Goal: Transaction & Acquisition: Purchase product/service

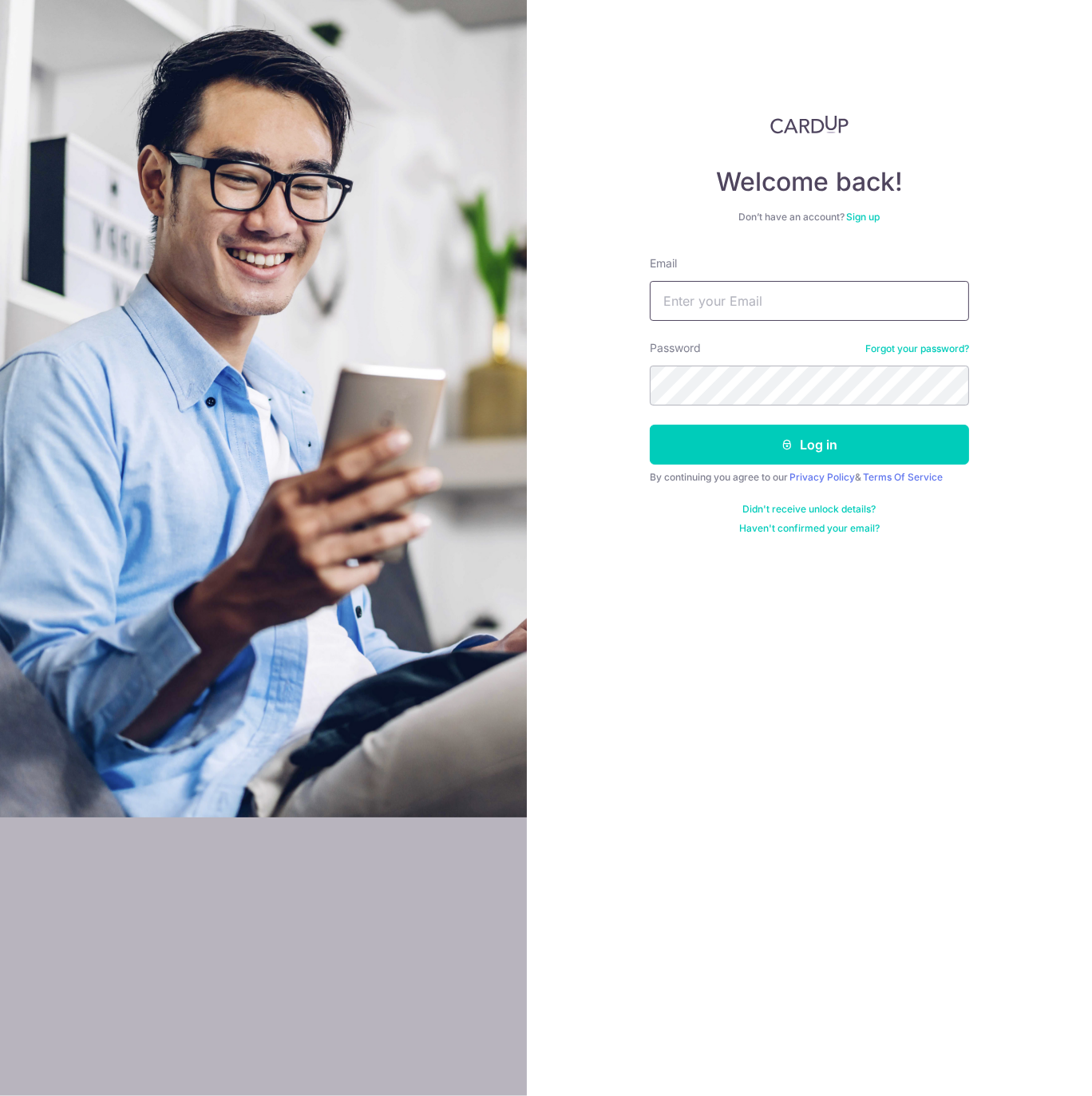
click at [700, 309] on input "Email" at bounding box center [809, 301] width 319 height 40
type input "mikegrant.uk@gmail.com"
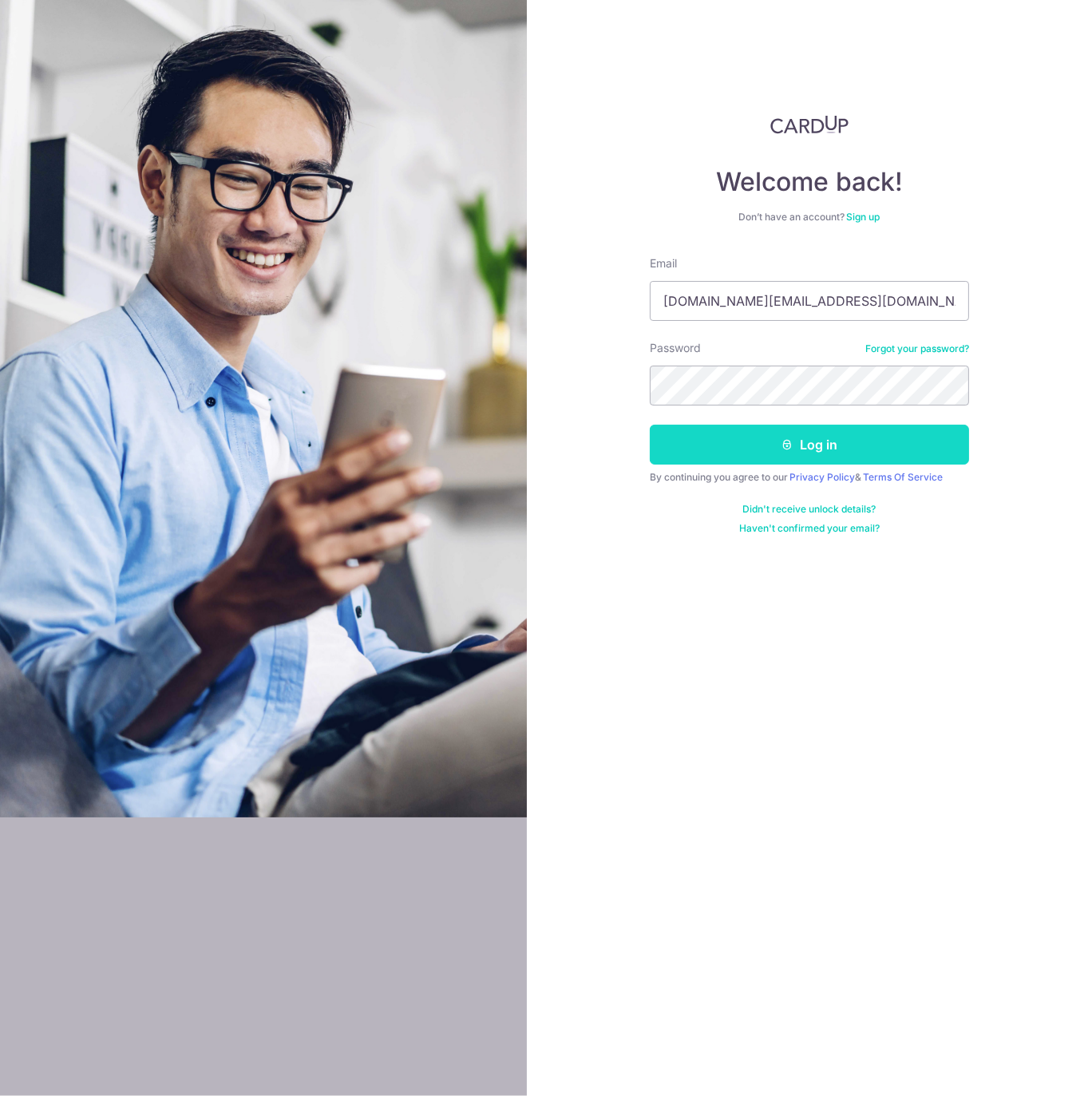
click at [841, 451] on button "Log in" at bounding box center [809, 444] width 319 height 40
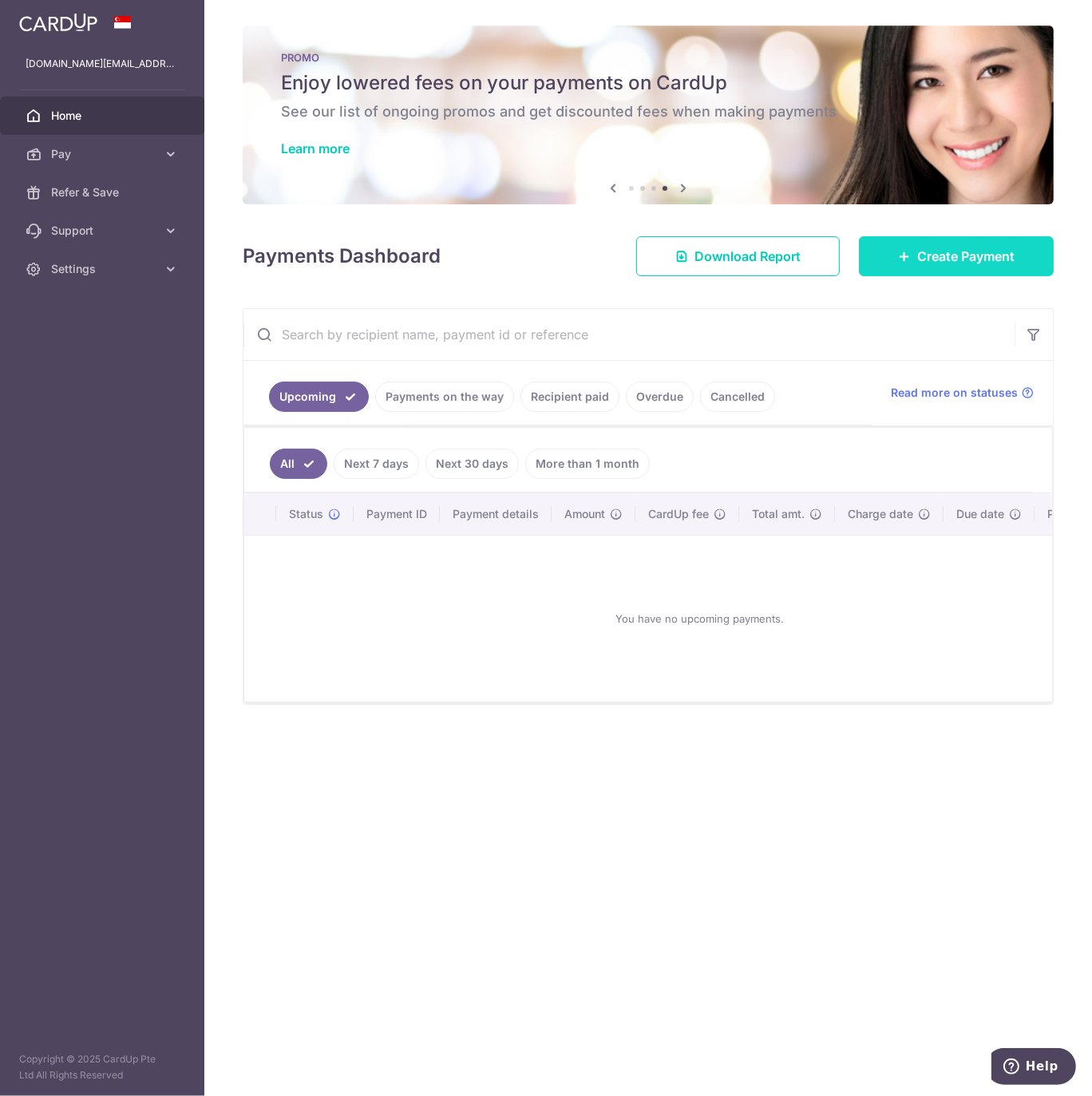
click at [956, 261] on span "Create Payment" at bounding box center [965, 255] width 97 height 19
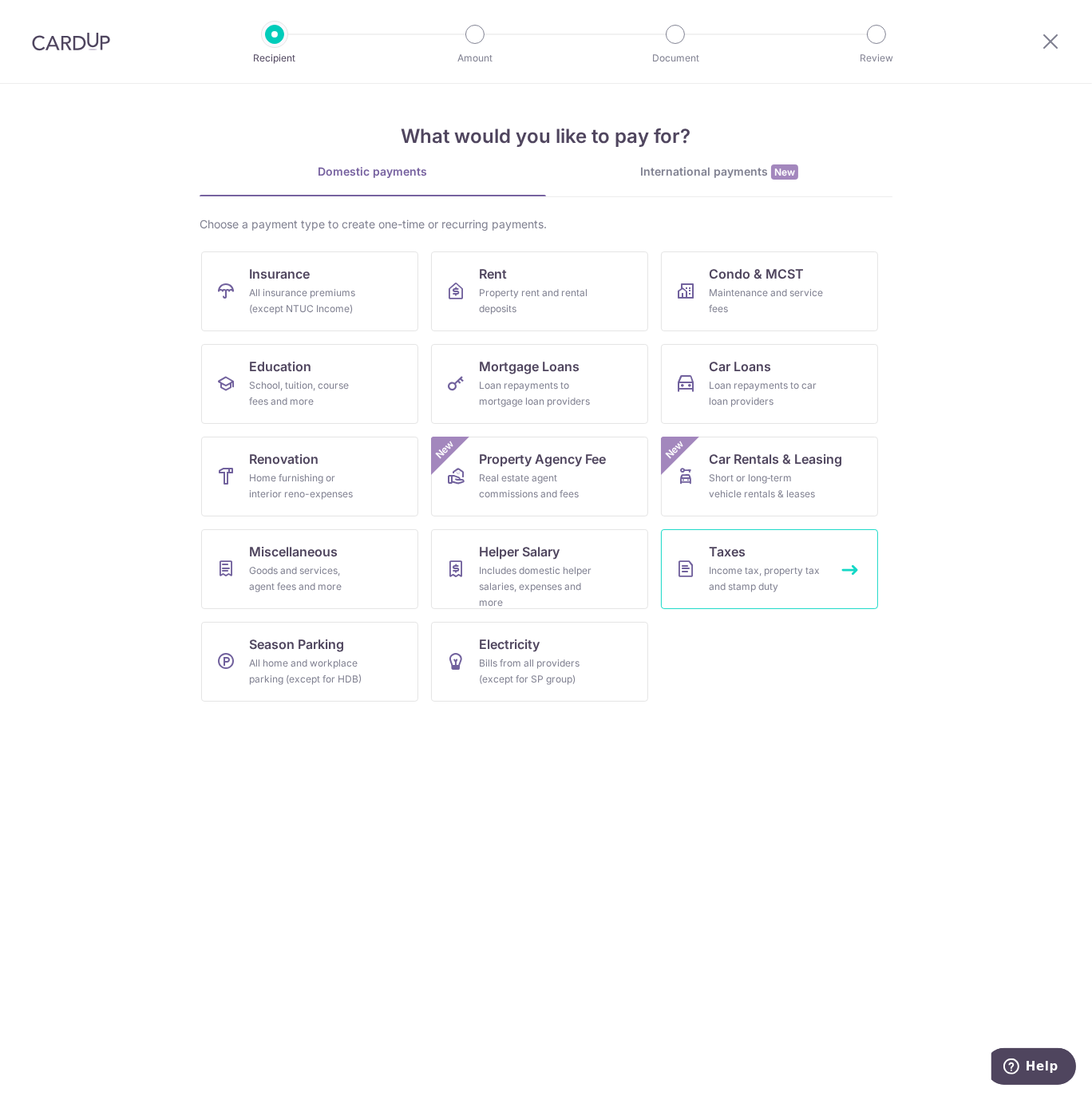
click at [774, 573] on div "Income tax, property tax and stamp duty" at bounding box center [766, 579] width 115 height 32
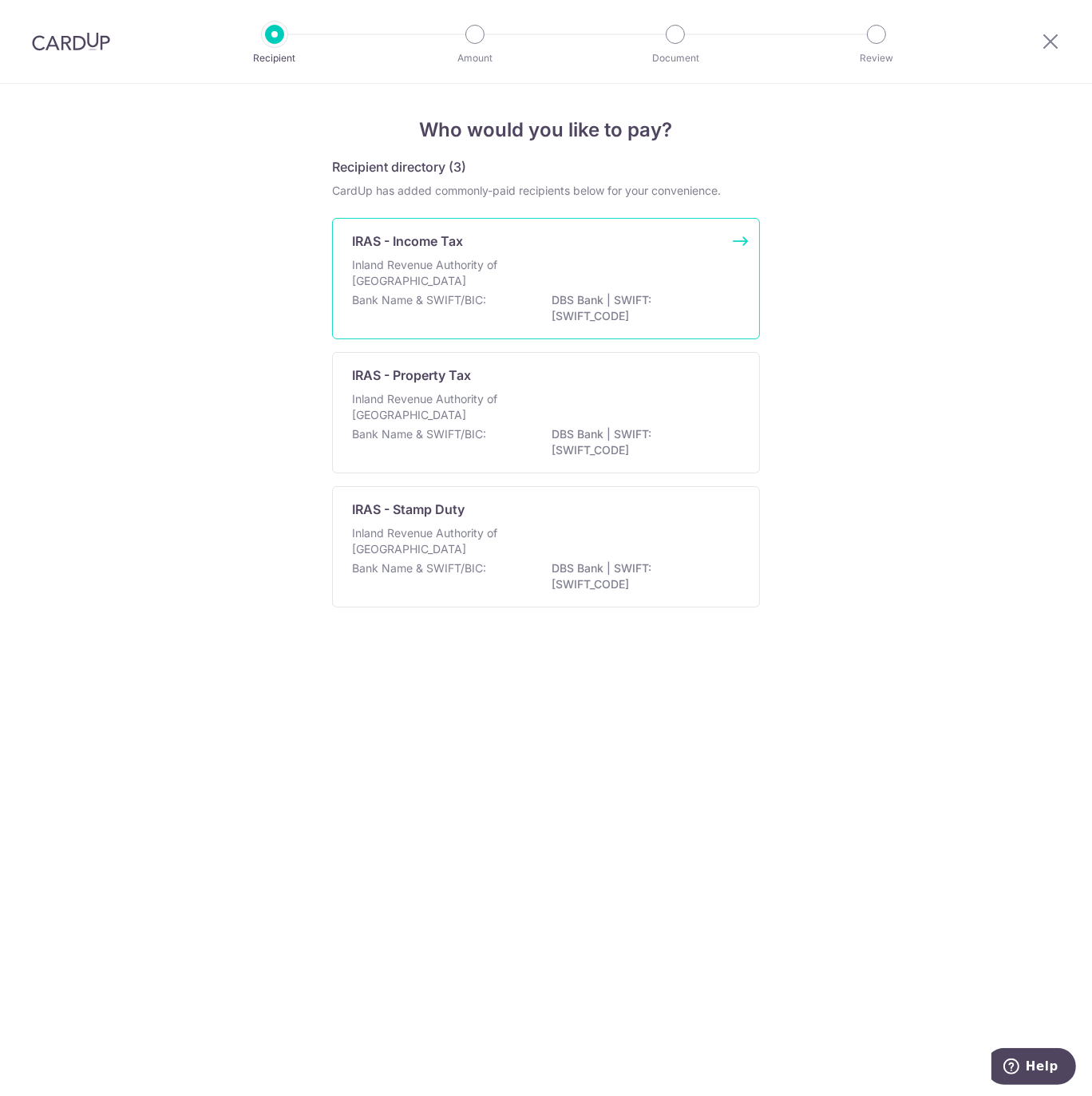
click at [581, 276] on div "Inland Revenue Authority of Singapore" at bounding box center [546, 274] width 388 height 35
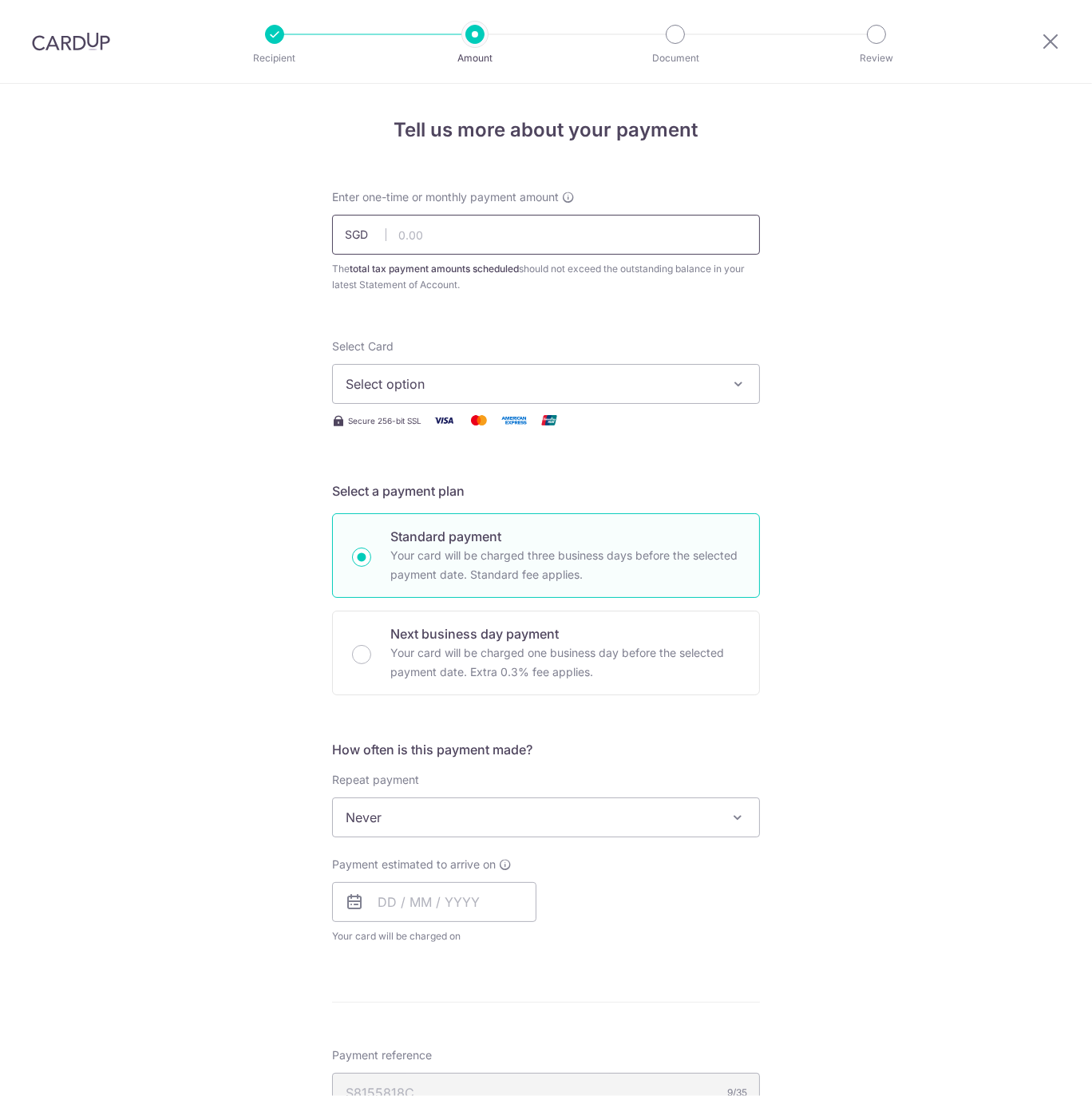
click at [505, 232] on input "text" at bounding box center [546, 235] width 428 height 40
click at [655, 338] on div "Select Card Select option Add credit card Your Cards **** 3261" at bounding box center [546, 370] width 428 height 65
click at [491, 383] on span "Select option" at bounding box center [531, 383] width 372 height 19
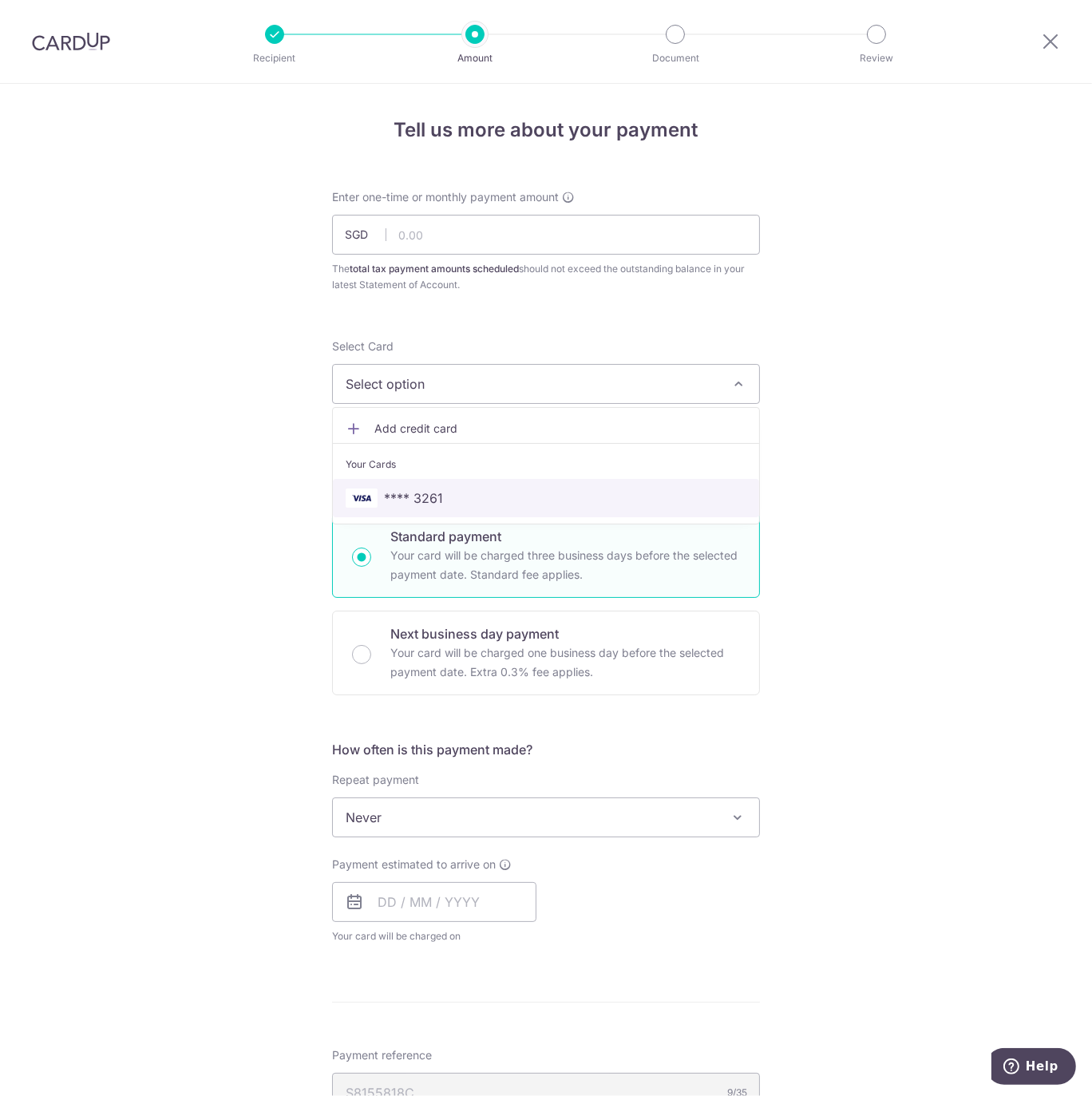
click at [460, 497] on span "**** 3261" at bounding box center [545, 498] width 401 height 19
click at [427, 826] on span "Never" at bounding box center [546, 817] width 426 height 38
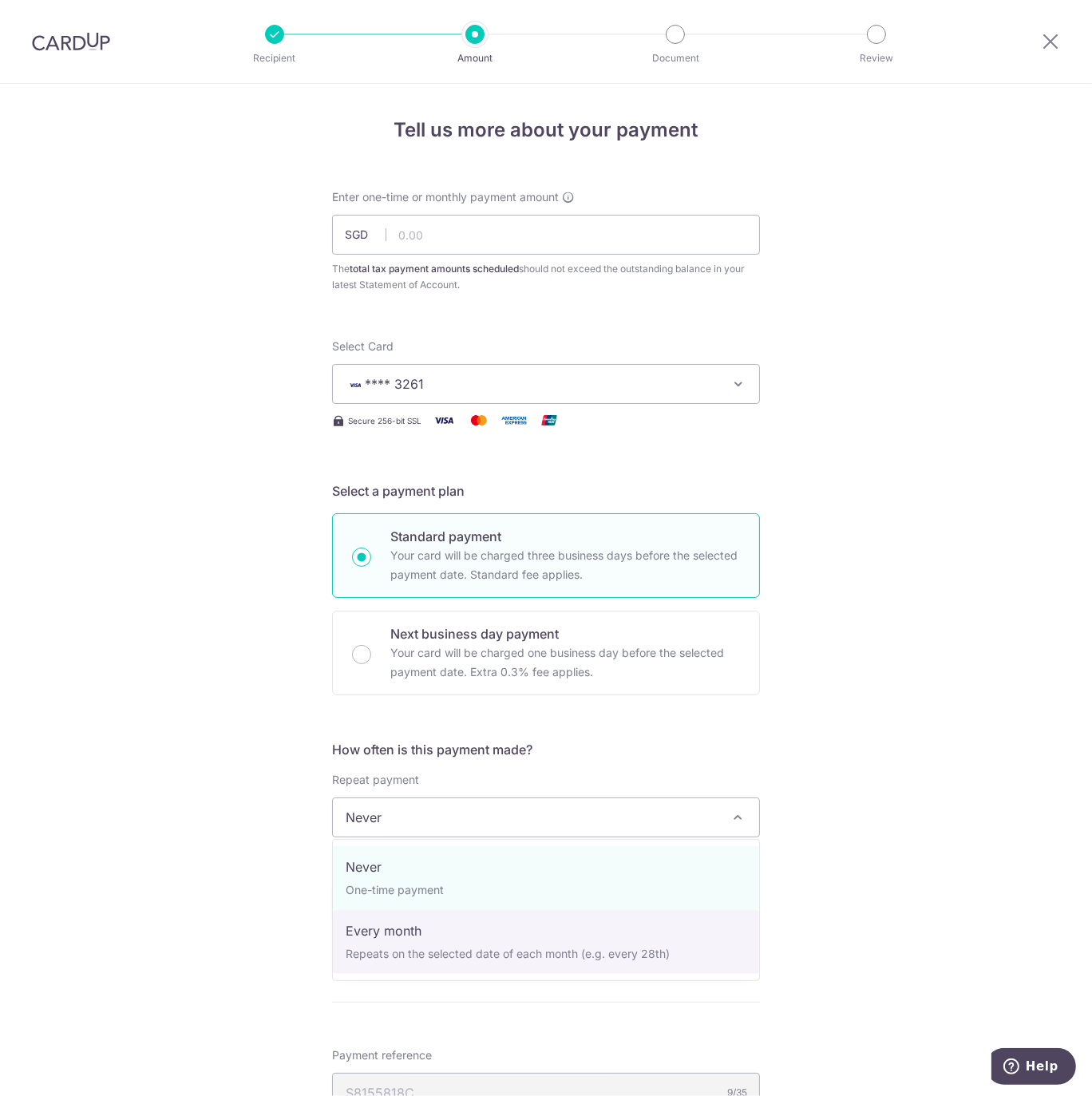
select select "3"
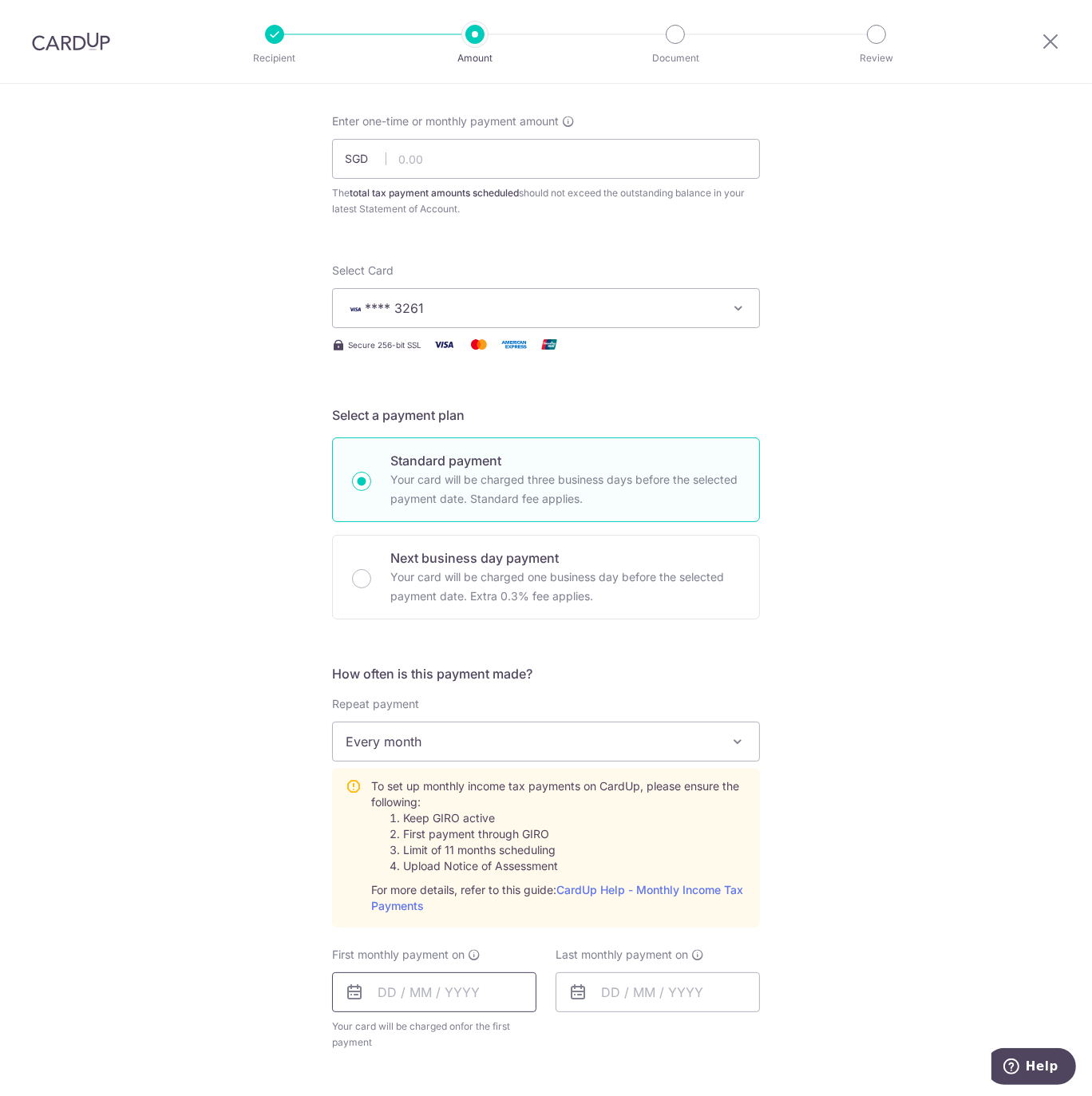
scroll to position [229, 0]
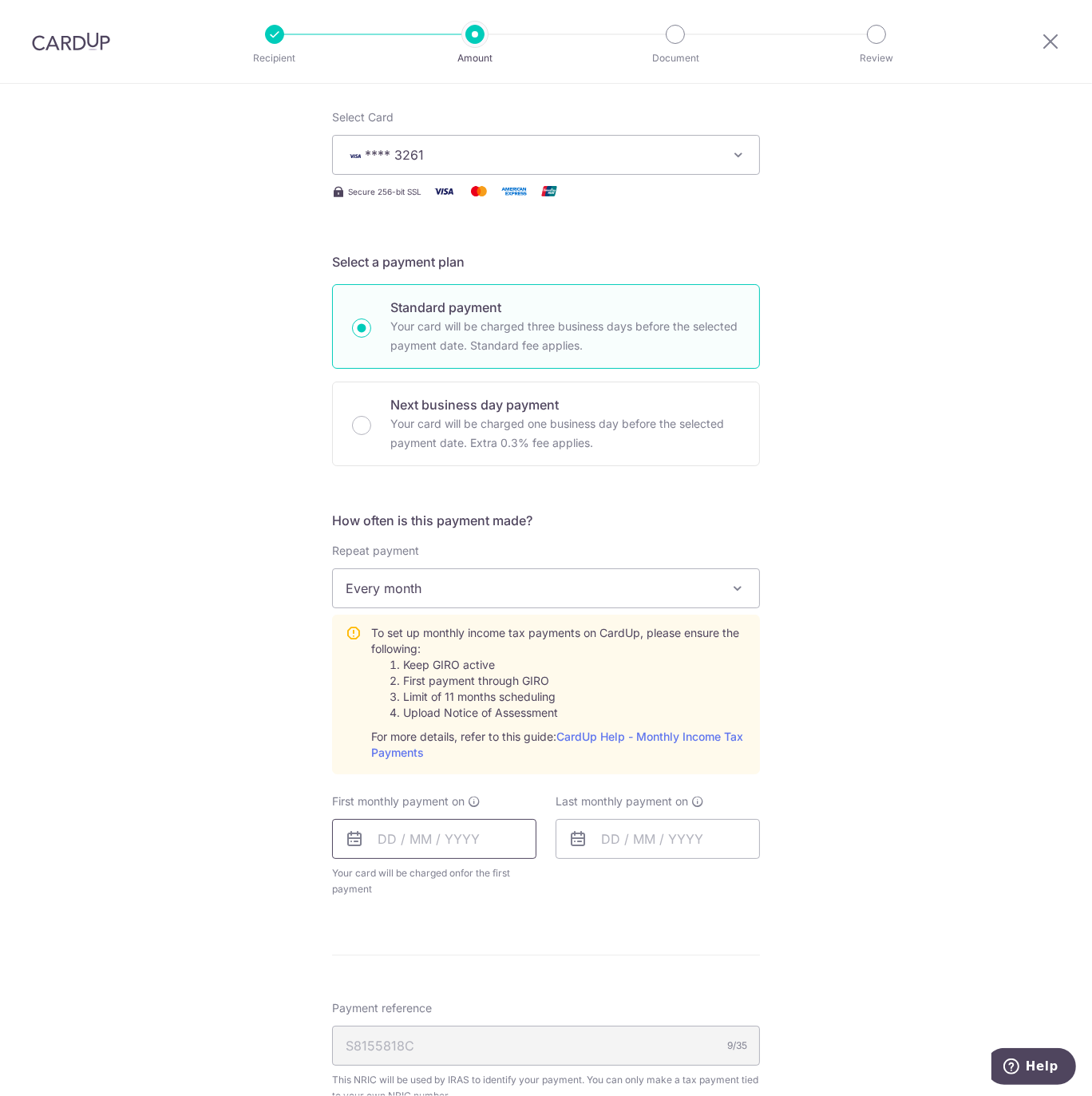
click at [445, 841] on input "text" at bounding box center [434, 838] width 204 height 40
click at [136, 728] on div "Tell us more about your payment Enter one-time or monthly payment amount SGD Th…" at bounding box center [546, 687] width 1092 height 1664
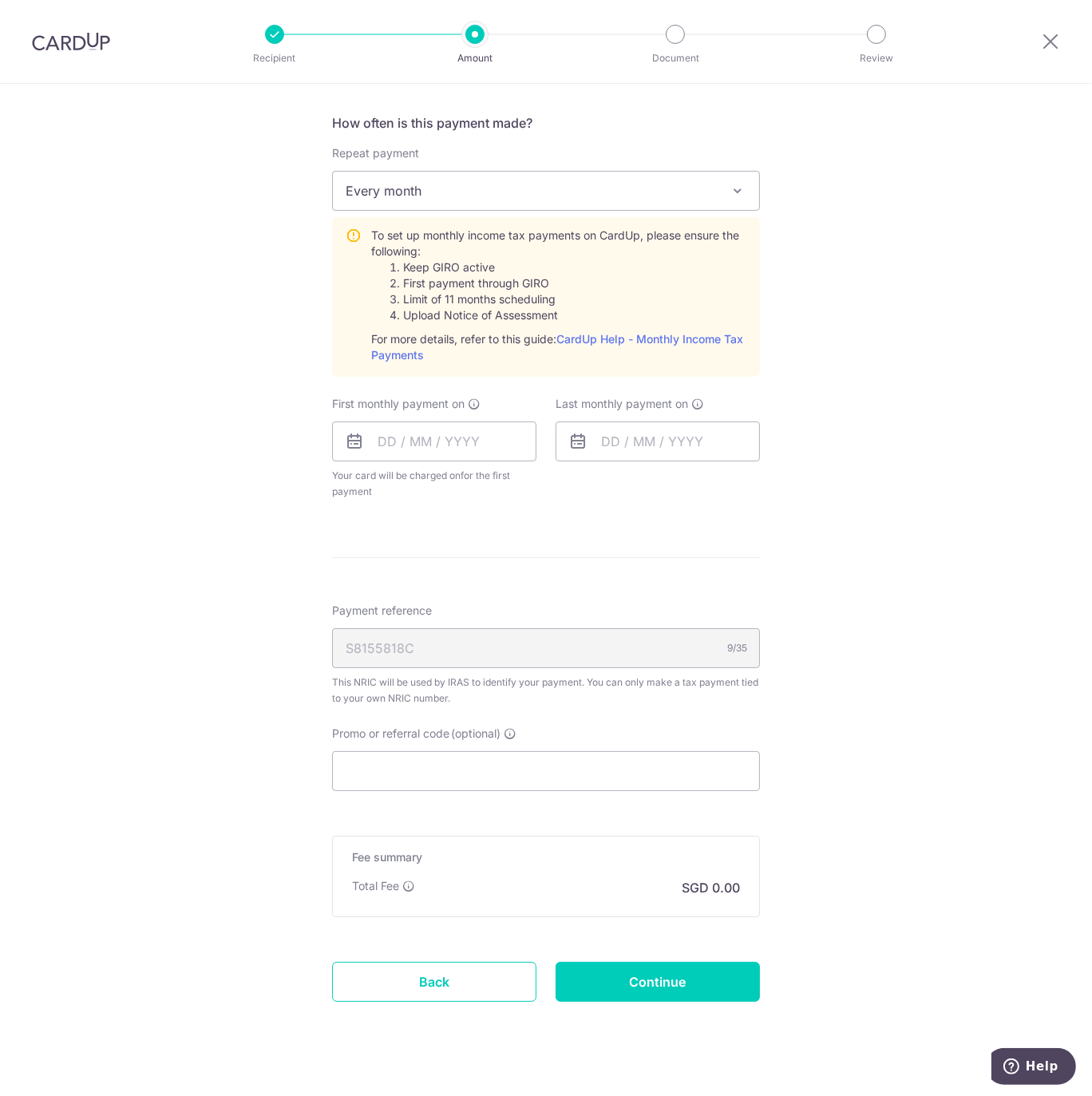
scroll to position [648, 0]
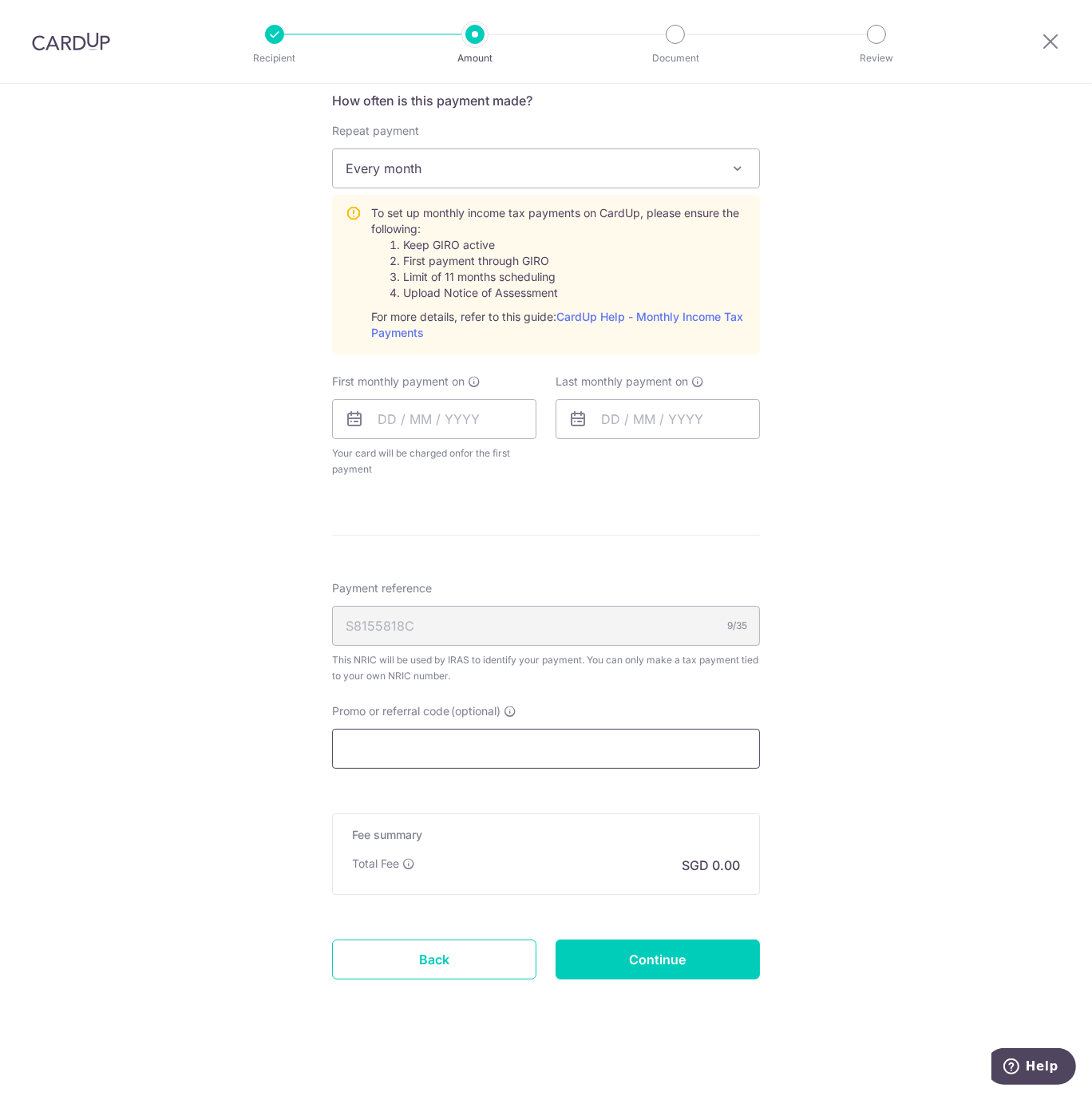
click at [459, 740] on input "Promo or referral code (optional)" at bounding box center [546, 748] width 428 height 40
paste input "VTAX25R"
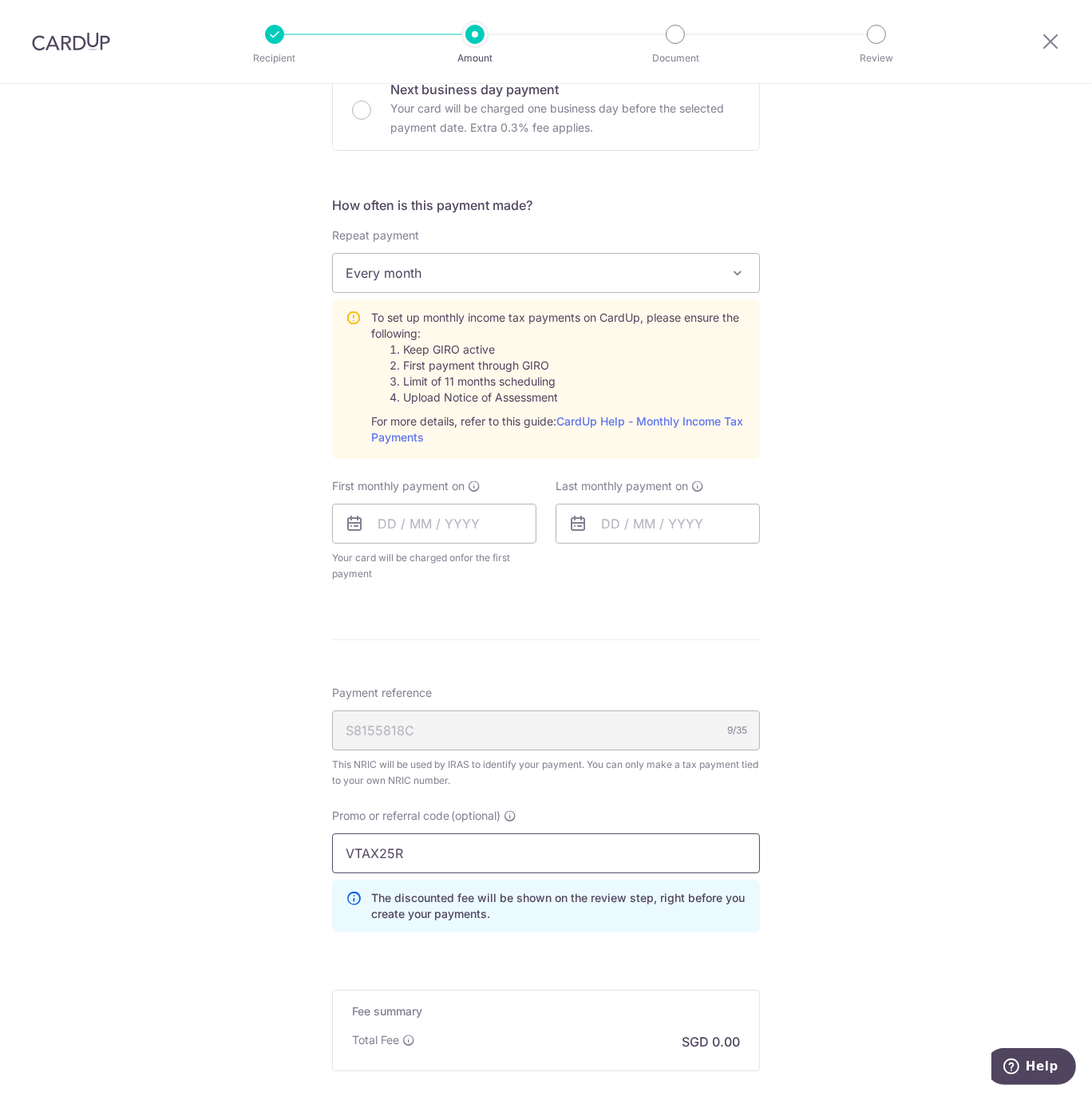
scroll to position [476, 0]
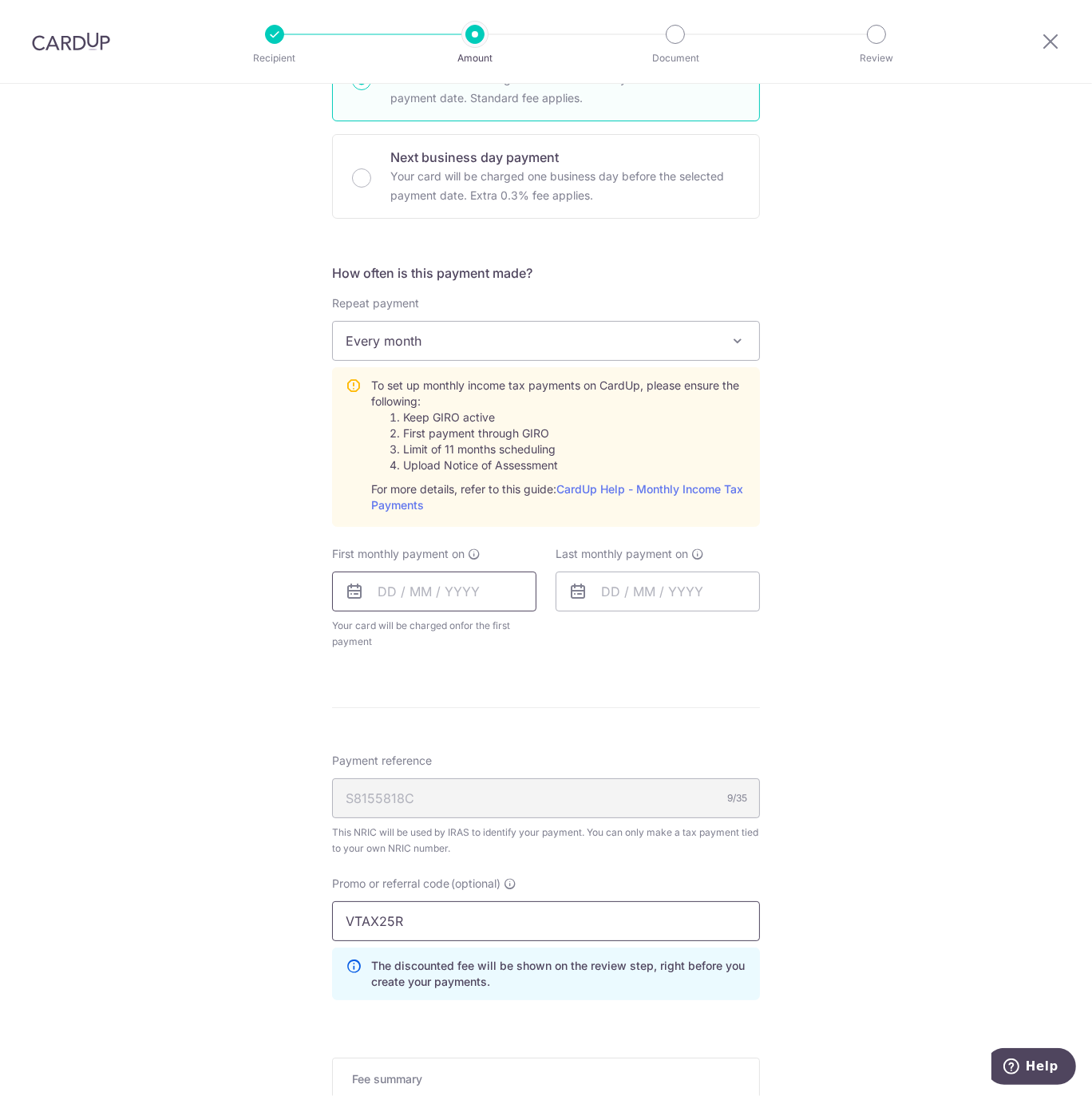
type input "VTAX25R"
click at [436, 589] on input "text" at bounding box center [434, 591] width 204 height 40
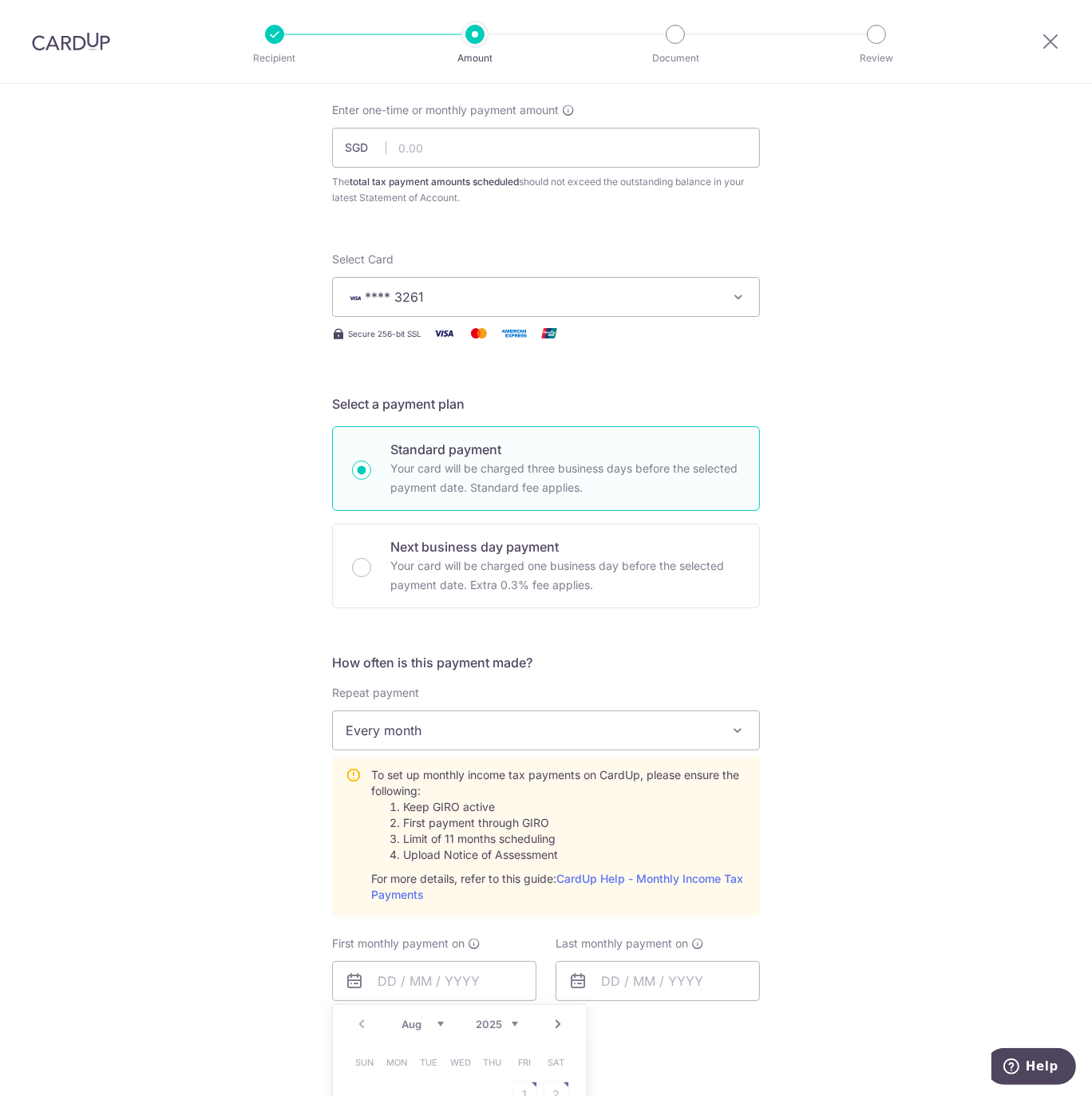
scroll to position [0, 0]
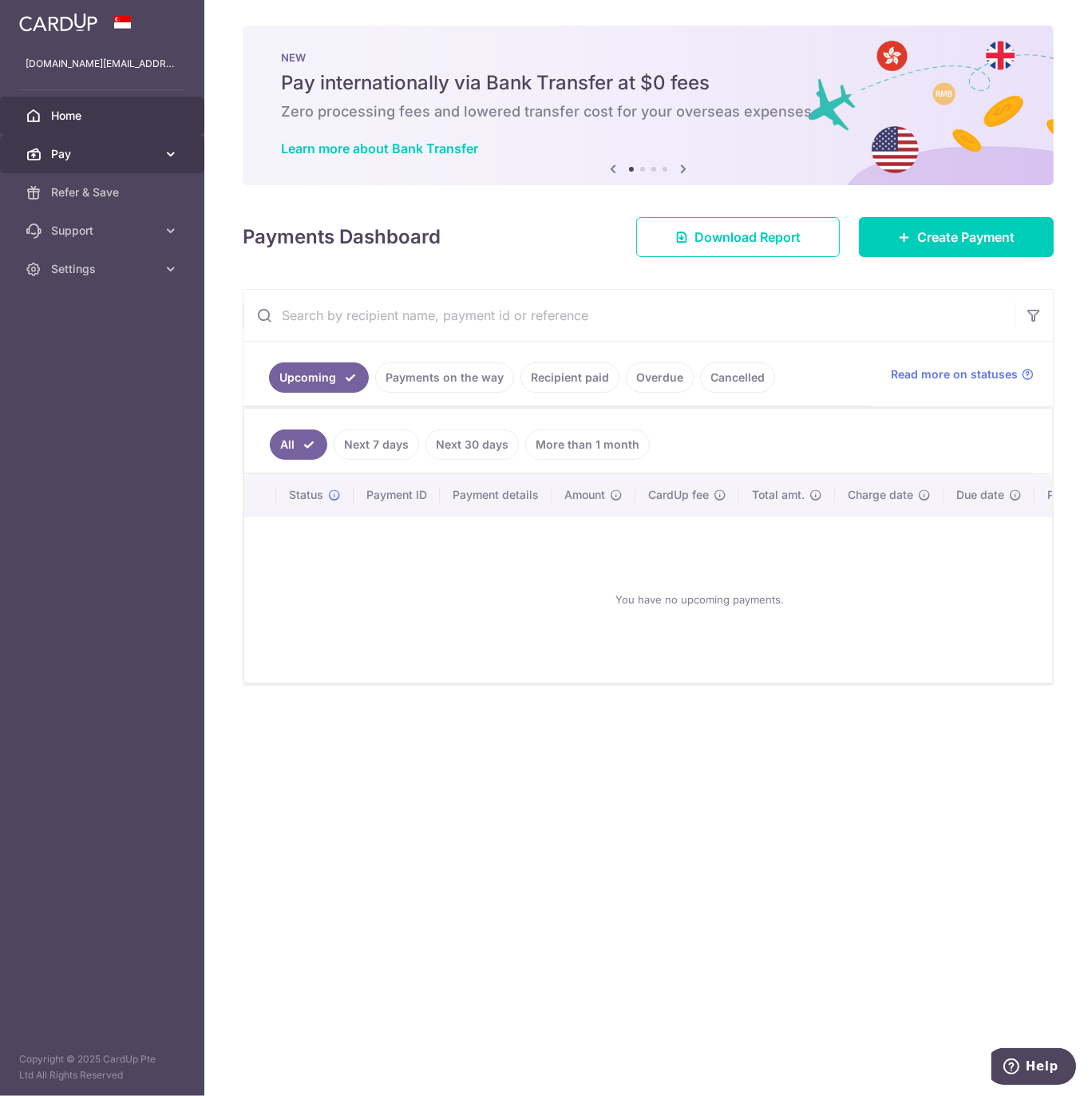
click at [140, 155] on span "Pay" at bounding box center [103, 154] width 105 height 16
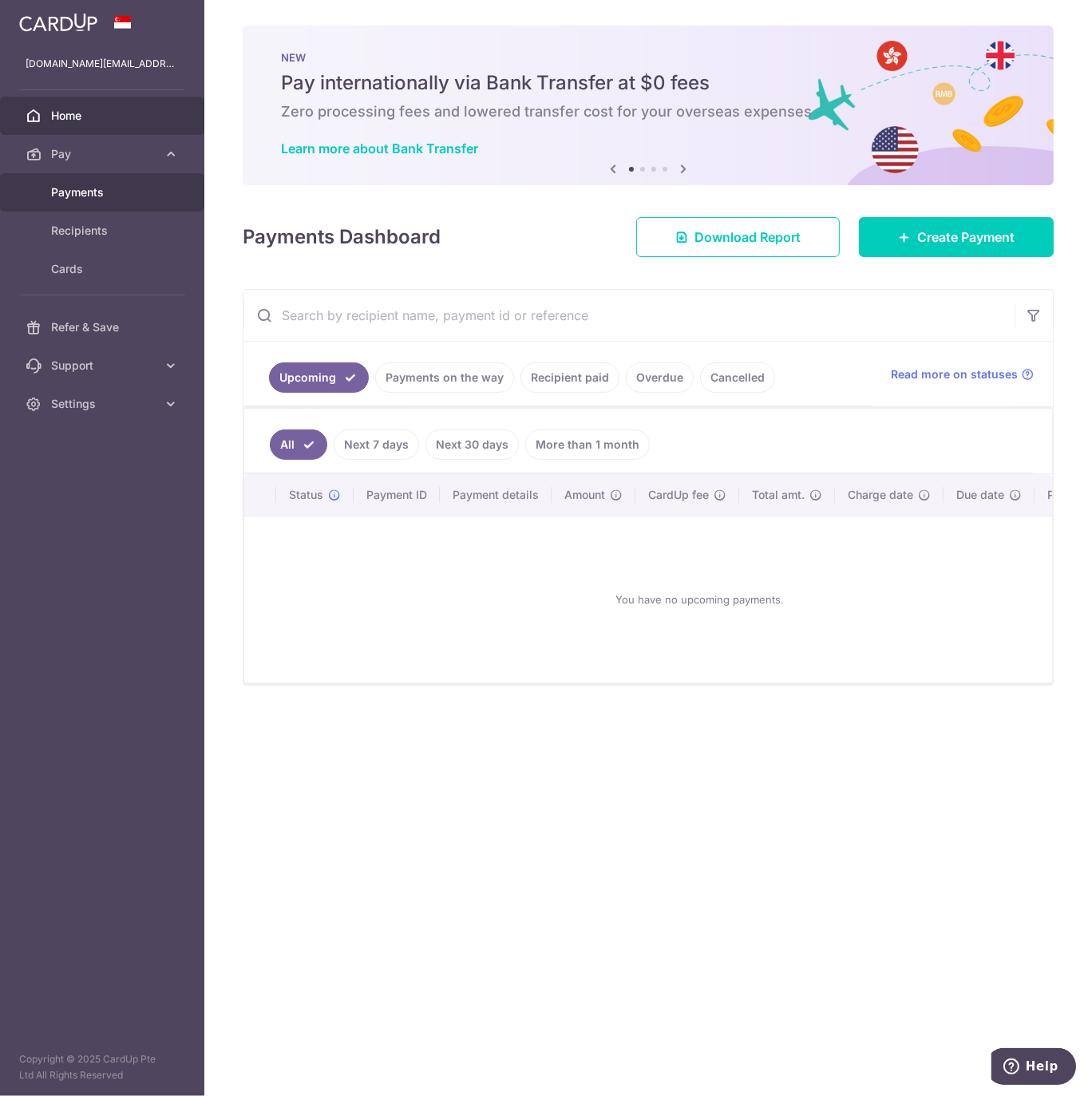
click at [98, 201] on link "Payments" at bounding box center [102, 192] width 204 height 38
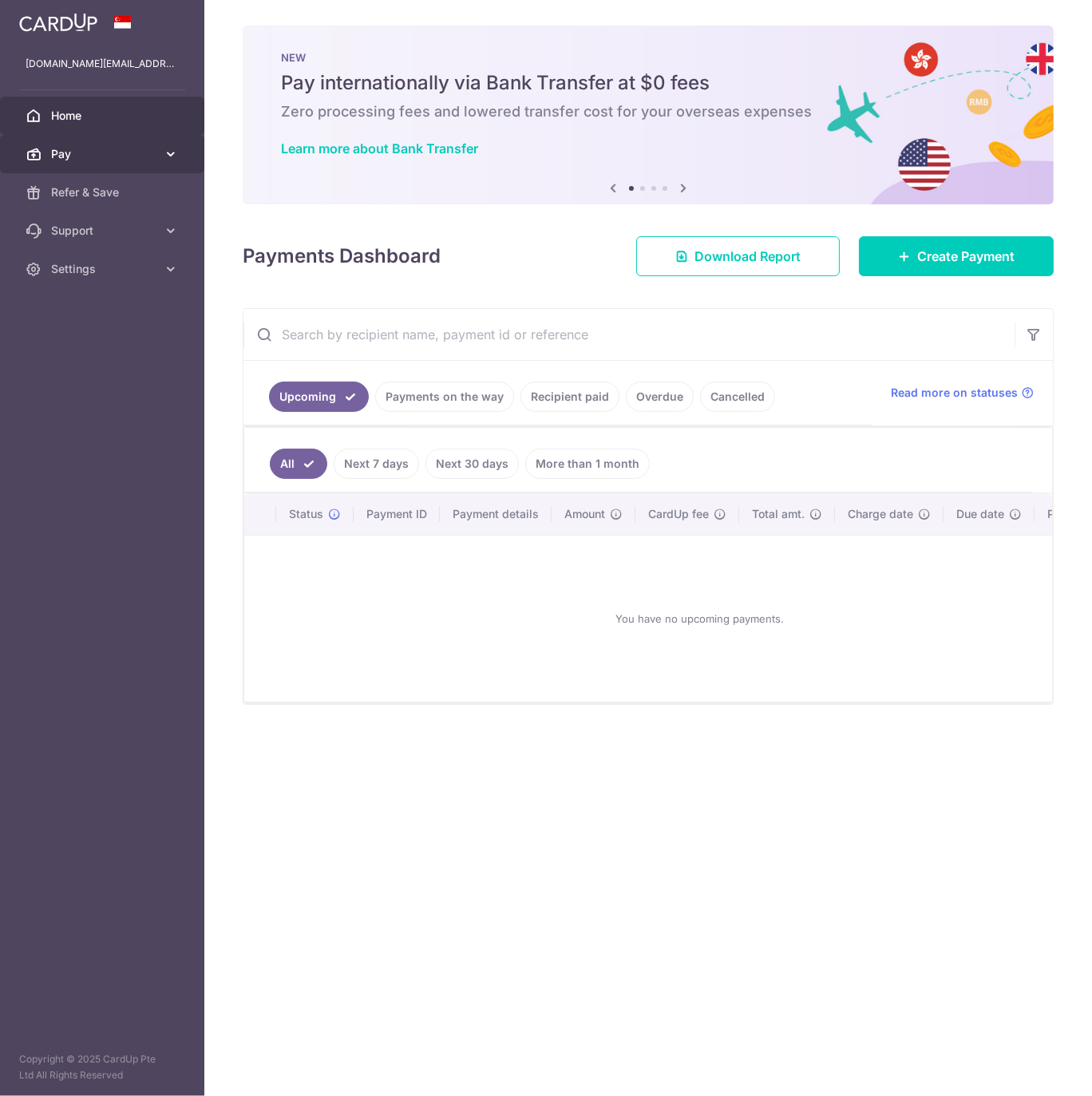
click at [134, 167] on link "Pay" at bounding box center [102, 153] width 204 height 38
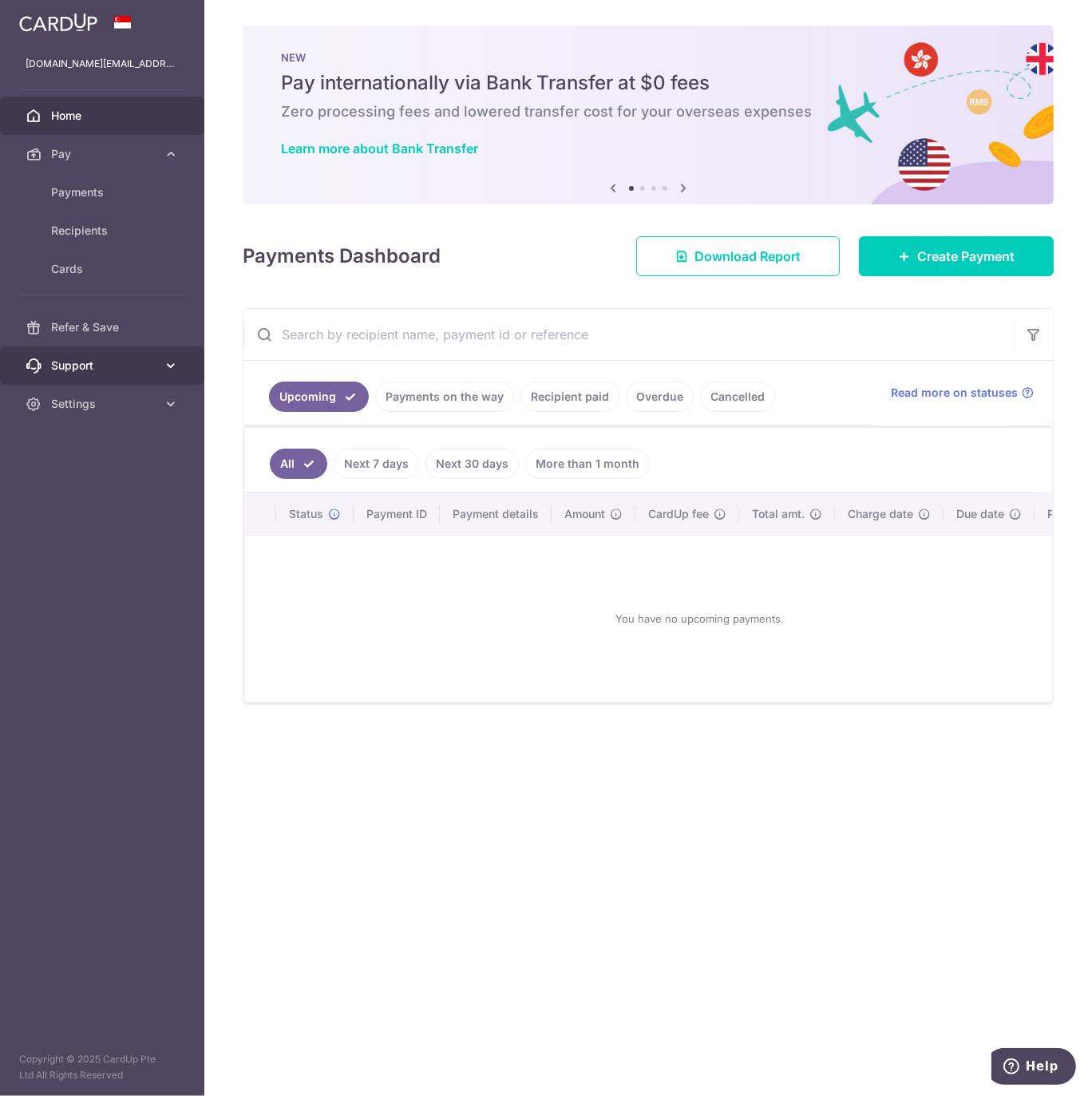
click at [155, 369] on span "Support" at bounding box center [103, 366] width 105 height 16
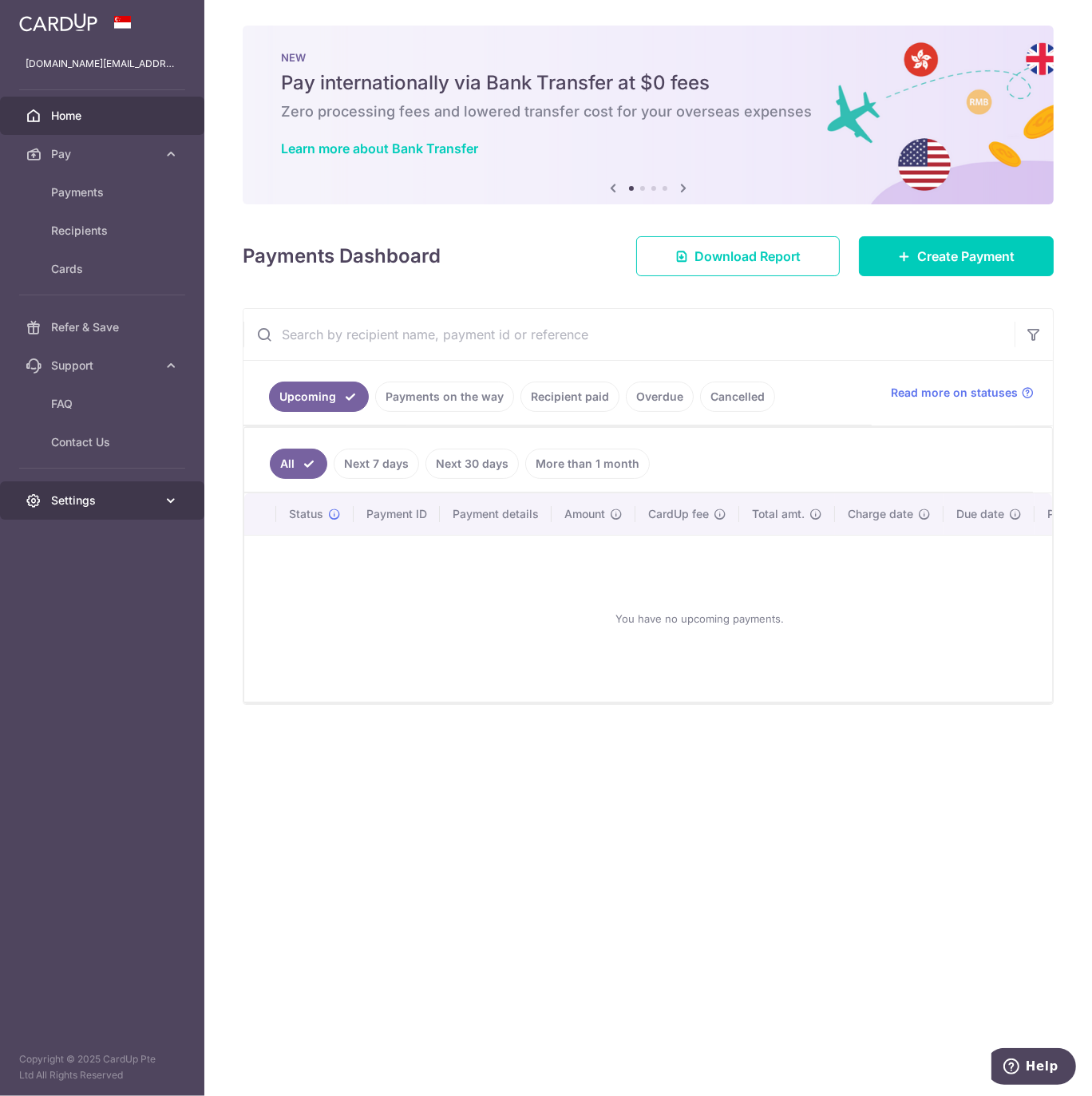
click at [126, 498] on span "Settings" at bounding box center [103, 500] width 105 height 16
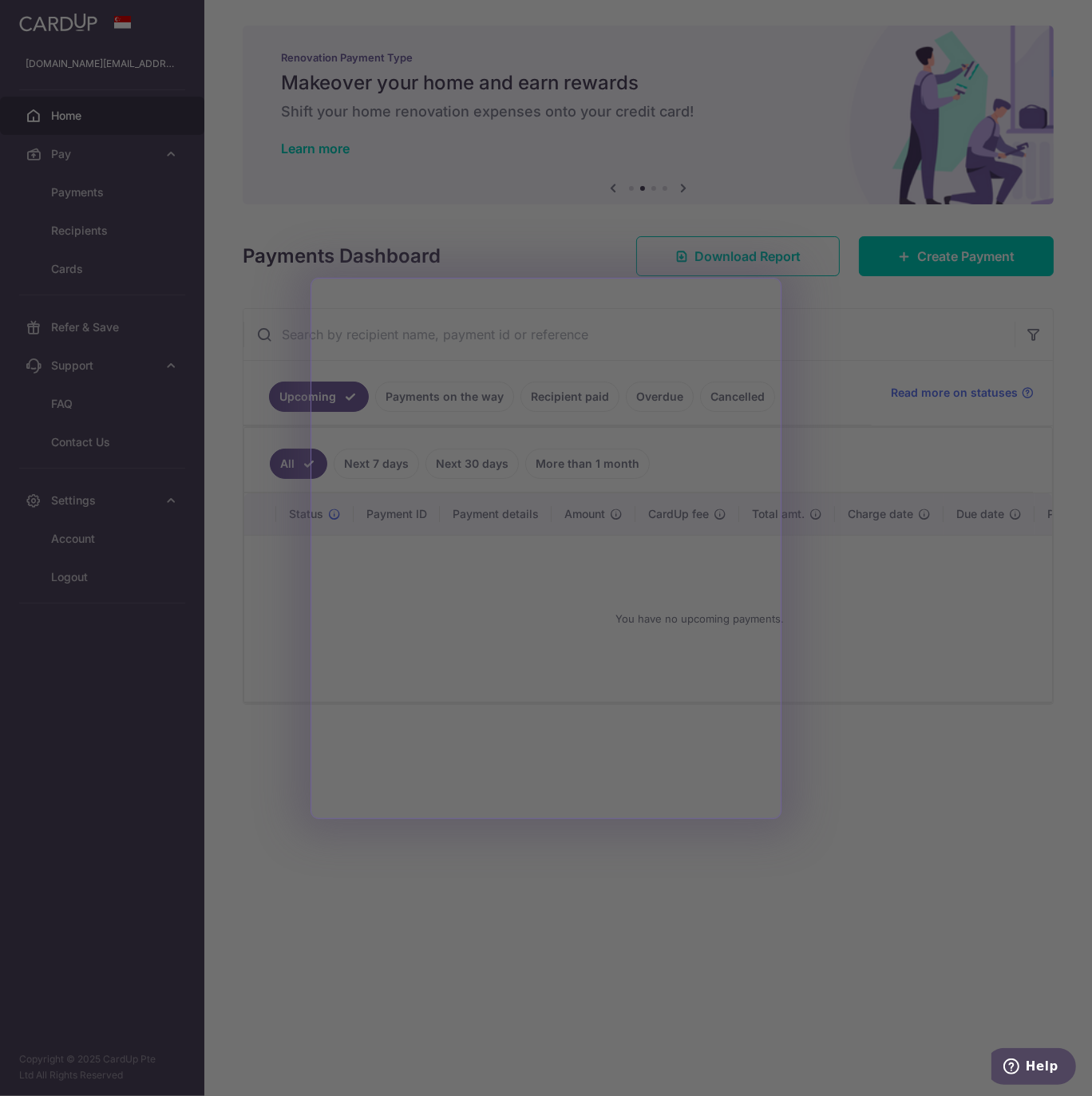
click at [246, 409] on div at bounding box center [551, 553] width 1104 height 1107
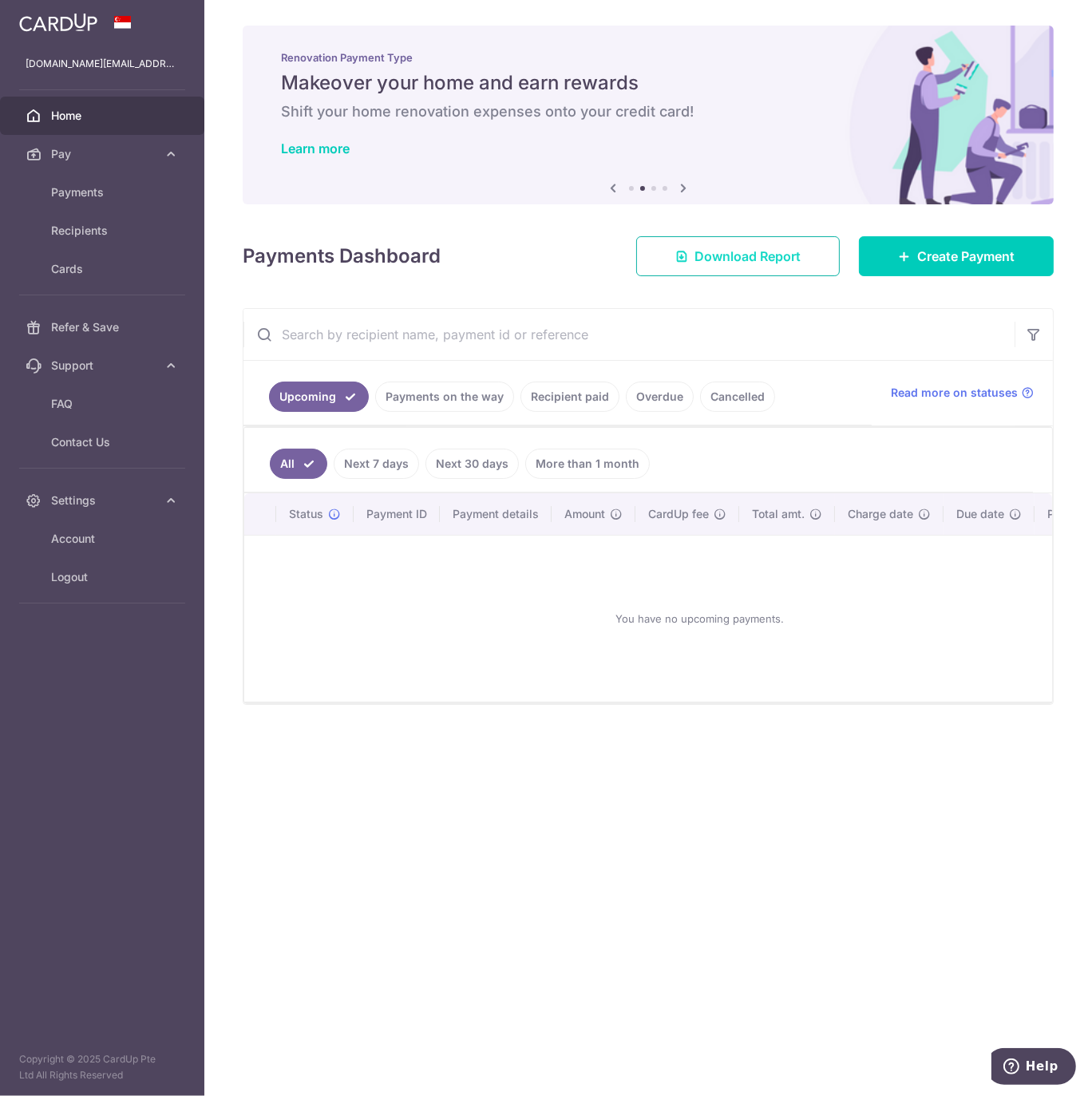
click at [748, 254] on span "Download Report" at bounding box center [747, 255] width 106 height 19
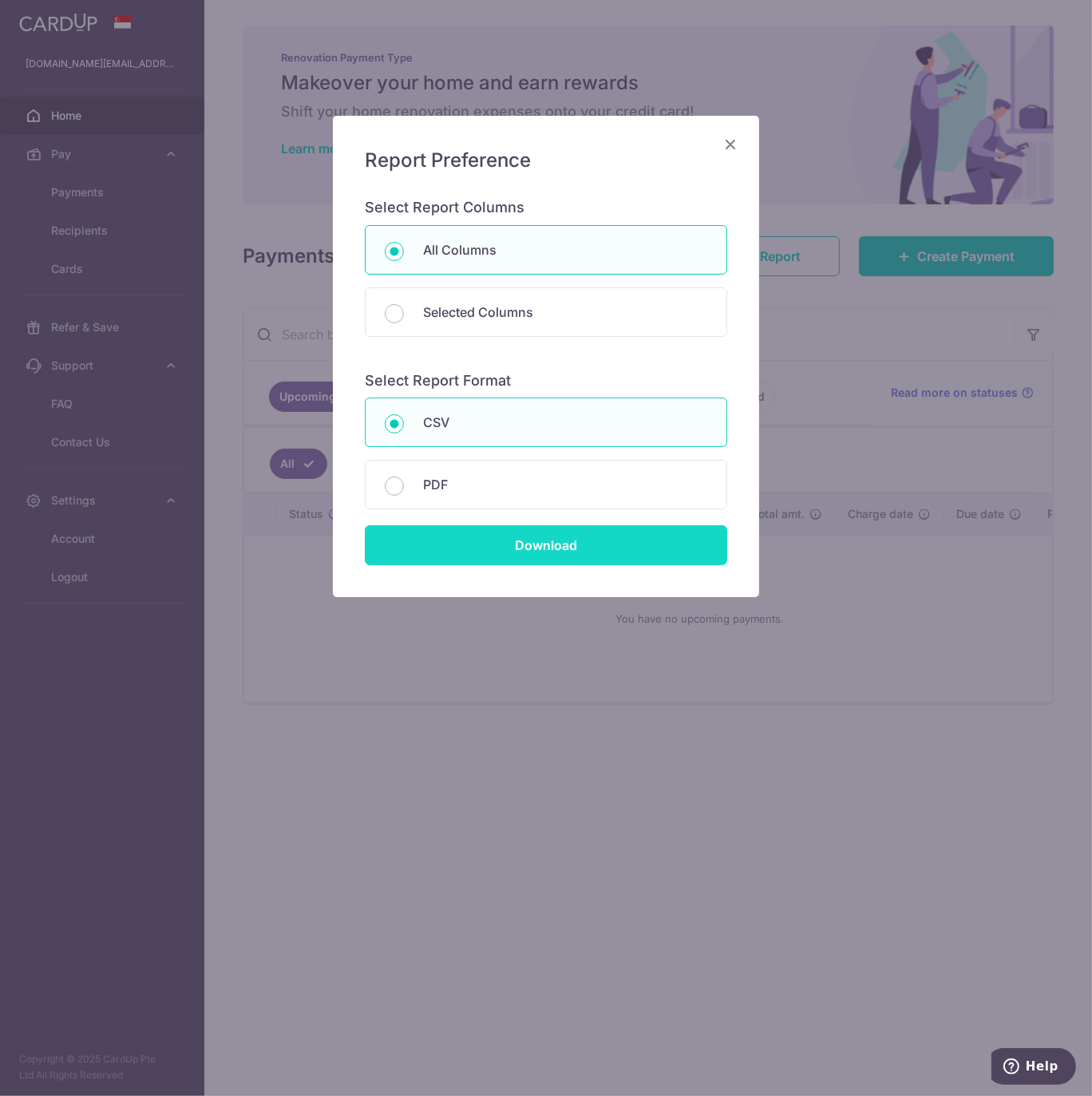
click at [549, 547] on input "Download" at bounding box center [546, 545] width 362 height 40
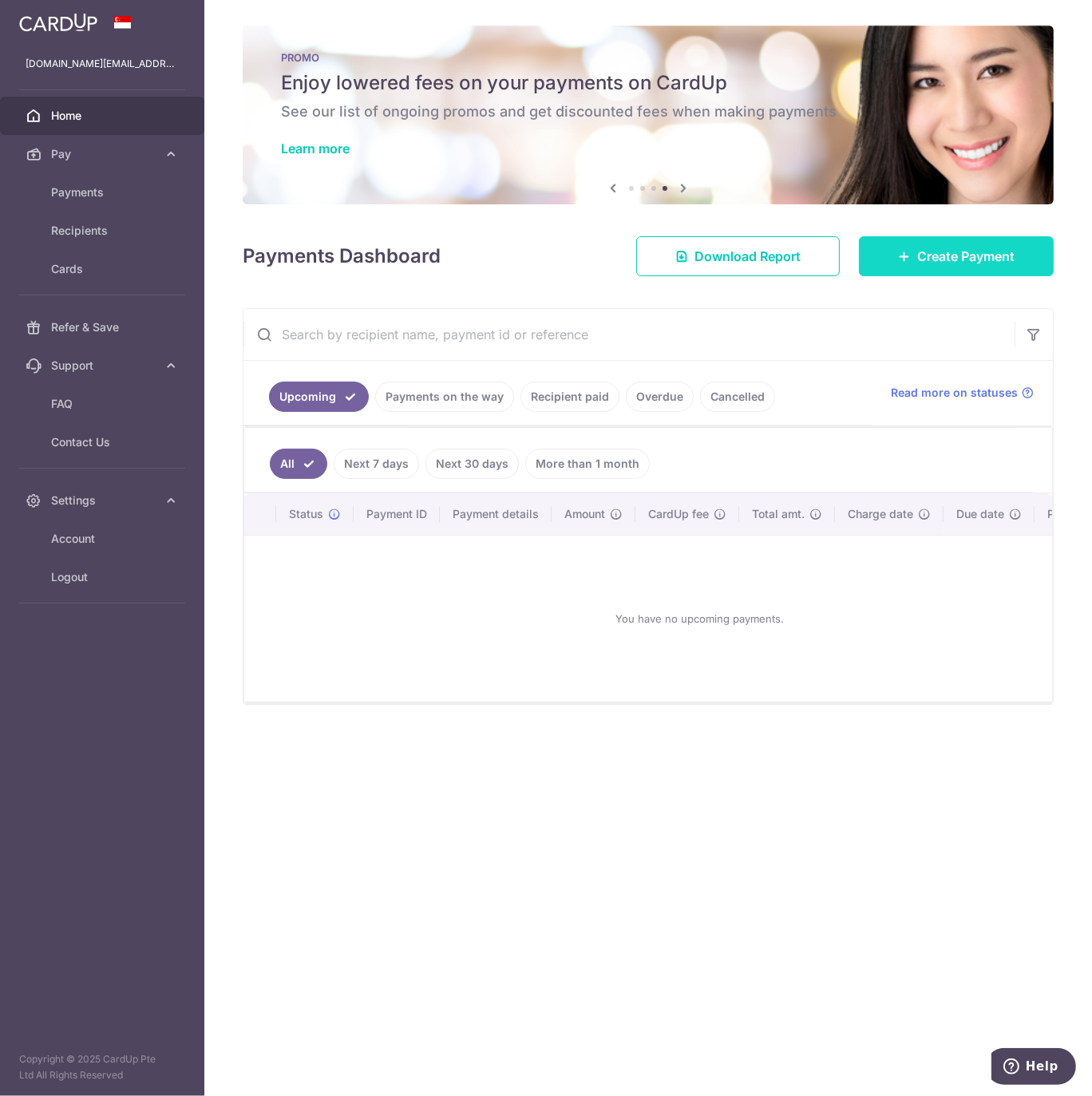
click at [907, 255] on icon at bounding box center [905, 256] width 12 height 12
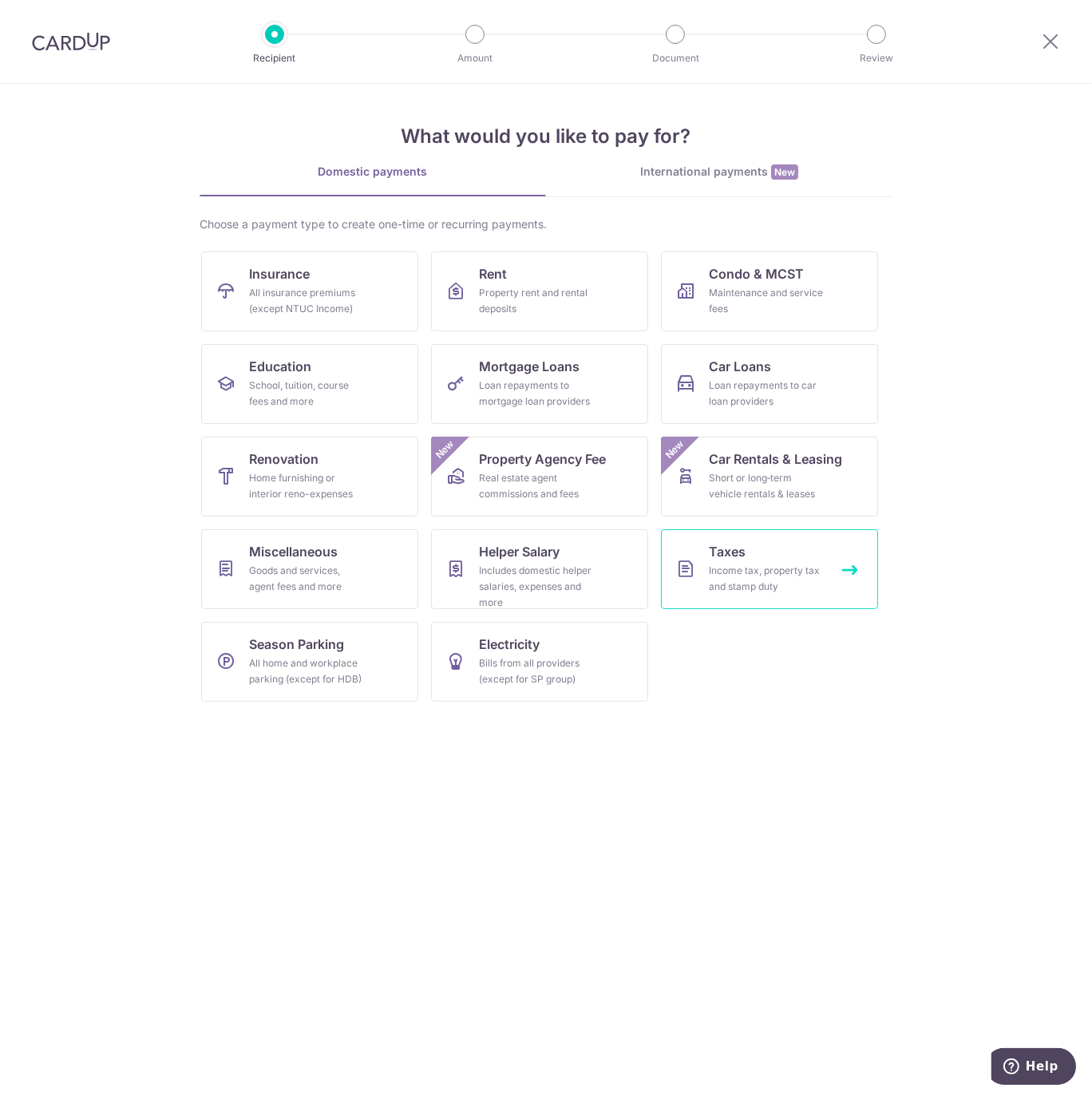
click at [752, 574] on div "Income tax, property tax and stamp duty" at bounding box center [766, 579] width 115 height 32
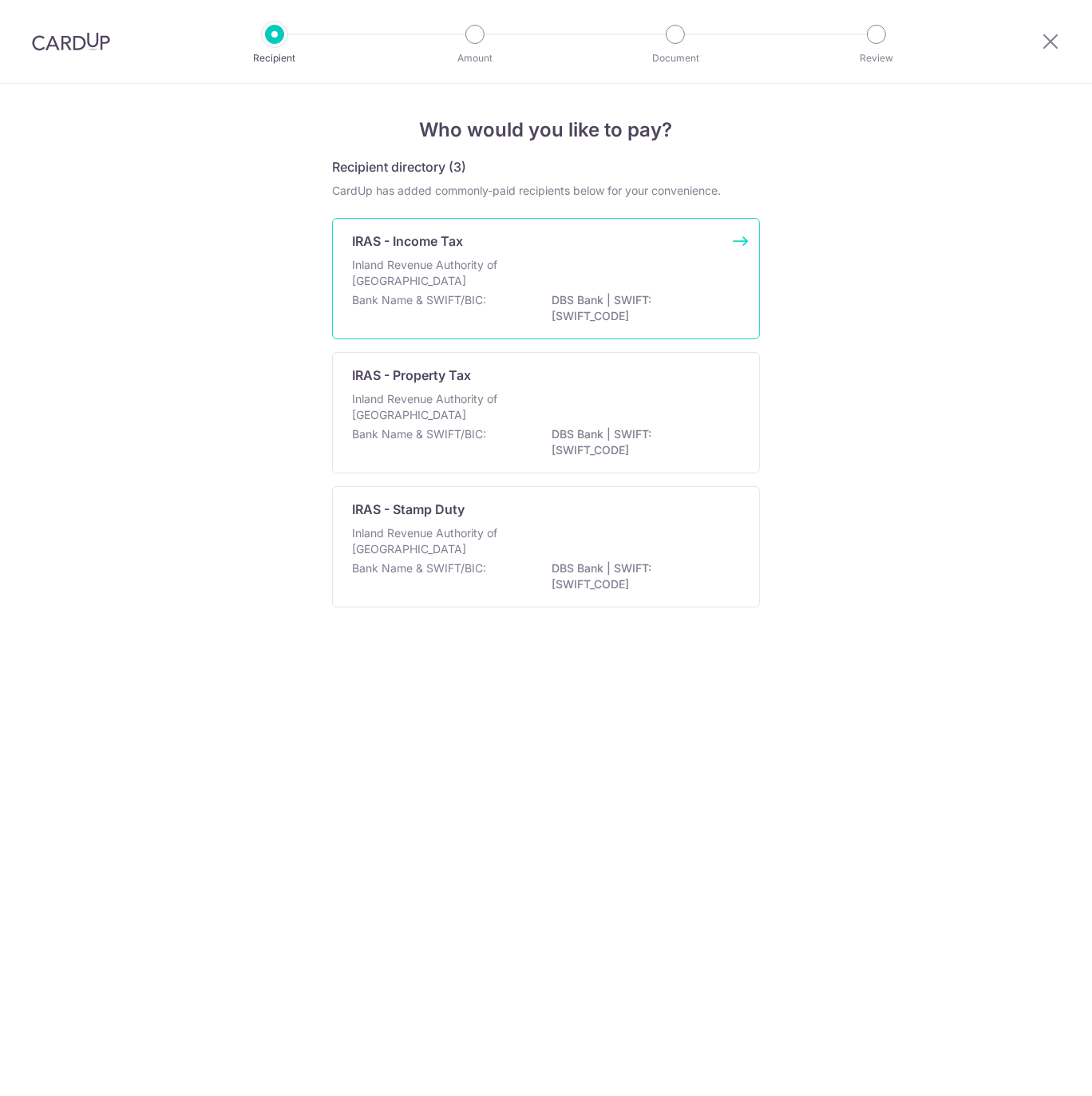
click at [550, 283] on div "Inland Revenue Authority of [GEOGRAPHIC_DATA]" at bounding box center [546, 274] width 388 height 35
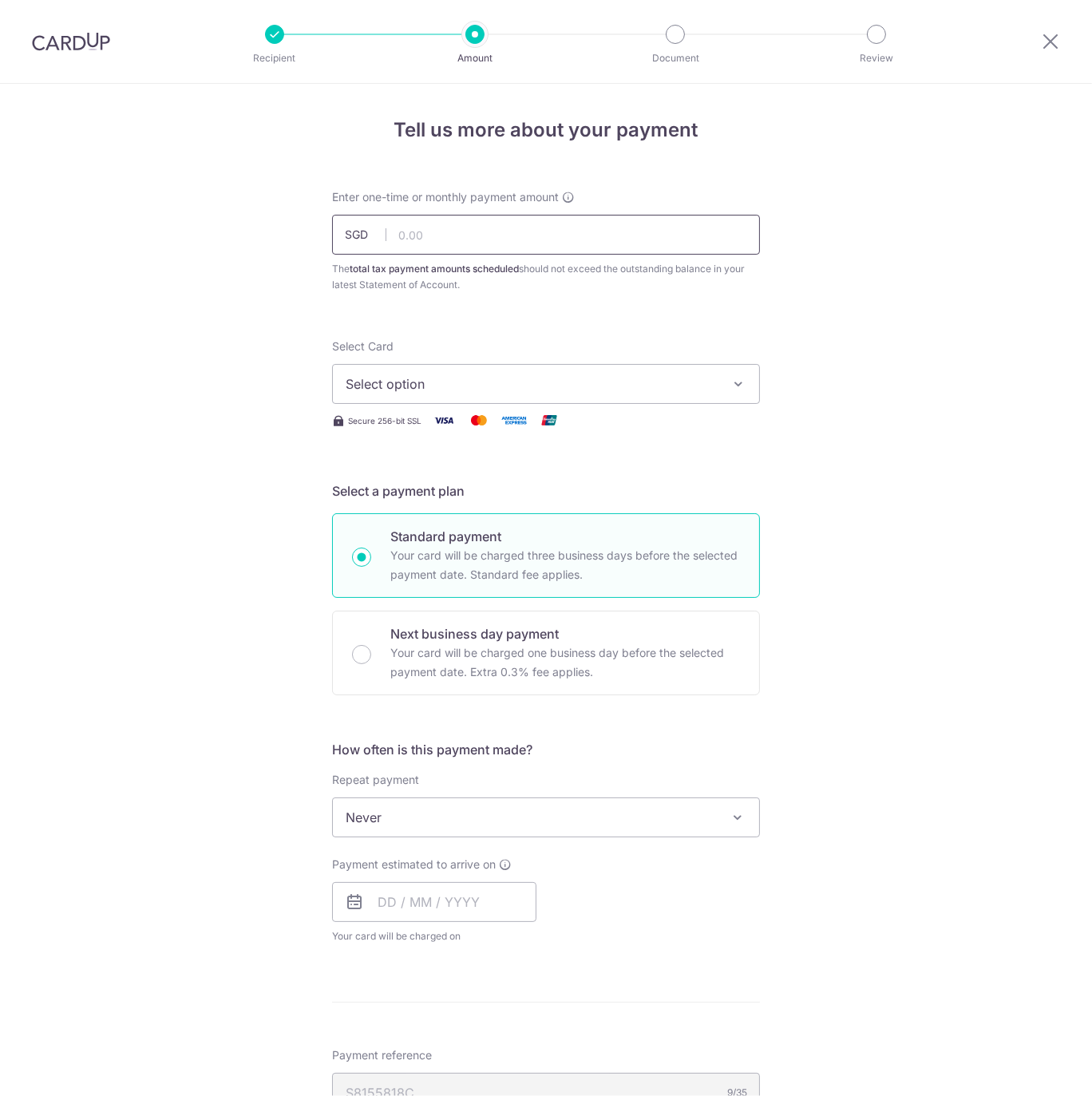
click at [426, 237] on input "text" at bounding box center [546, 235] width 428 height 40
type input "10,578.49"
click at [567, 391] on span "Select option" at bounding box center [531, 383] width 372 height 19
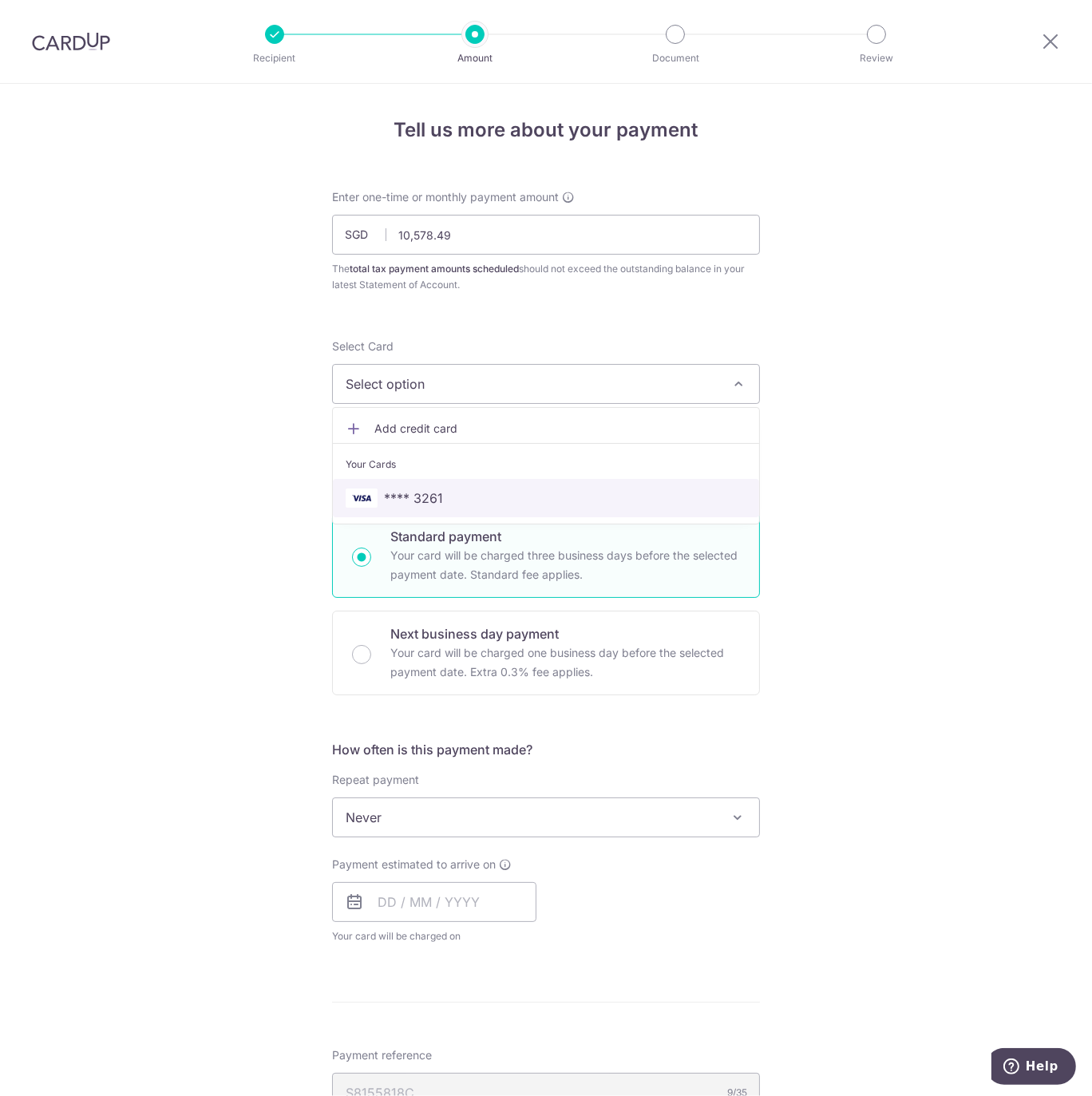
click at [463, 497] on span "**** 3261" at bounding box center [545, 498] width 401 height 19
click at [414, 812] on span "Never" at bounding box center [546, 817] width 426 height 38
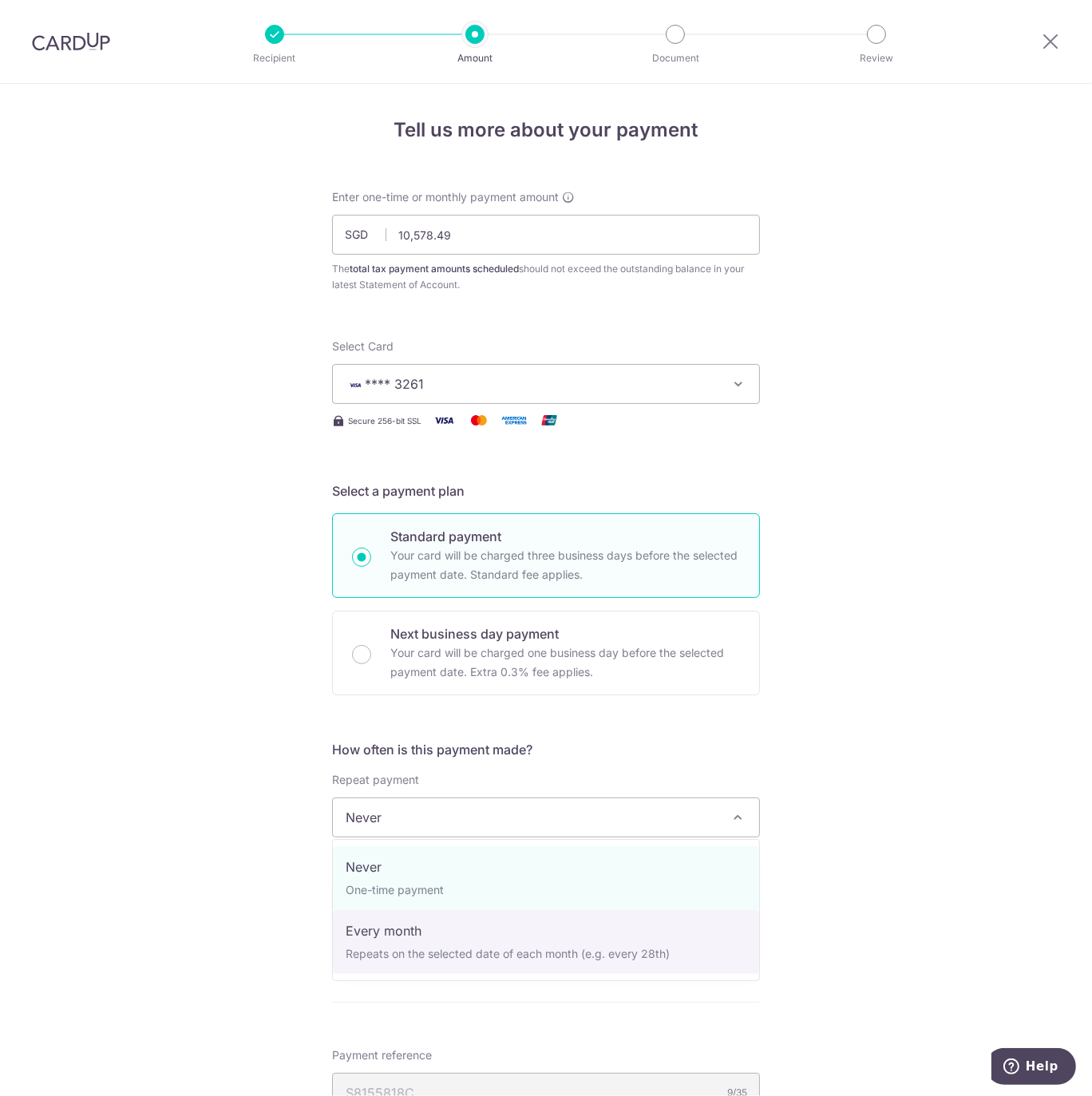
select select "3"
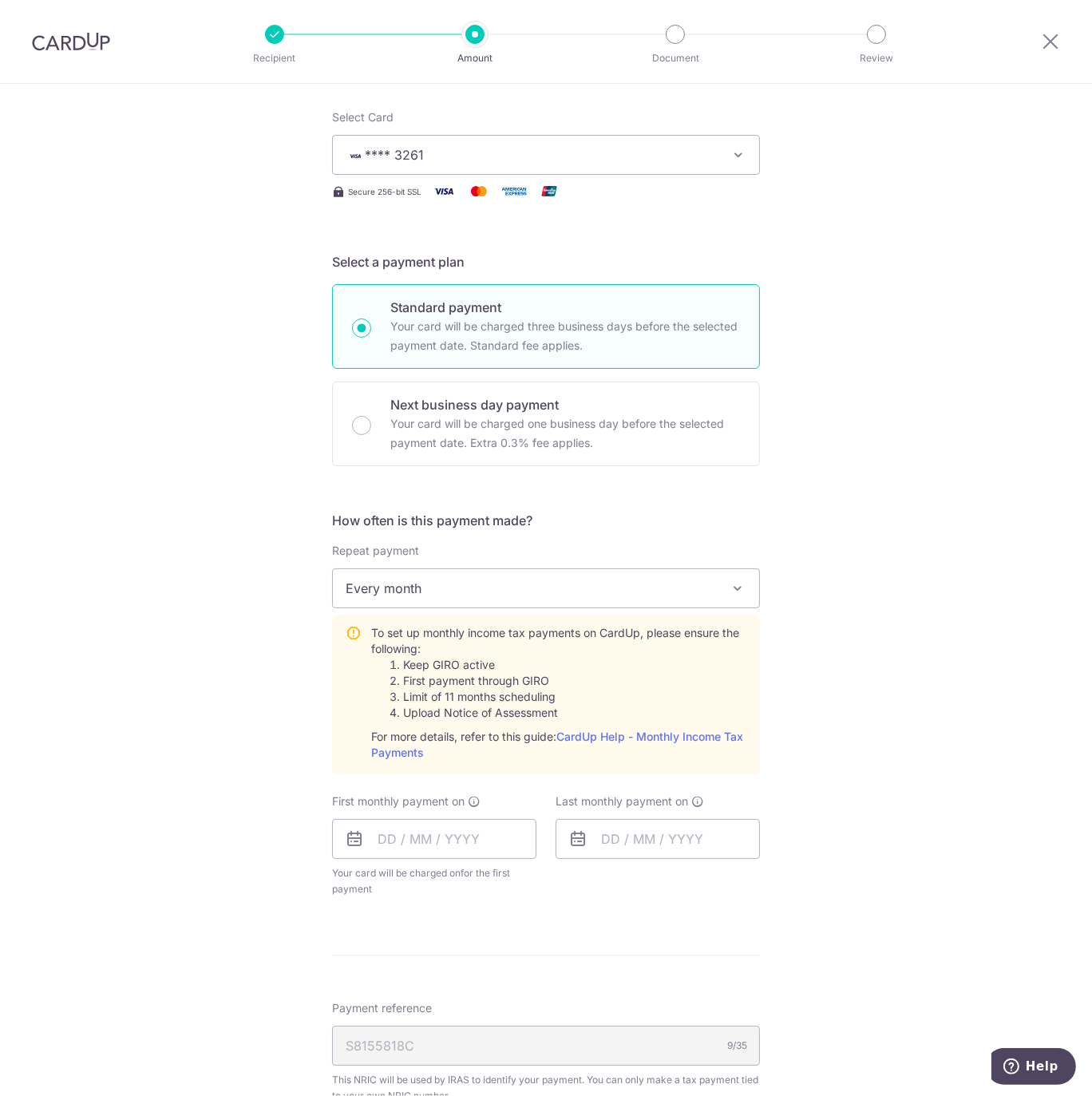
scroll to position [229, 0]
click at [430, 845] on input "text" at bounding box center [434, 838] width 204 height 40
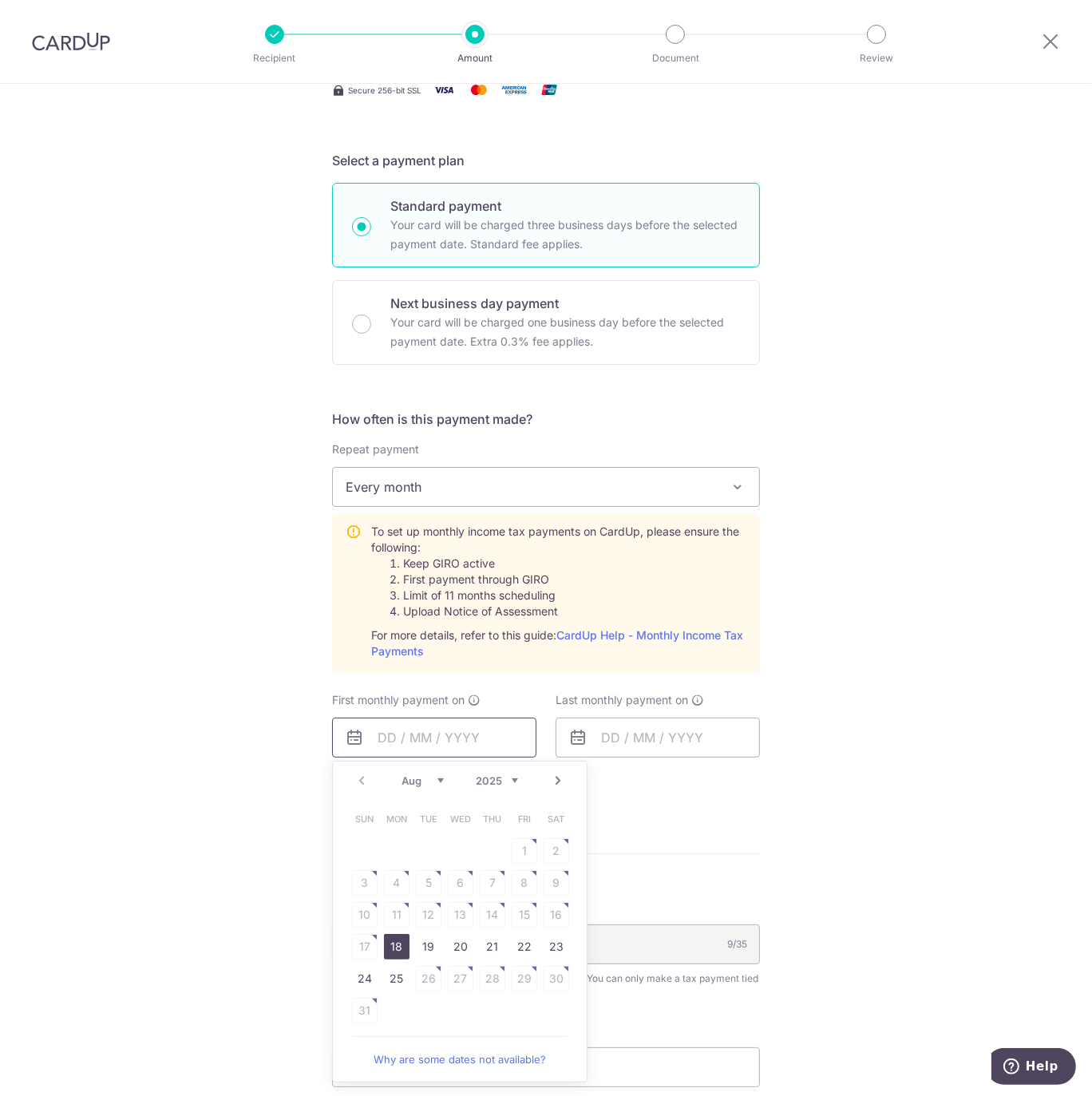
scroll to position [345, 0]
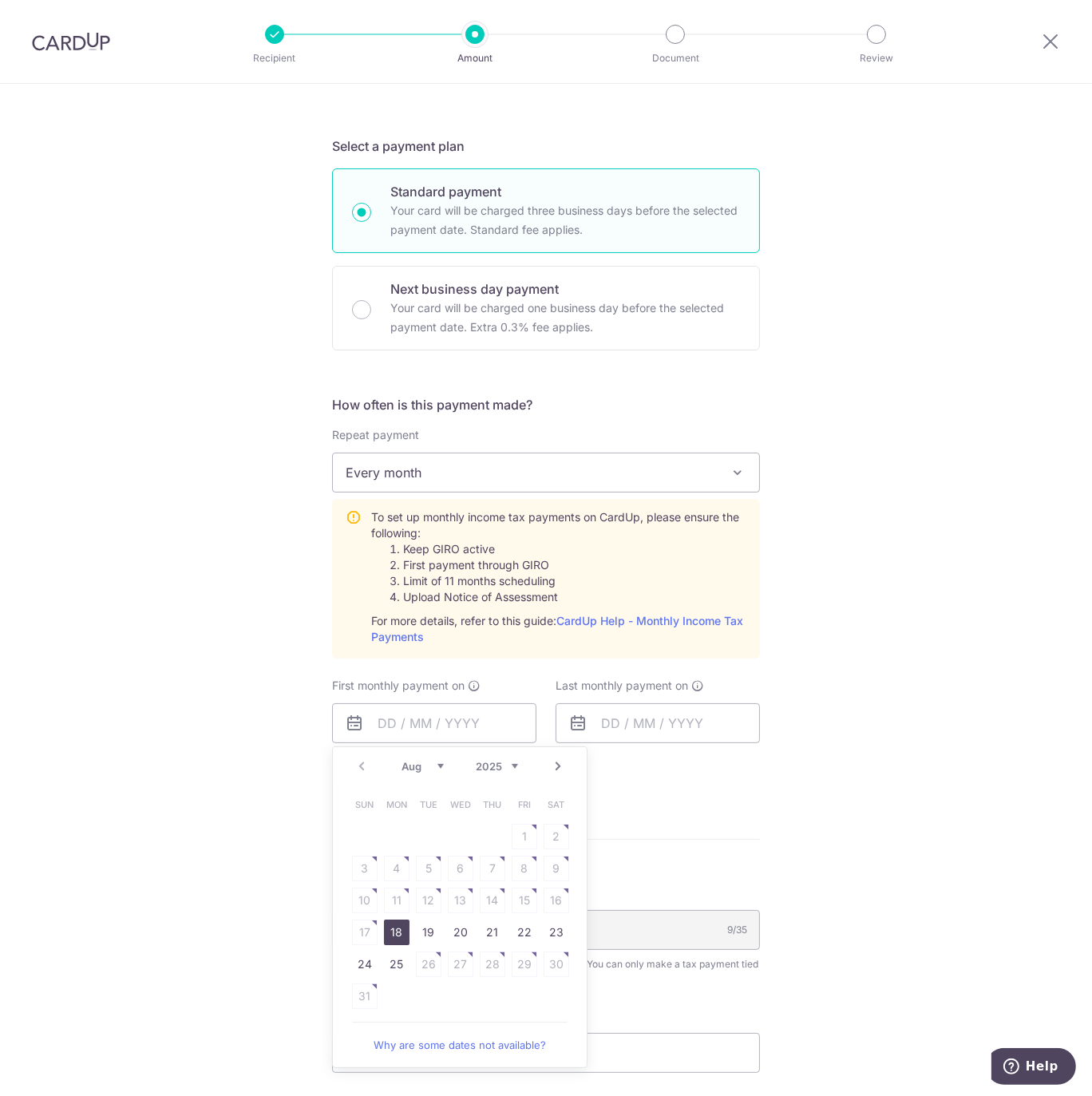
drag, startPoint x: 406, startPoint y: 930, endPoint x: 740, endPoint y: 626, distance: 451.6
click at [405, 930] on link "18" at bounding box center [396, 932] width 26 height 26
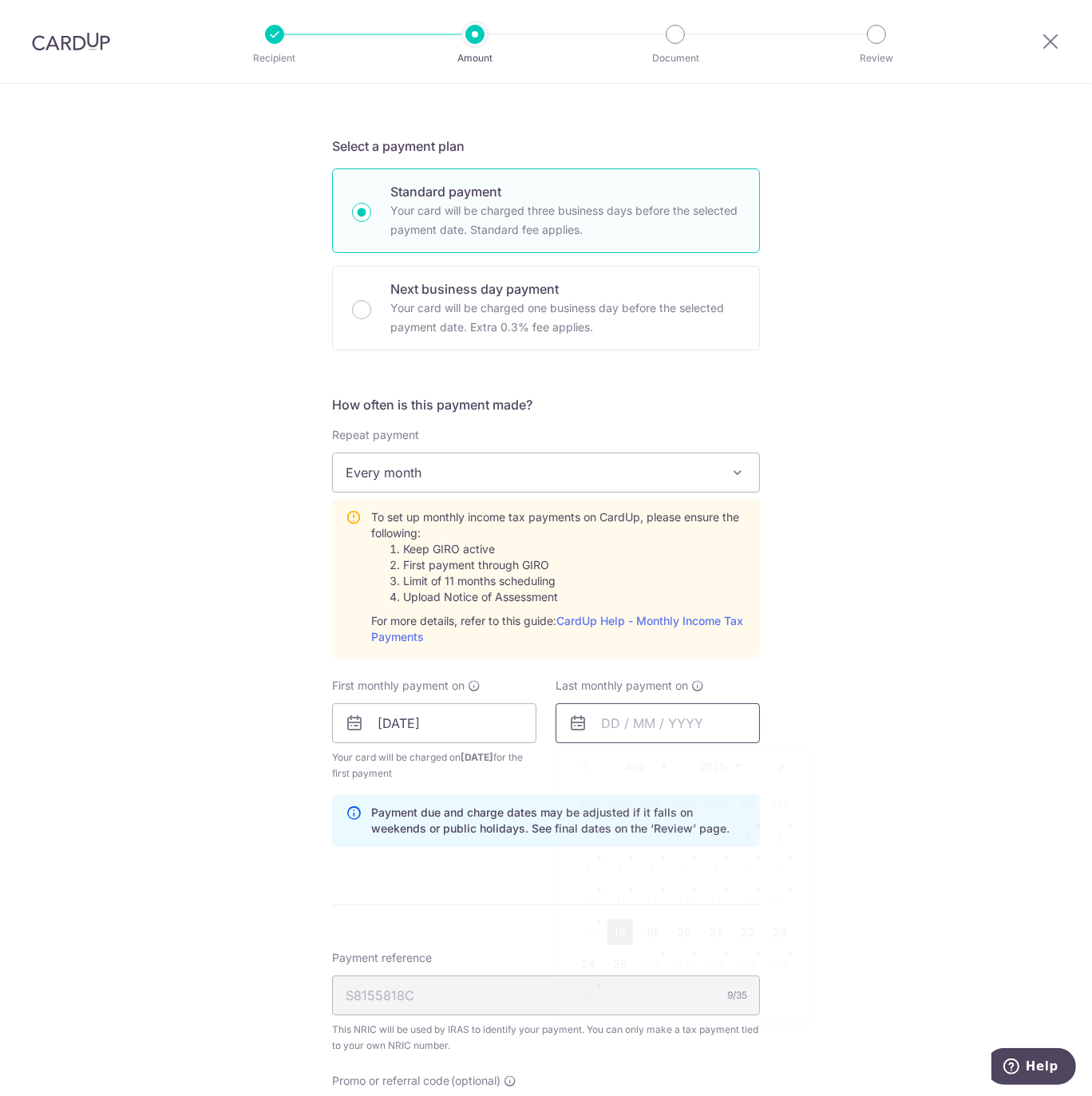
click at [644, 719] on input "text" at bounding box center [658, 722] width 204 height 40
click at [448, 714] on input "18/08/2025" at bounding box center [434, 722] width 204 height 40
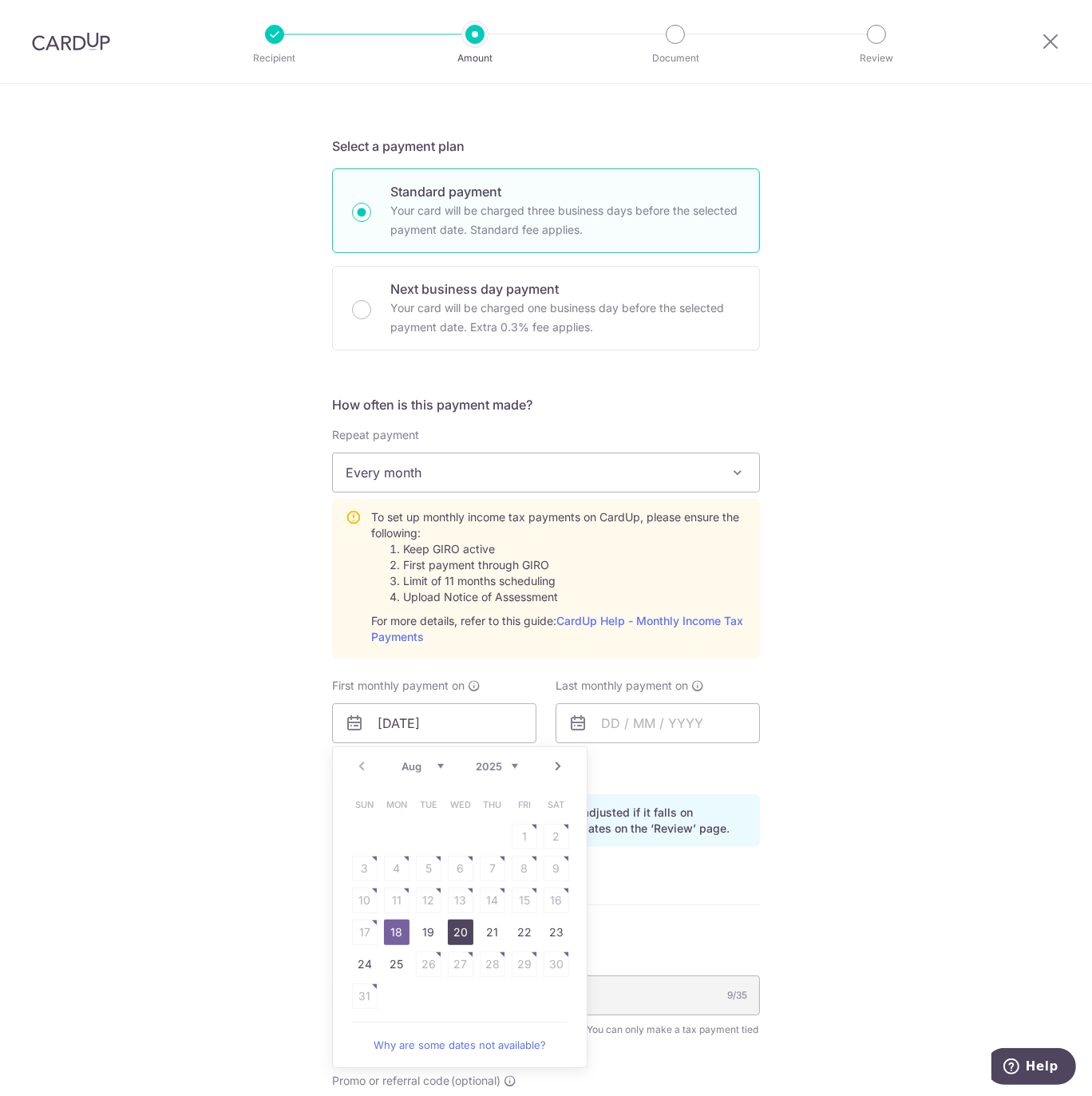
click at [451, 928] on link "20" at bounding box center [460, 932] width 26 height 26
type input "20/08/2025"
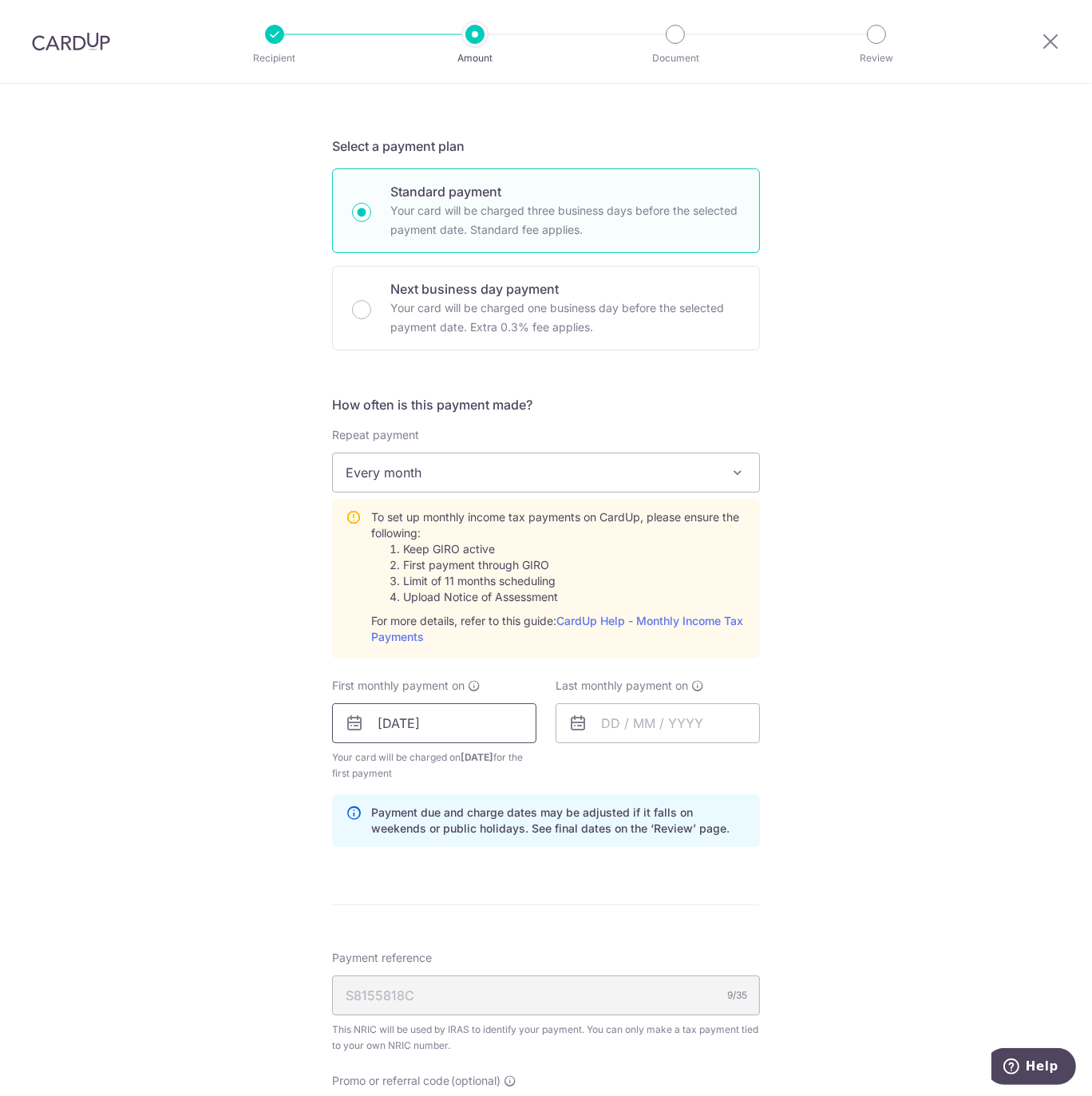
click at [417, 727] on input "20/08/2025" at bounding box center [434, 722] width 204 height 40
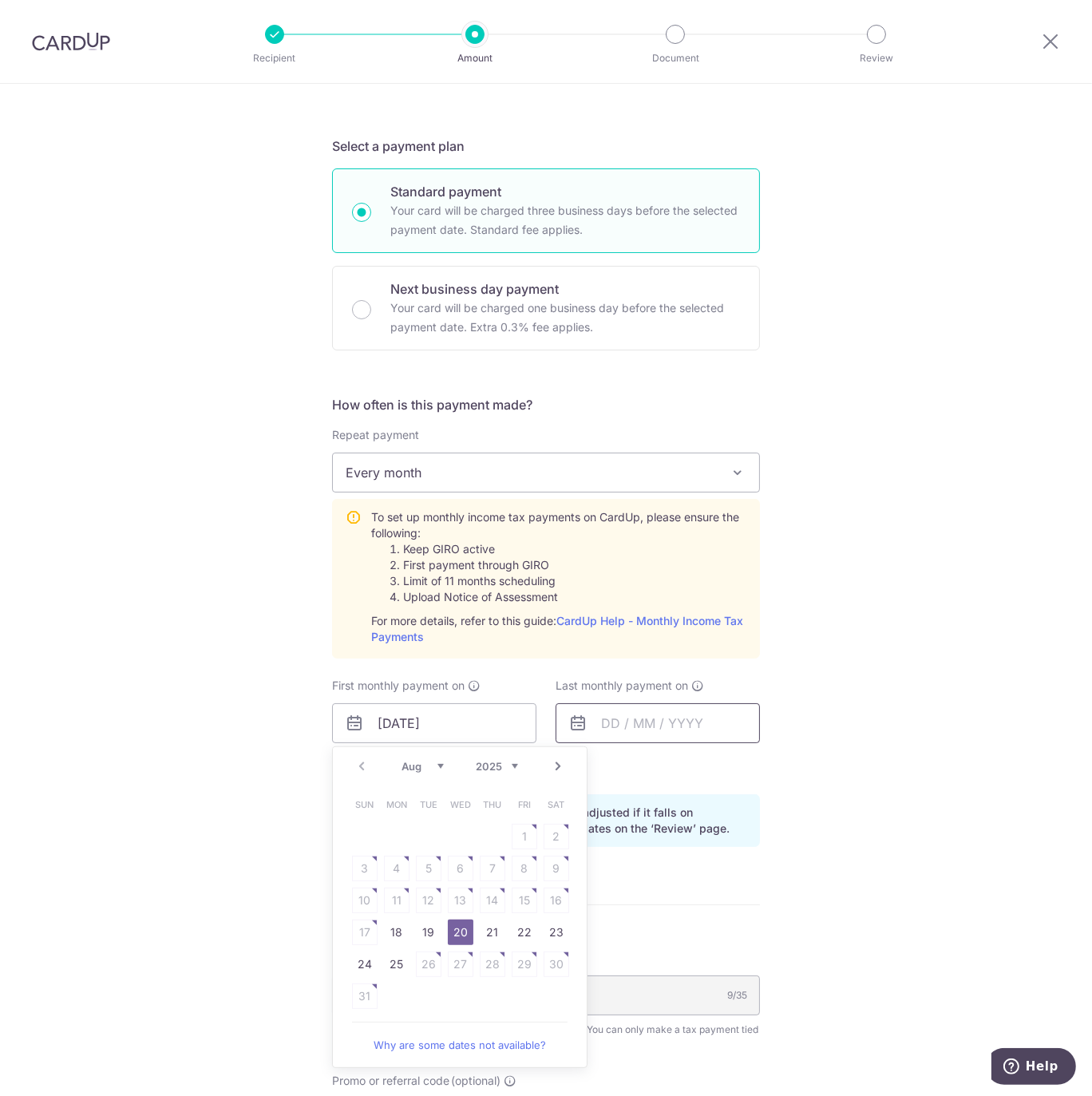
click at [679, 725] on input "text" at bounding box center [658, 722] width 204 height 40
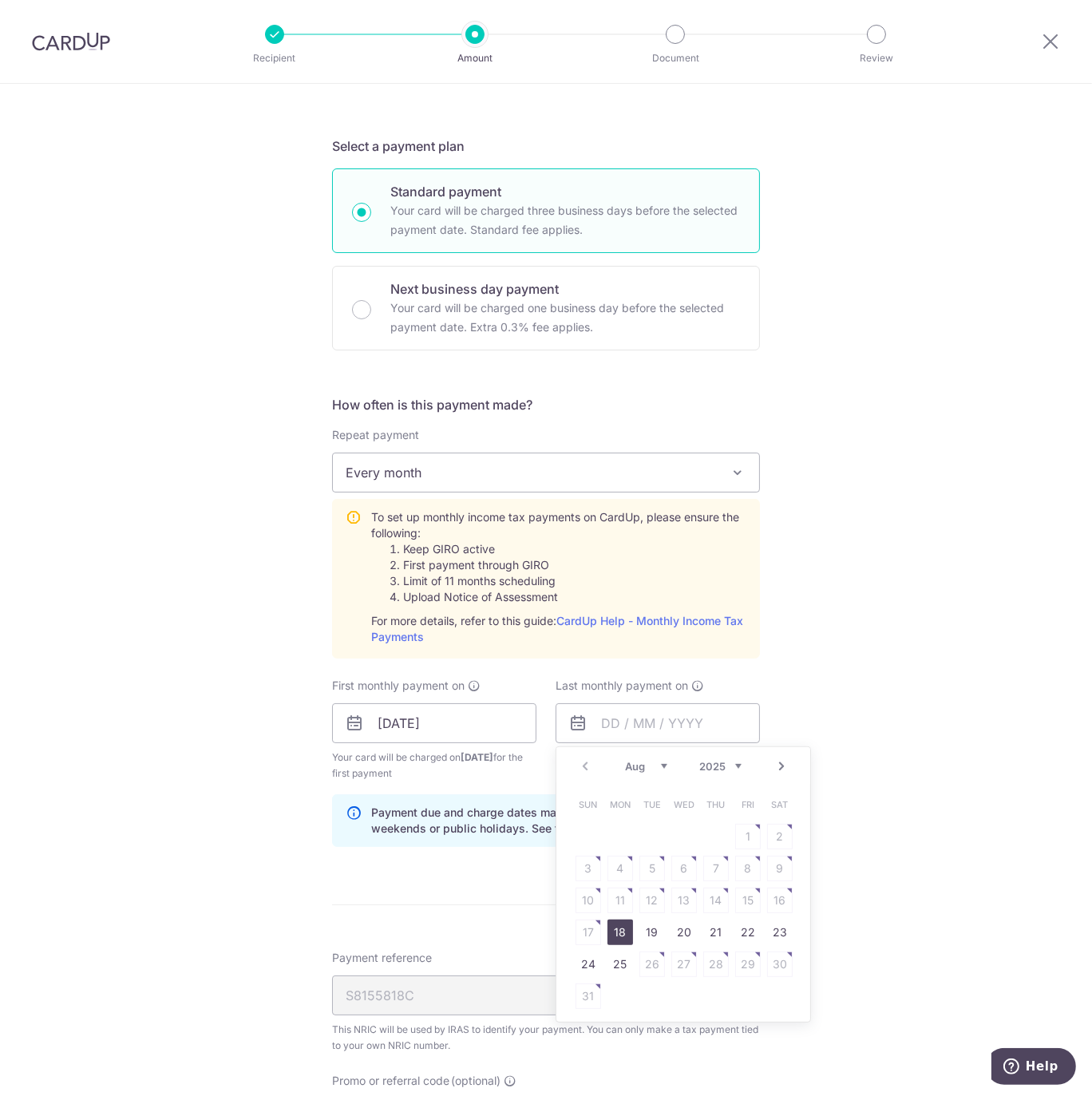
click at [651, 760] on select "Aug Sep Oct Nov Dec" at bounding box center [646, 766] width 42 height 12
click at [717, 753] on div "Prev Next Aug Sep Oct Nov Dec 2025 2026" at bounding box center [683, 766] width 254 height 38
click at [722, 762] on select "2025 2026" at bounding box center [720, 766] width 42 height 12
click at [641, 768] on select "Jan Feb Mar Apr May Jun Jul Aug Sep" at bounding box center [646, 766] width 42 height 12
click at [656, 894] on table "Sun Mon Tue Wed Thu Fri Sat 1 2 3 4 5 6 7 8 9 10 11 12 13 14 15 16 17 18 19 20 …" at bounding box center [684, 884] width 224 height 192
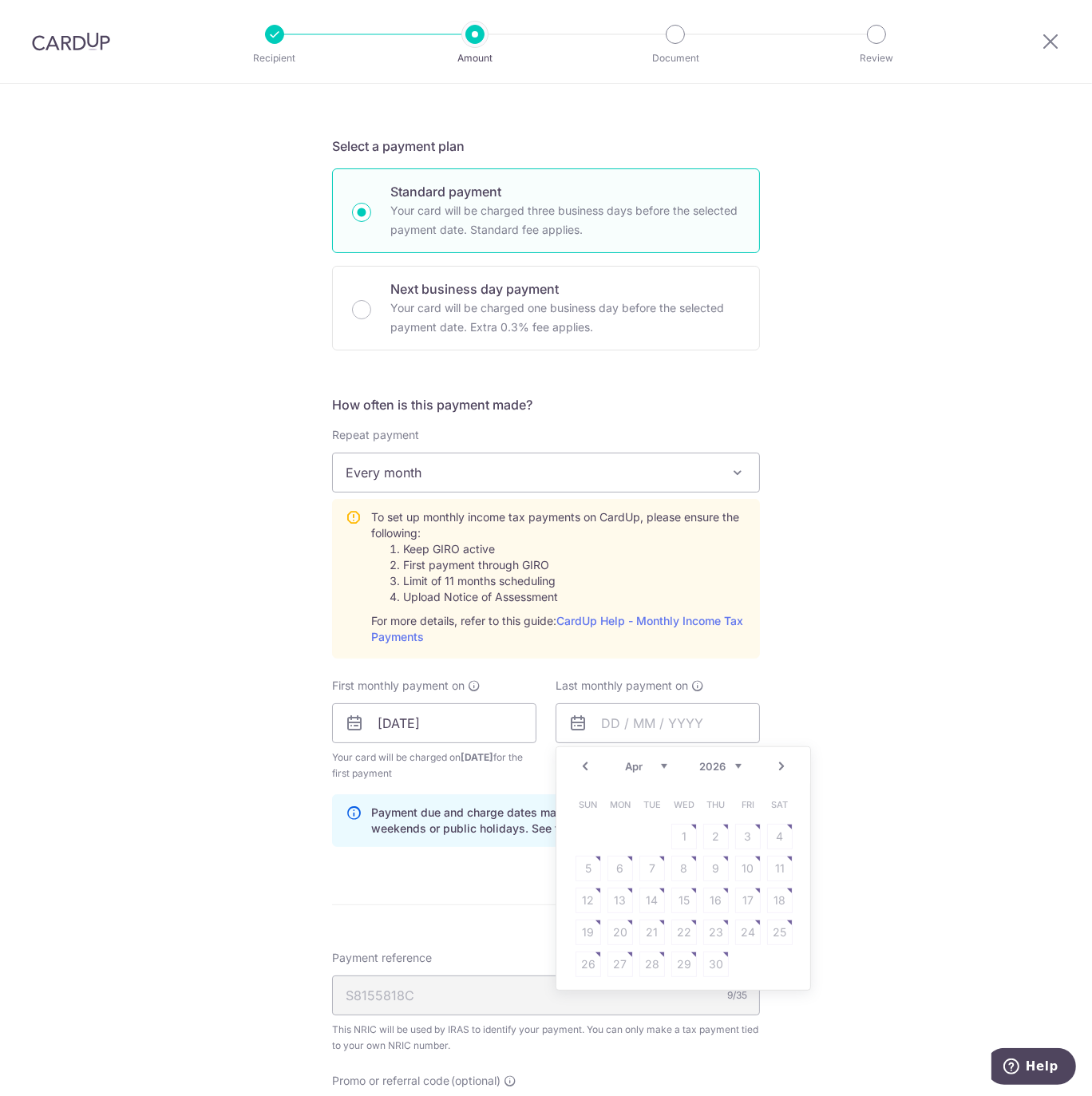
click at [656, 763] on select "Jan Feb Mar Apr May Jun Jul Aug Sep" at bounding box center [646, 766] width 42 height 12
click at [746, 893] on link "20" at bounding box center [748, 900] width 26 height 26
type input "20/03/2026"
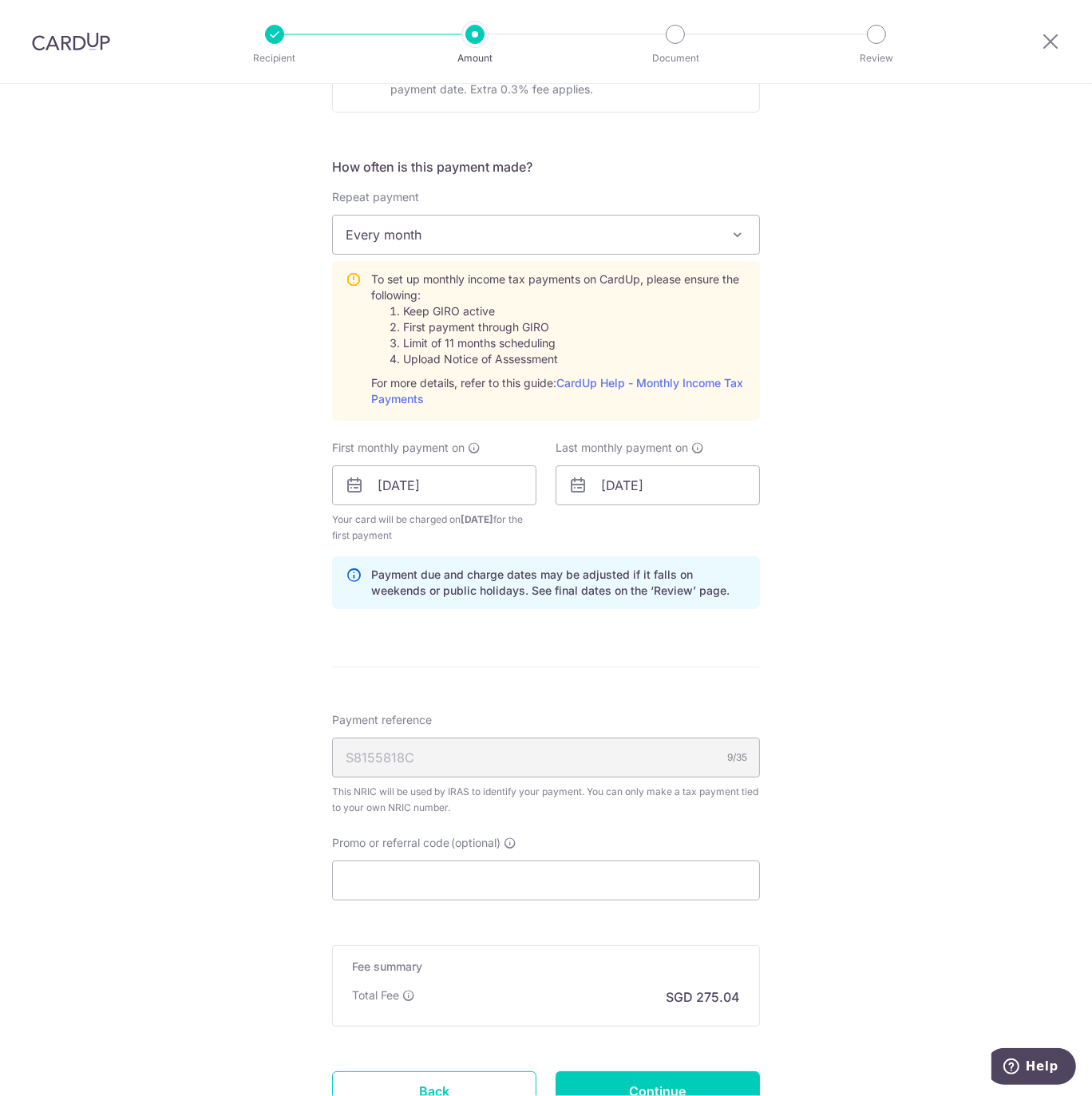
scroll to position [689, 0]
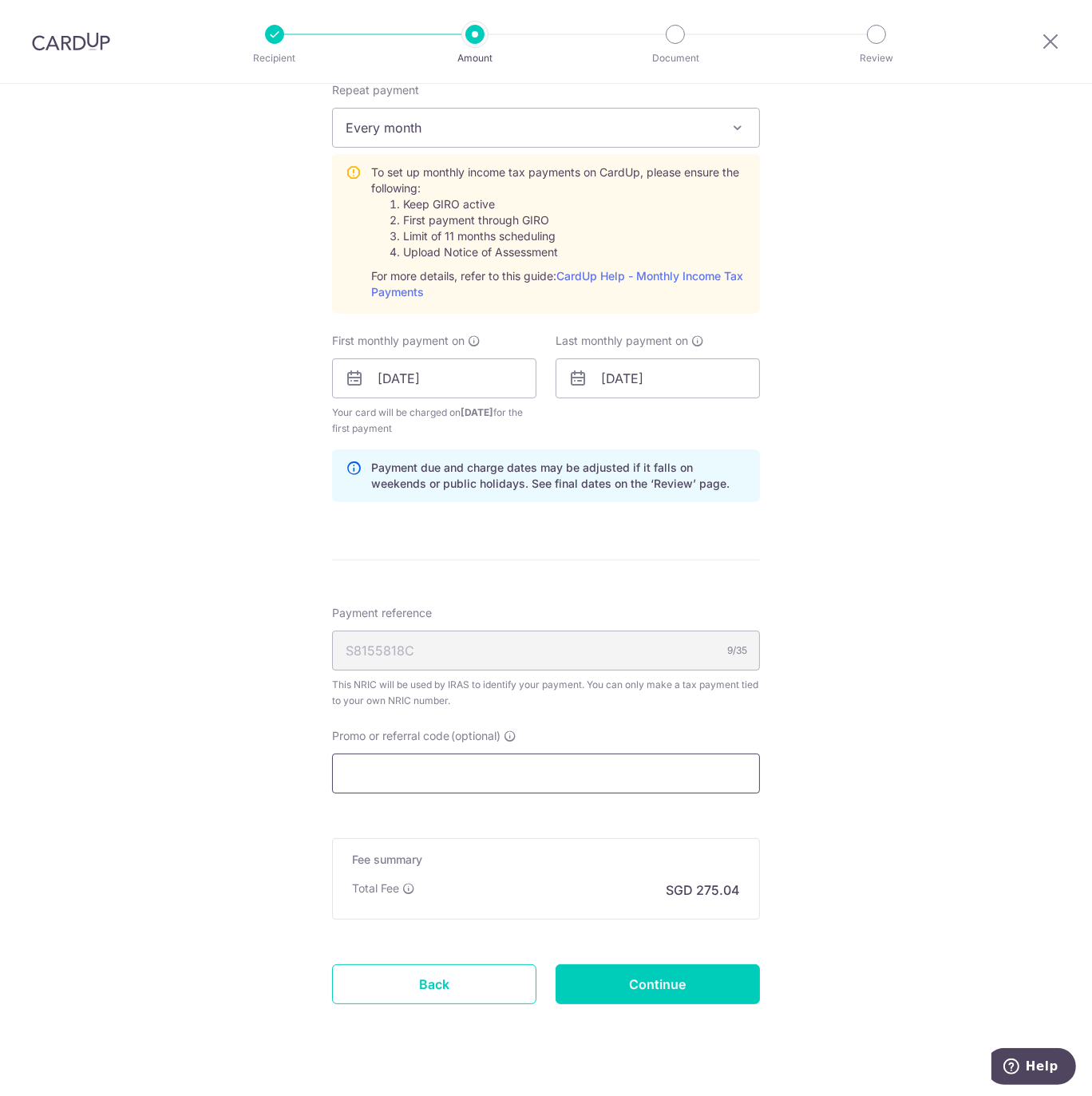
click at [495, 770] on input "Promo or referral code (optional)" at bounding box center [546, 773] width 428 height 40
paste input "VTAX25R"
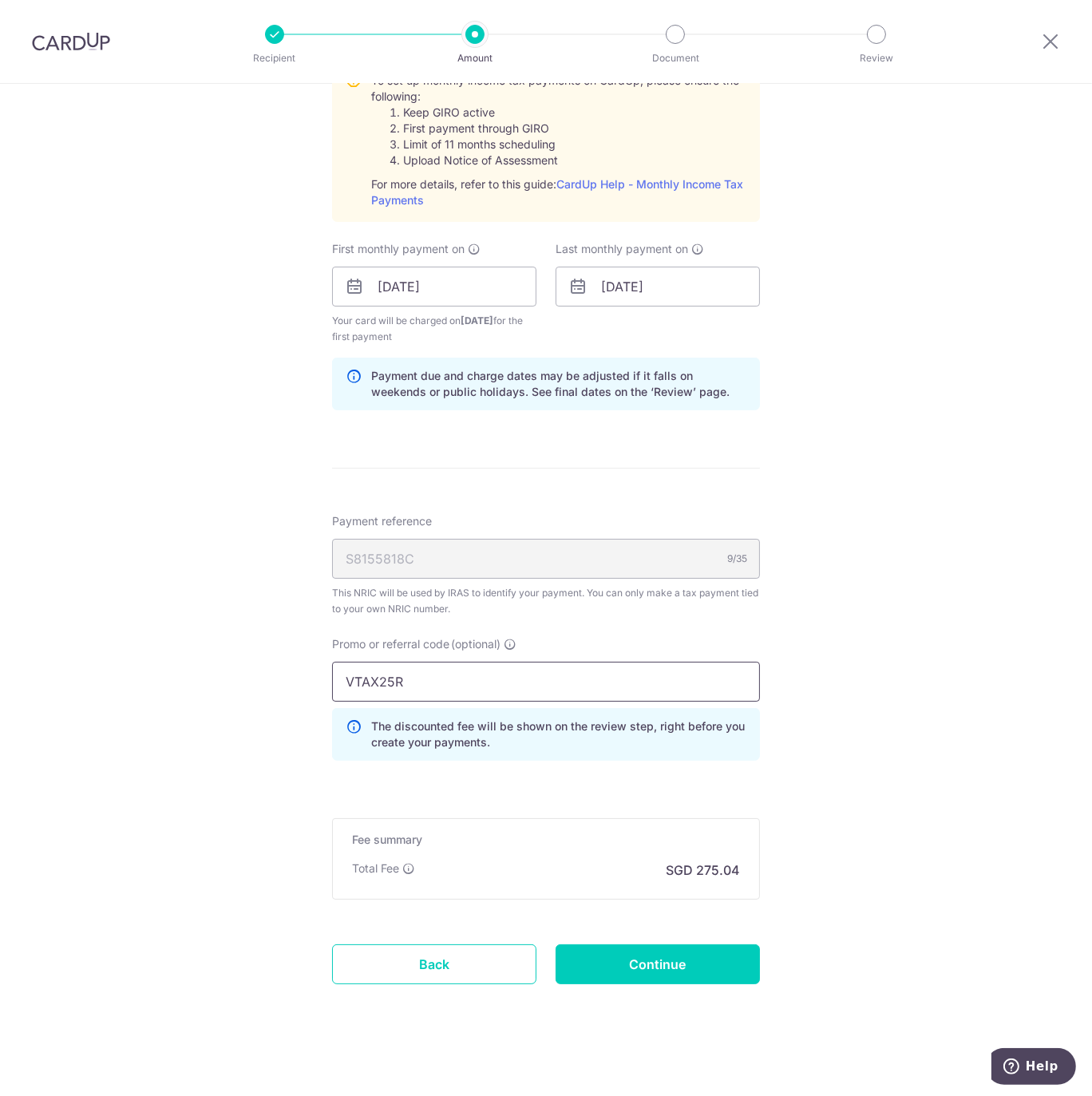
scroll to position [785, 0]
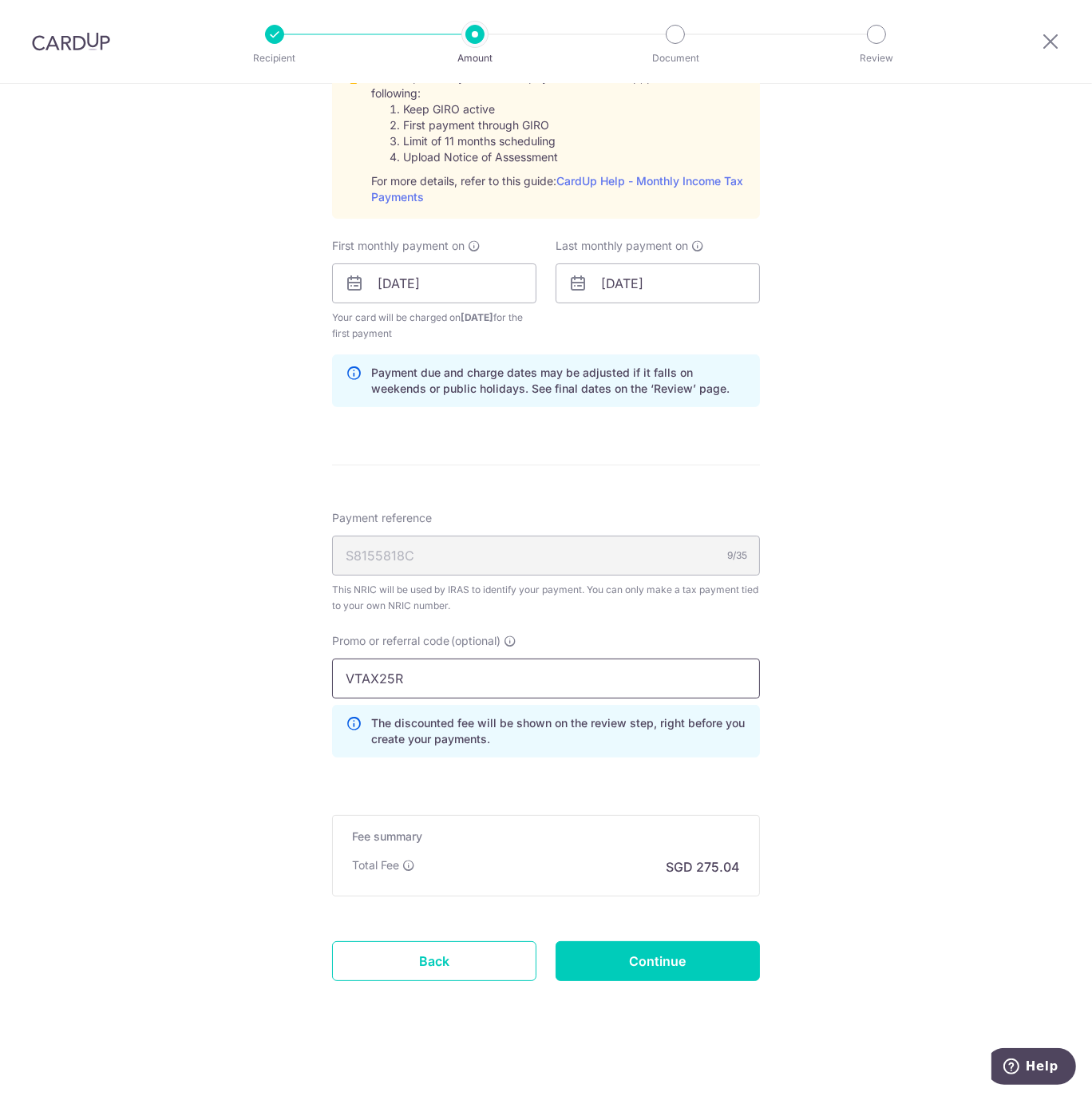
type input "VTAX25R"
click at [420, 681] on input "VTAX25R" at bounding box center [546, 678] width 428 height 40
click at [689, 950] on input "Continue" at bounding box center [658, 960] width 204 height 40
type input "Create Schedule"
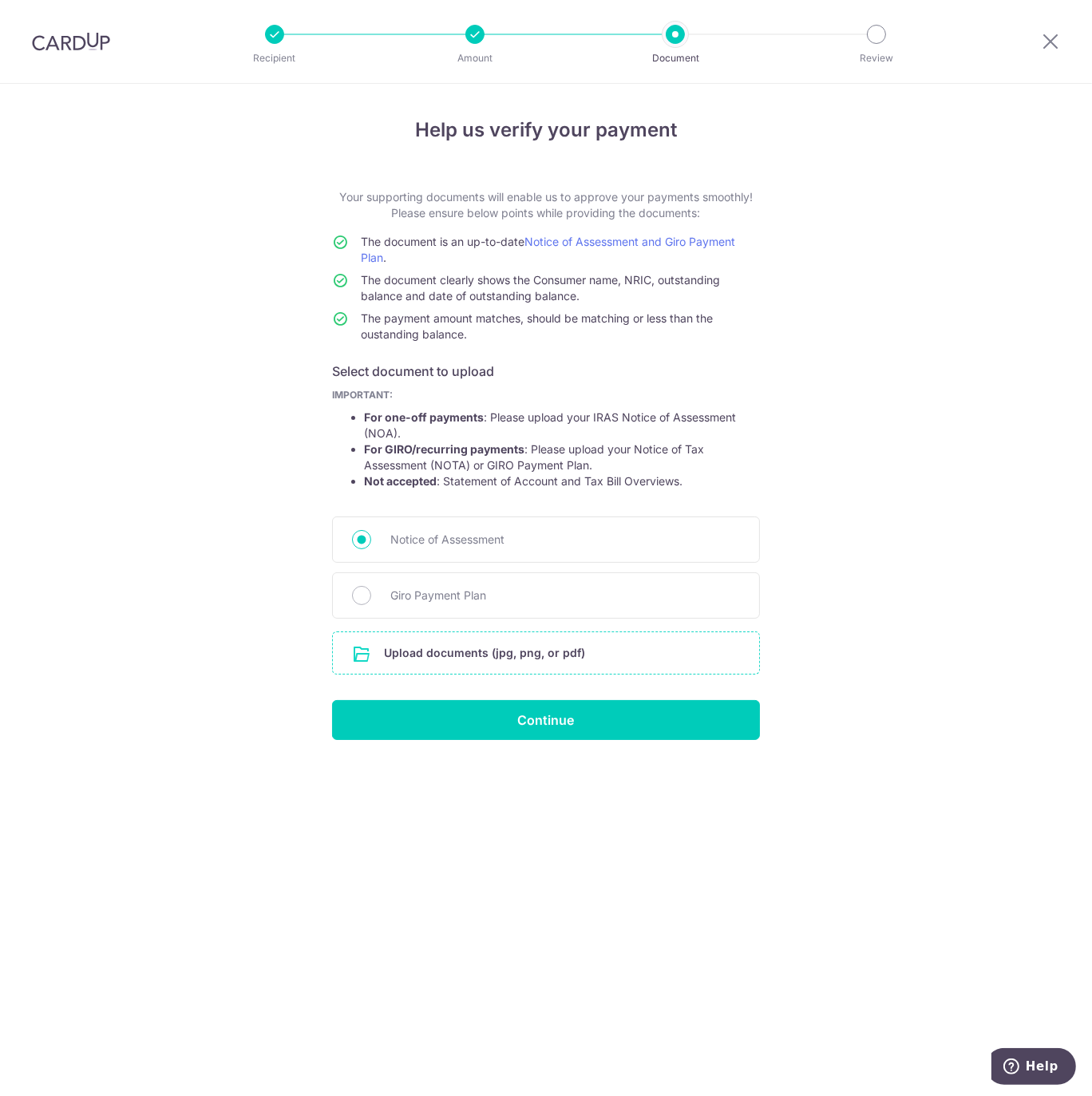
click at [392, 658] on input "file" at bounding box center [546, 653] width 426 height 42
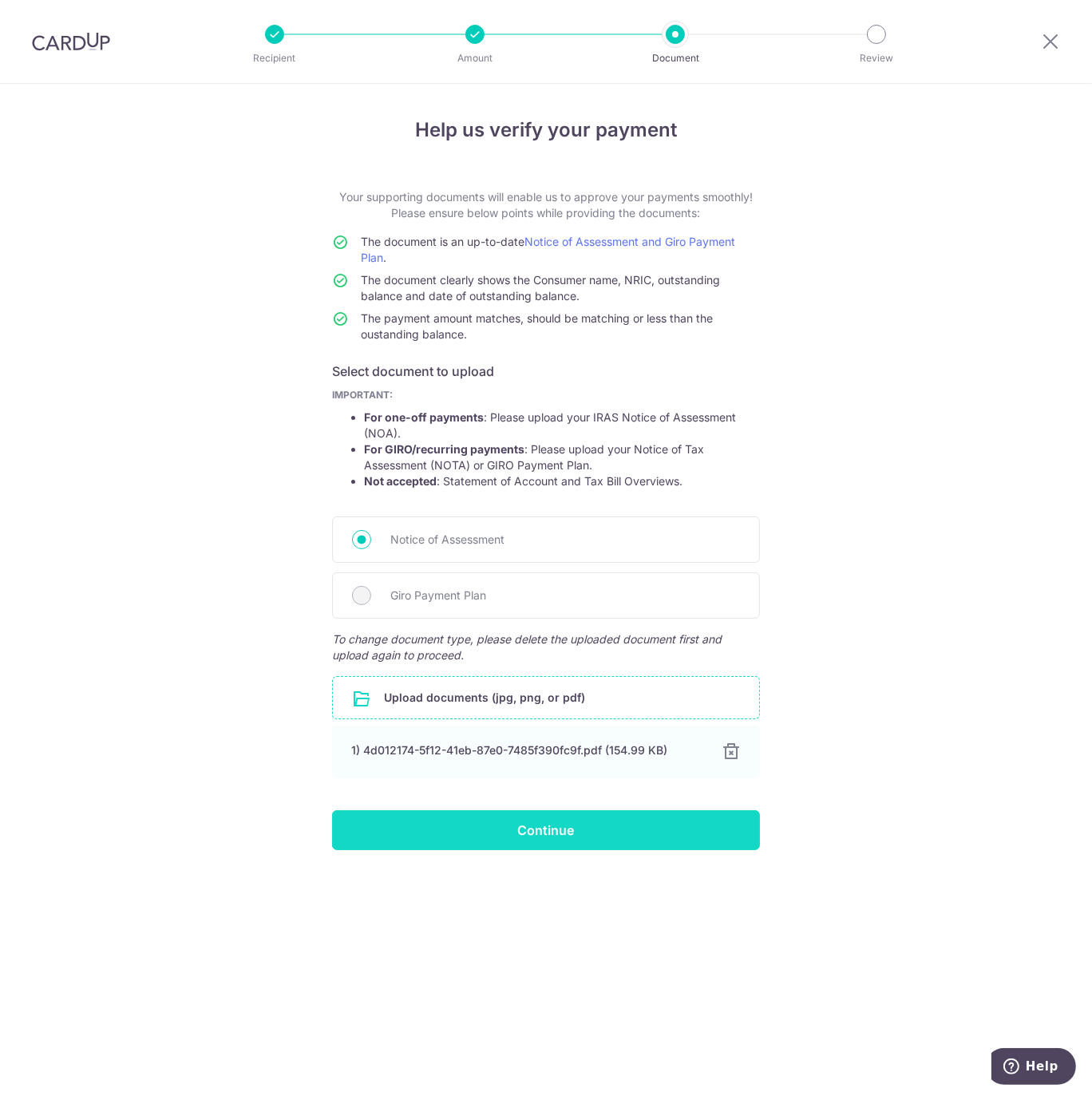
click at [556, 826] on input "Continue" at bounding box center [546, 829] width 428 height 40
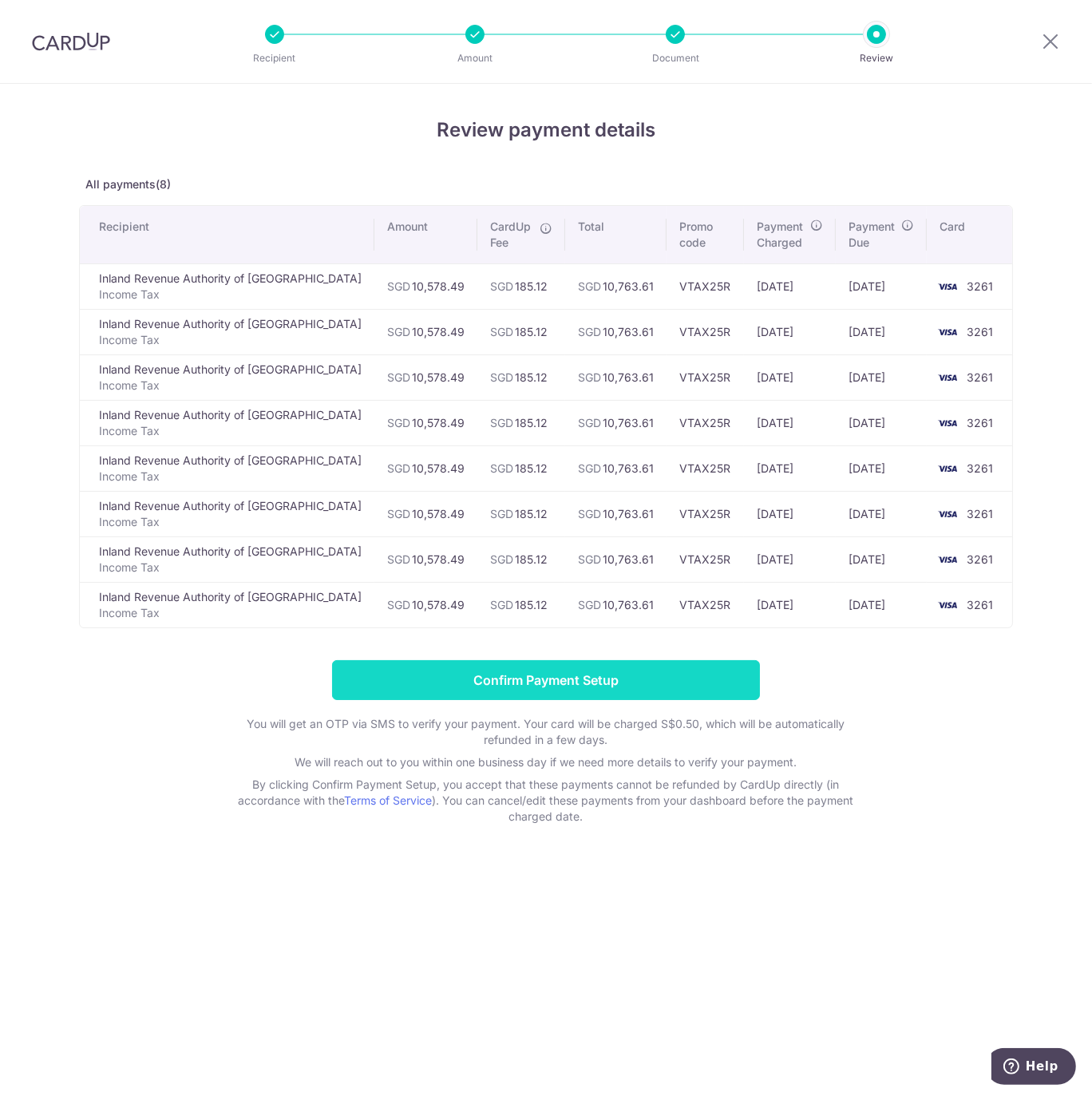
click at [556, 680] on input "Confirm Payment Setup" at bounding box center [546, 680] width 428 height 40
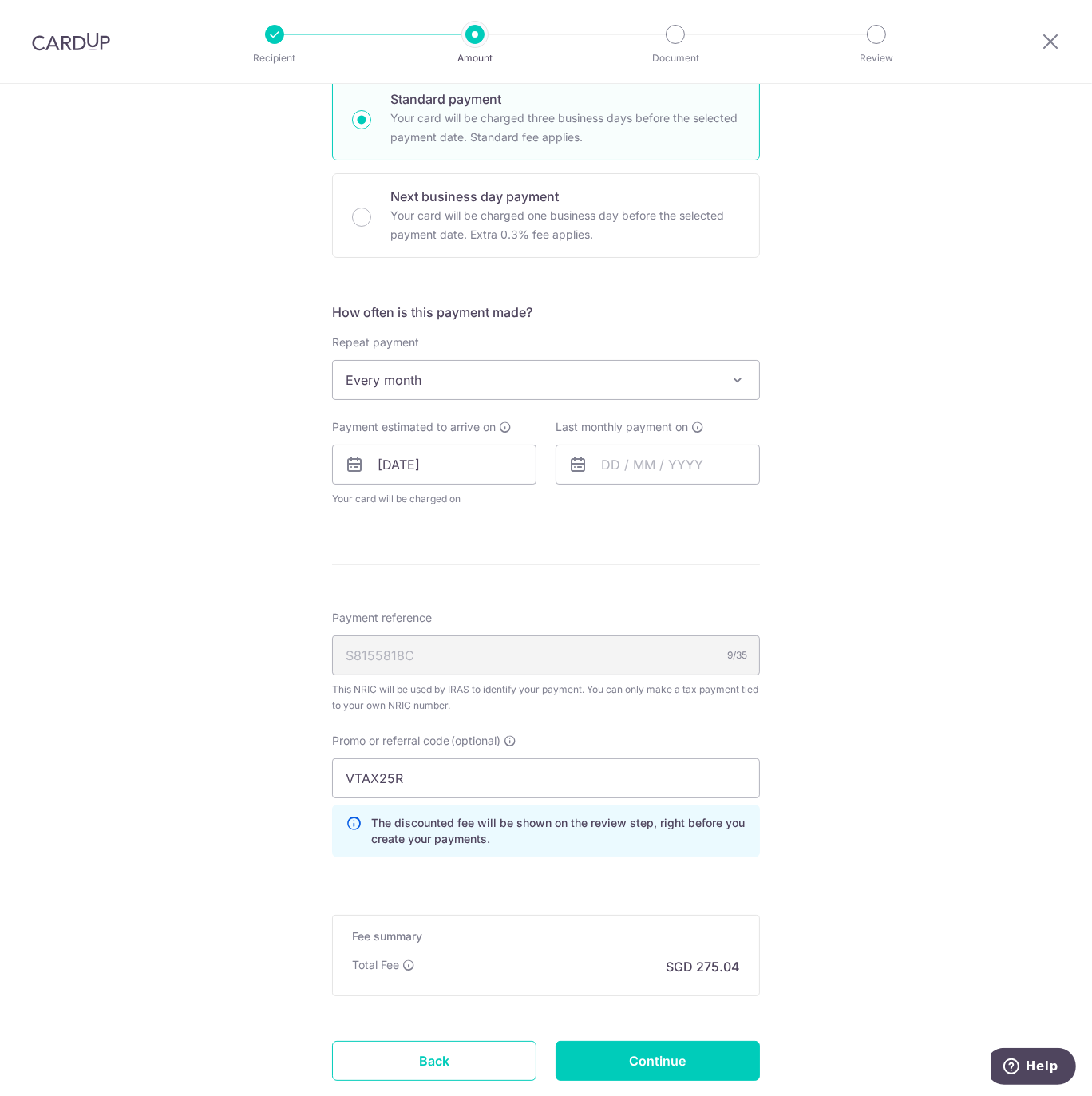
scroll to position [603, 0]
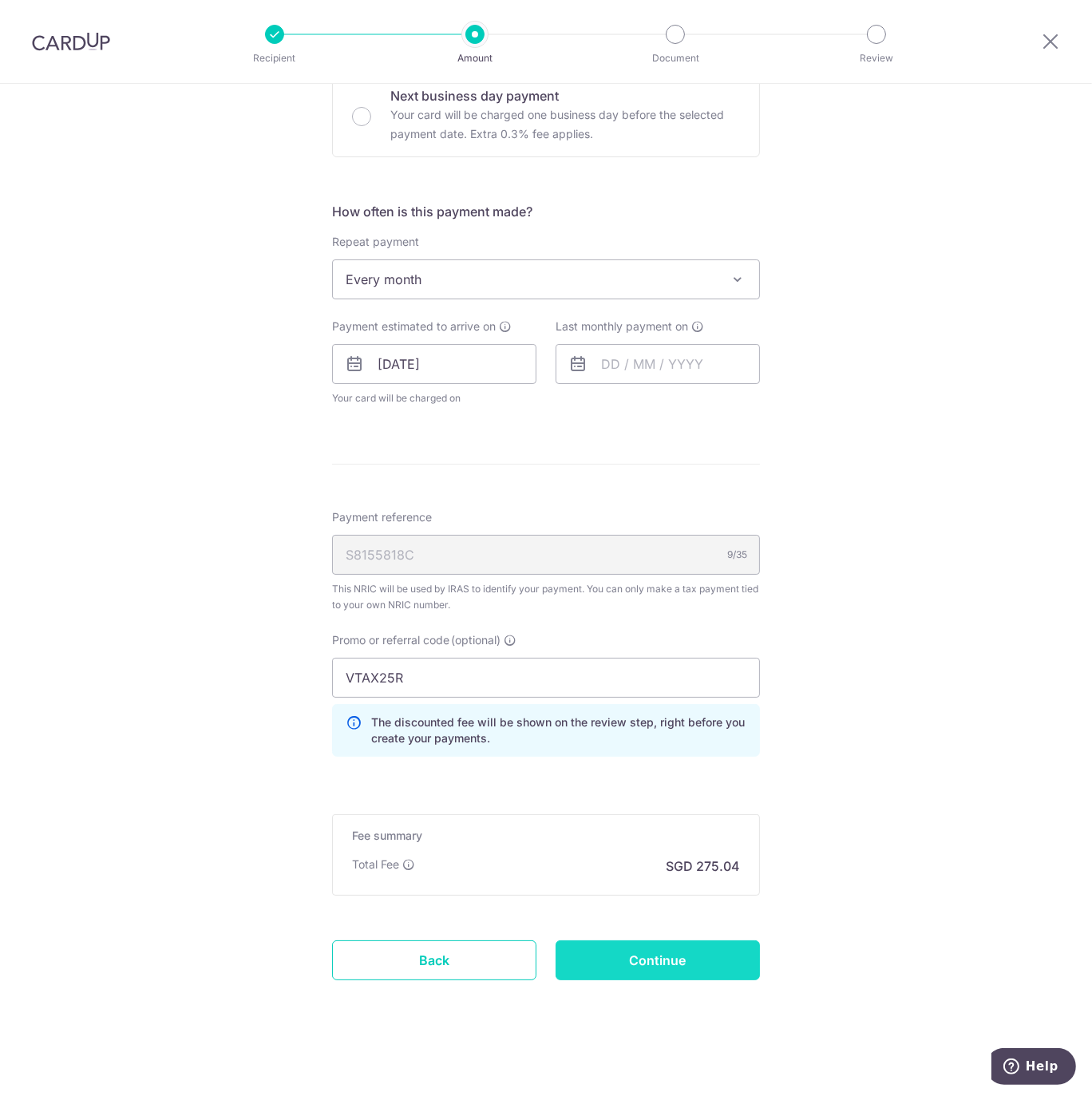
click at [669, 967] on input "Continue" at bounding box center [658, 960] width 204 height 40
type input "Update Schedule"
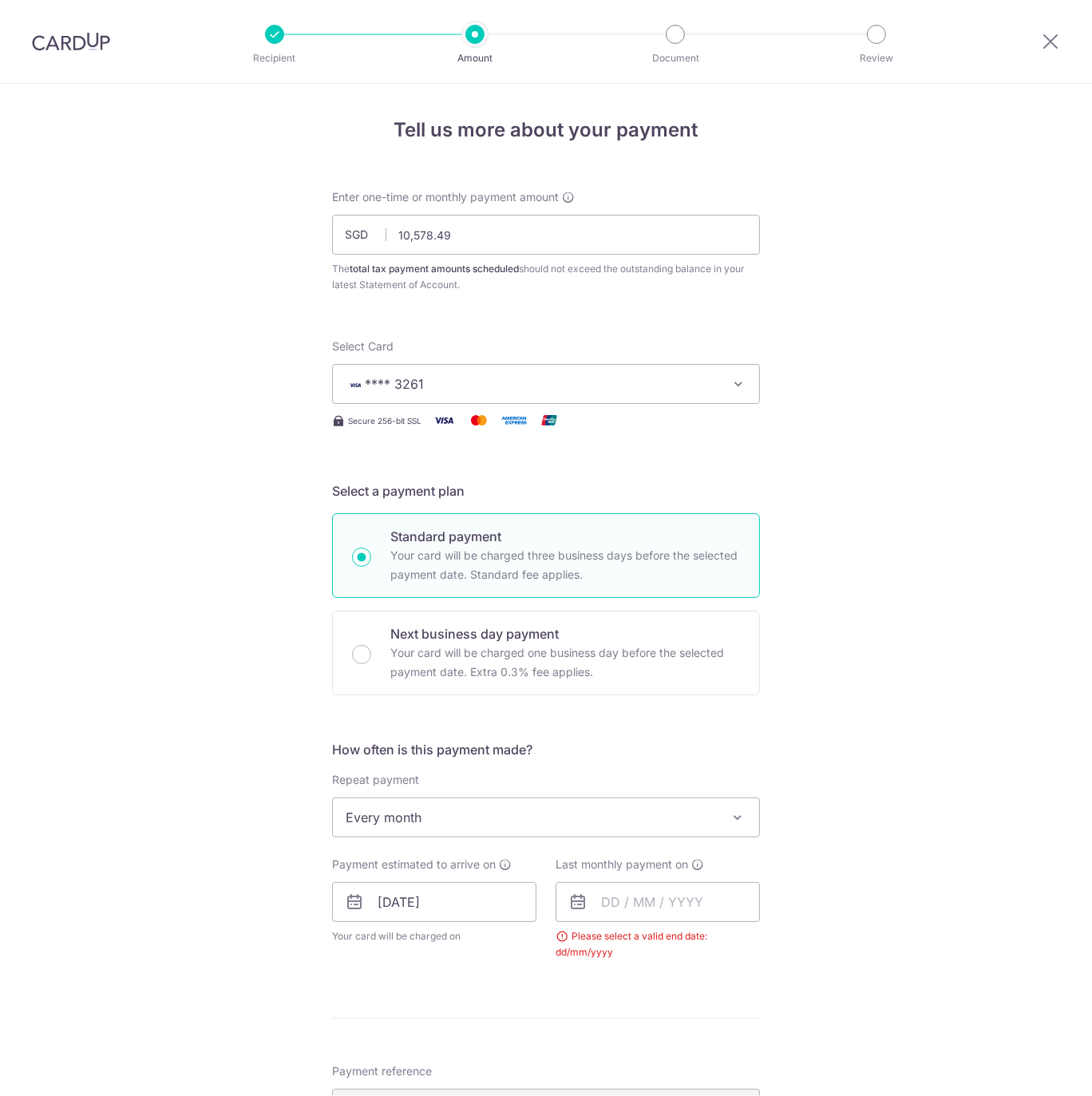
scroll to position [554, 0]
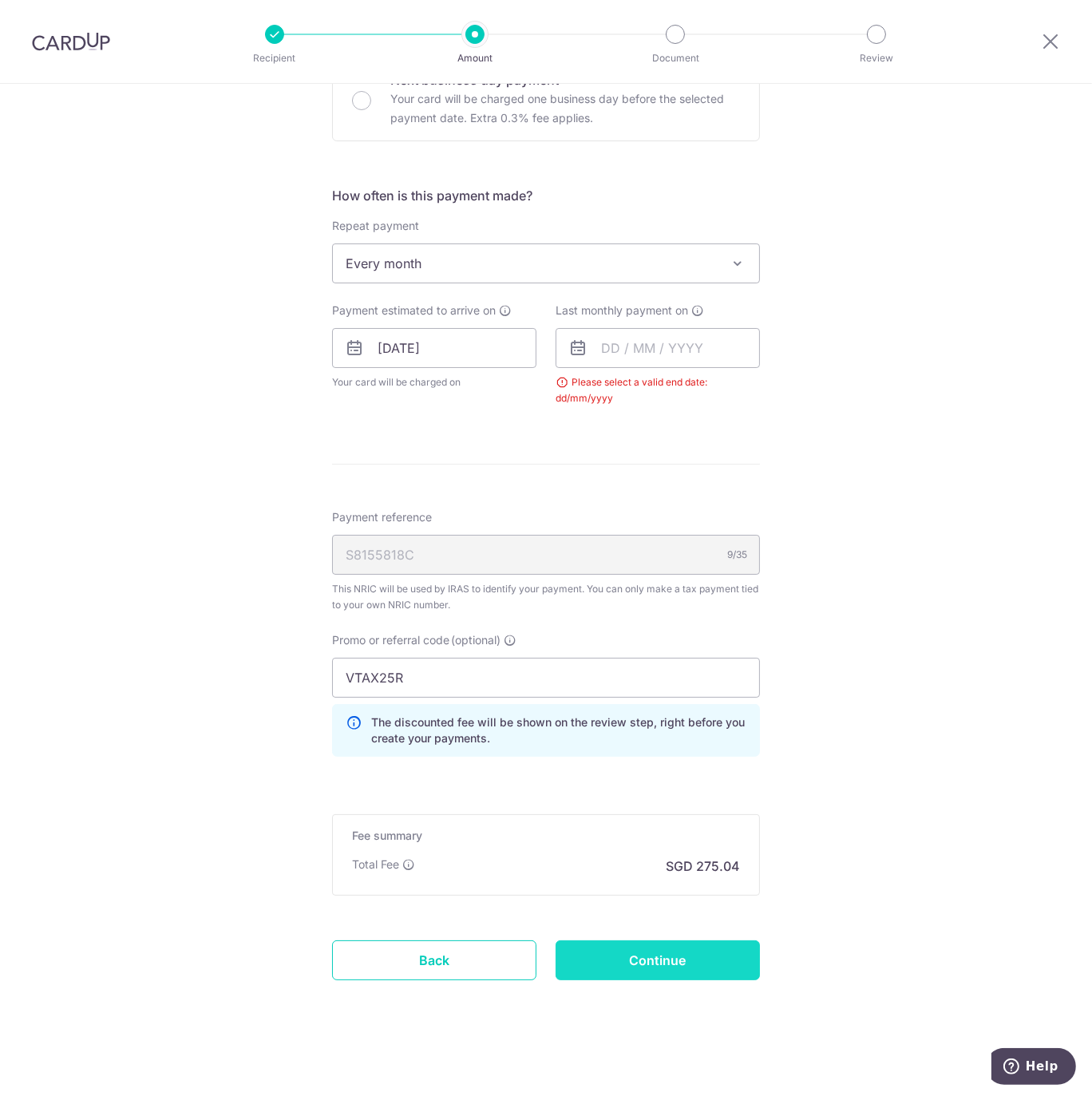
click at [654, 960] on input "Continue" at bounding box center [658, 960] width 204 height 40
type input "Update Schedule"
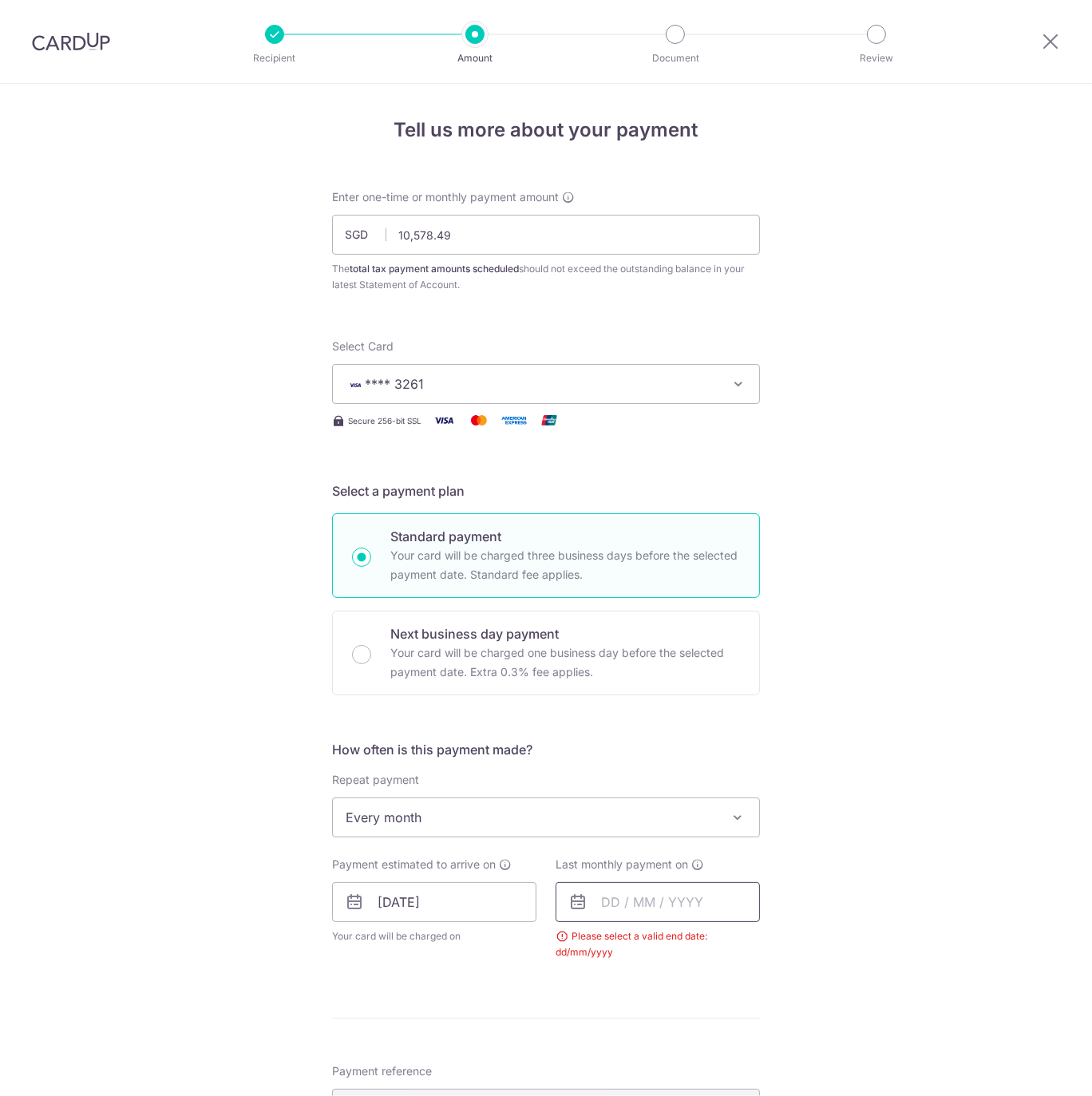
scroll to position [554, 0]
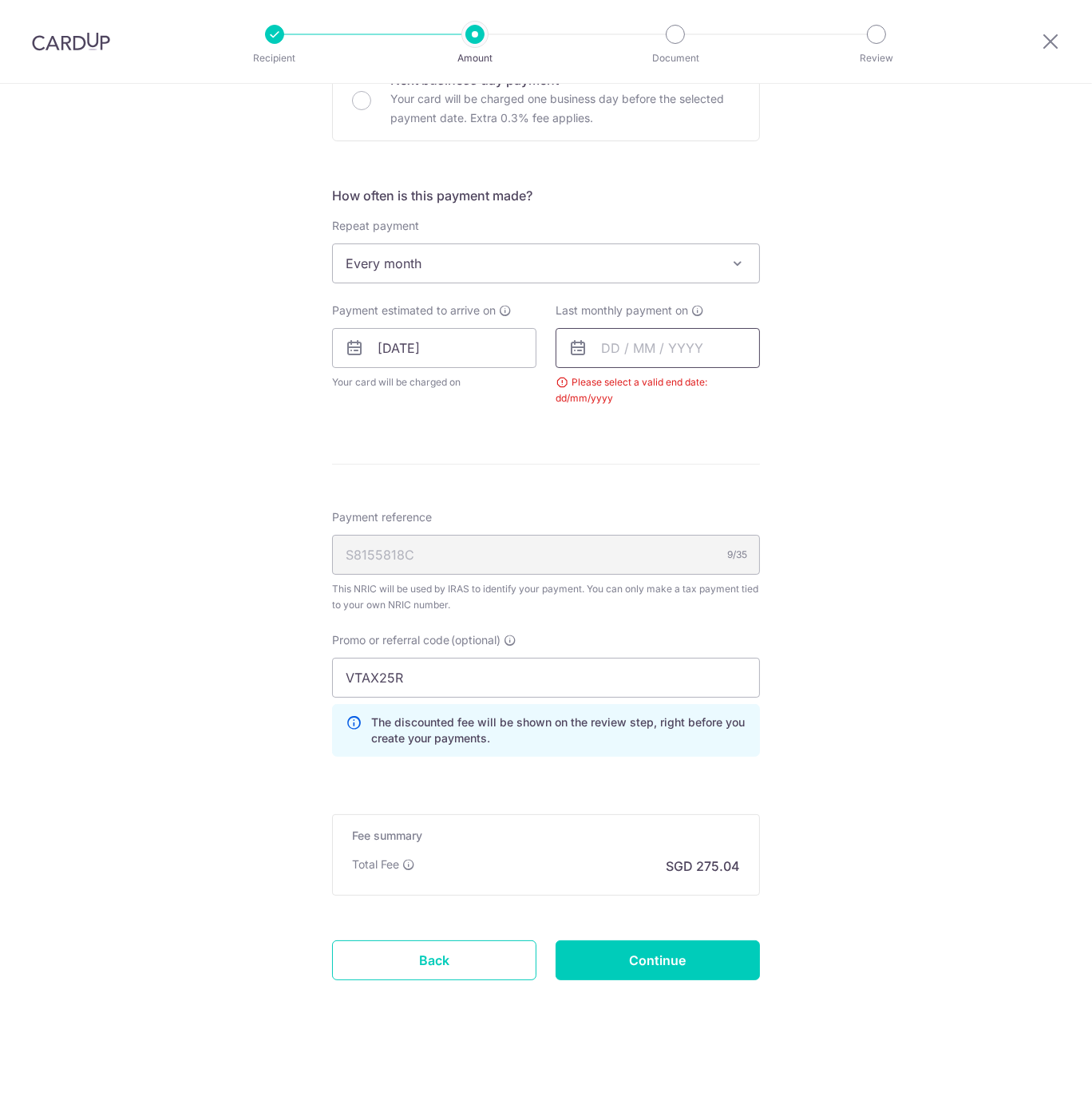
click at [641, 345] on input "text" at bounding box center [658, 348] width 204 height 40
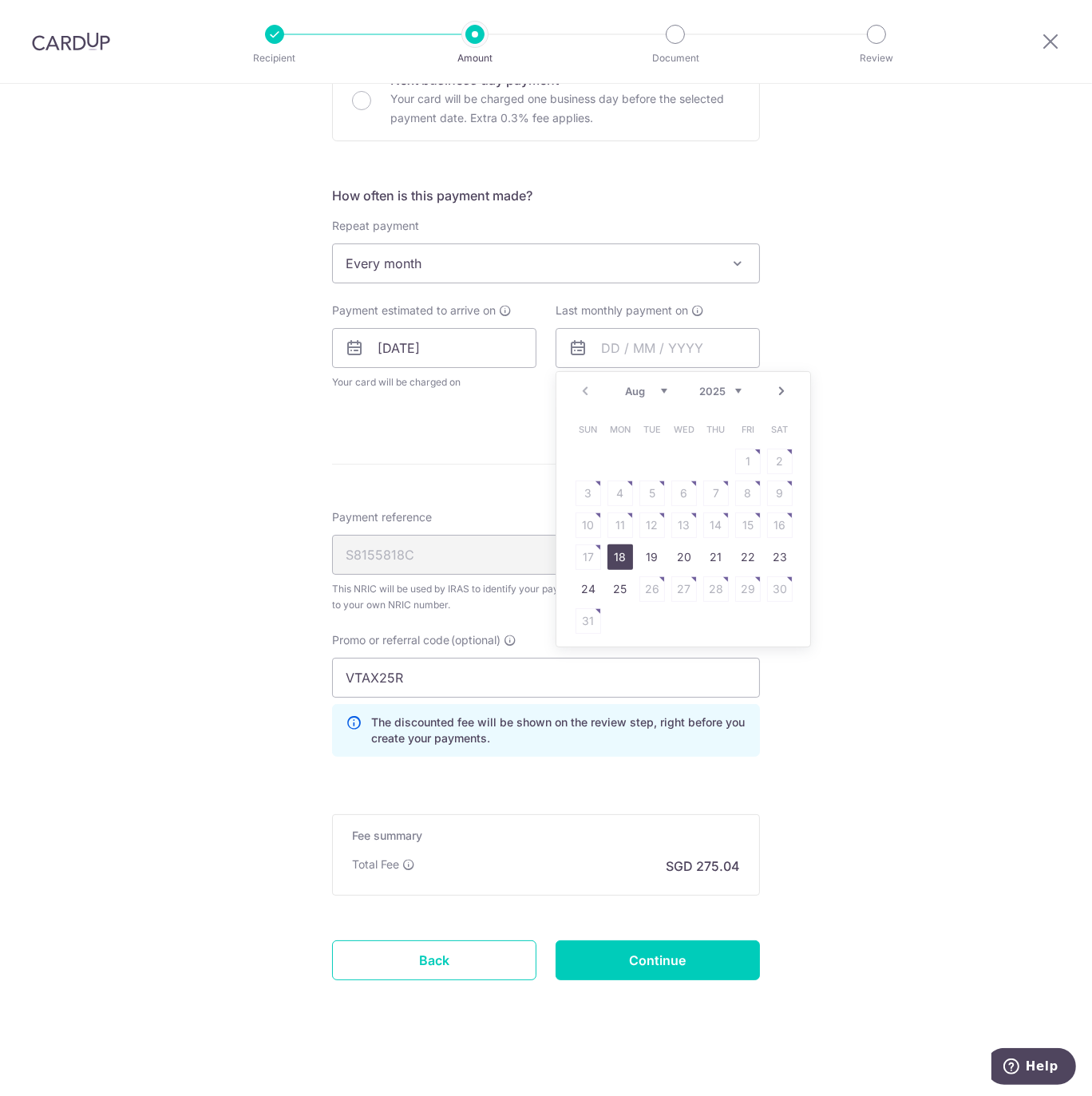
click at [748, 390] on div "Prev Next Aug Sep Oct Nov [DATE] 2026" at bounding box center [683, 391] width 254 height 38
click at [735, 389] on select "2025 2026" at bounding box center [720, 391] width 42 height 12
click at [699, 384] on select "2025 2026" at bounding box center [720, 391] width 42 height 12
click at [730, 385] on select "2025 2026" at bounding box center [720, 391] width 42 height 12
click at [641, 393] on select "Jan Feb Mar Apr May Jun Jul Aug Sep" at bounding box center [646, 391] width 42 height 12
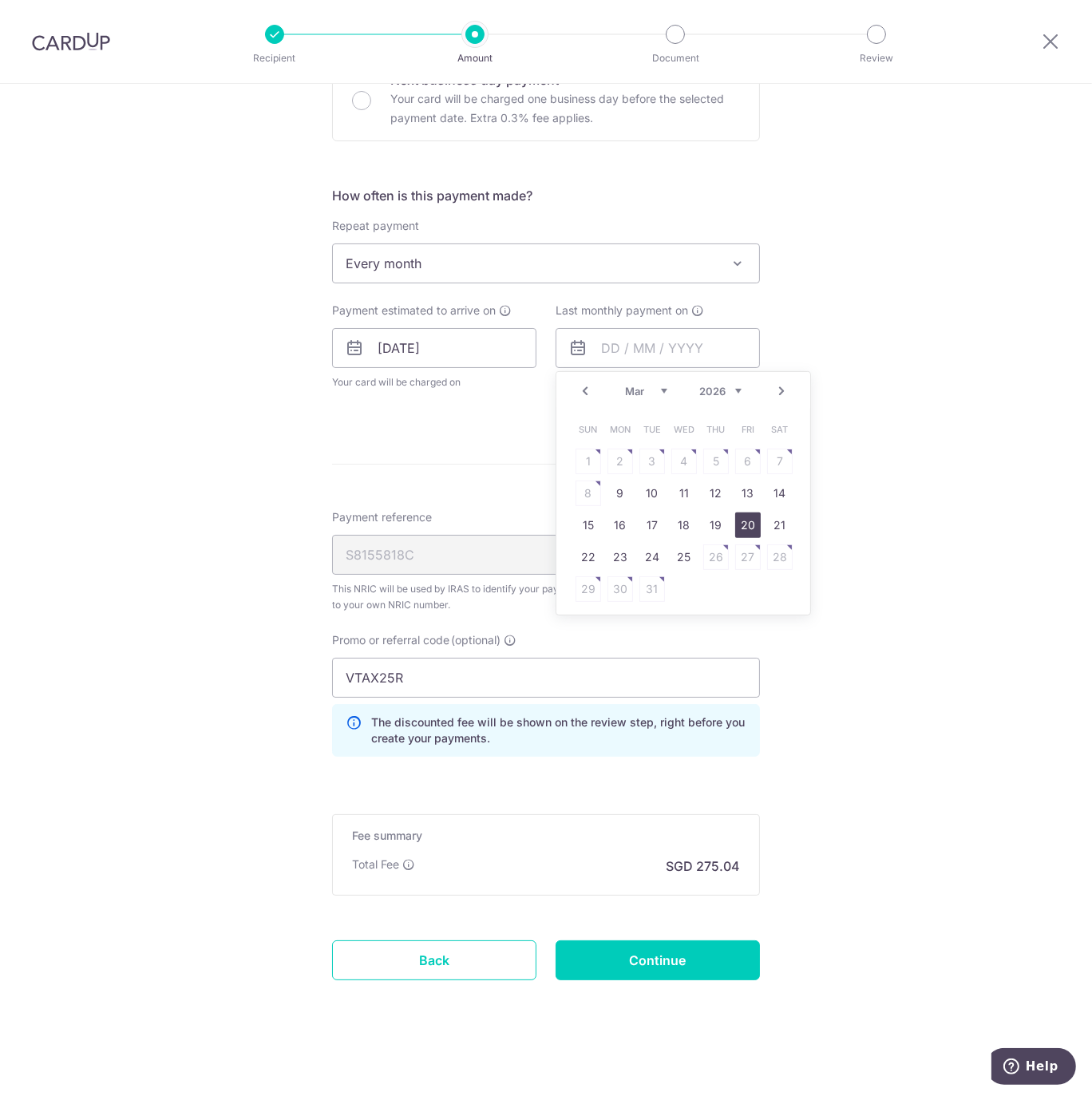
click at [763, 520] on td "20" at bounding box center [749, 525] width 32 height 32
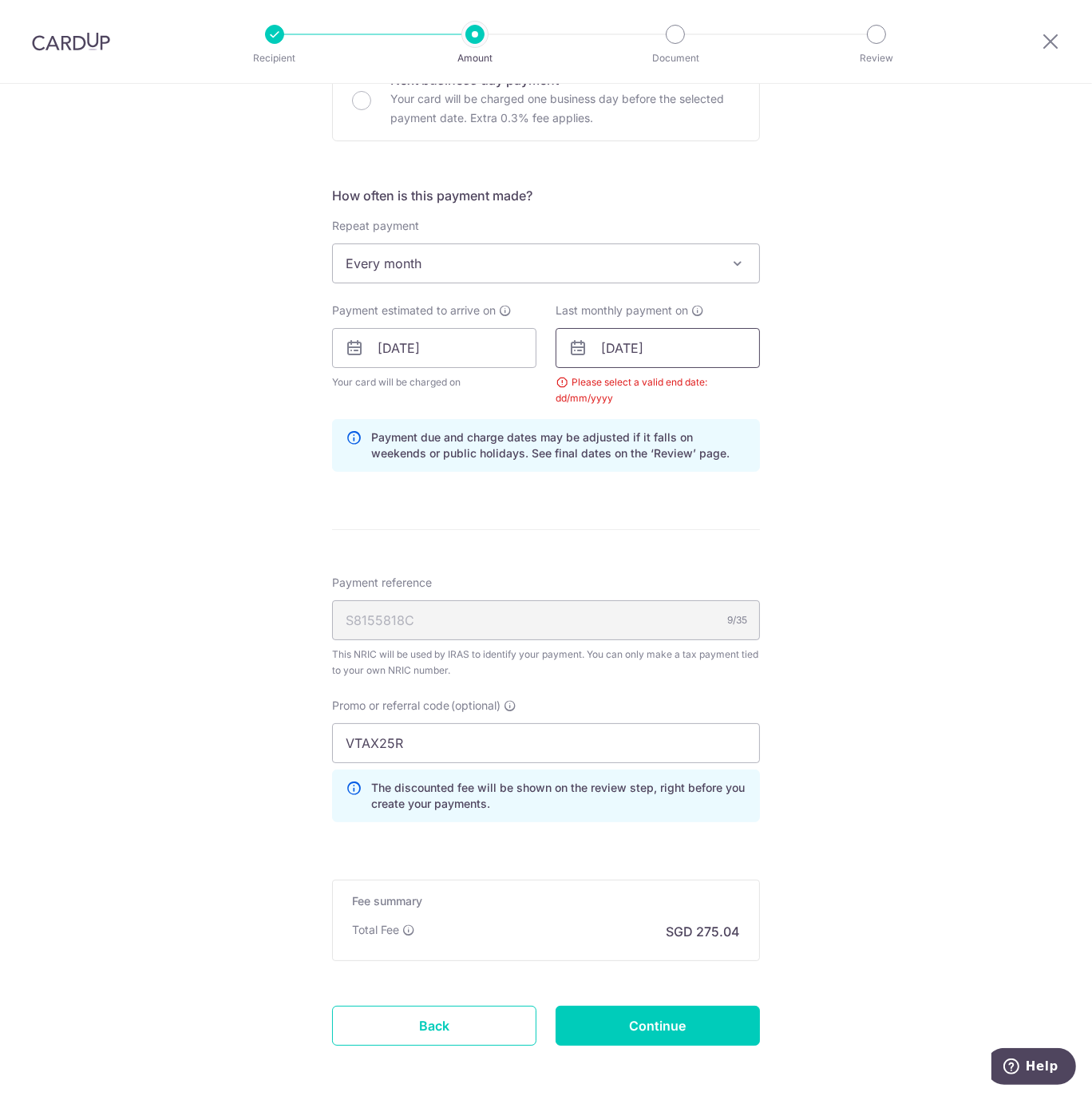
click at [649, 341] on input "20/03/2026" at bounding box center [658, 348] width 204 height 40
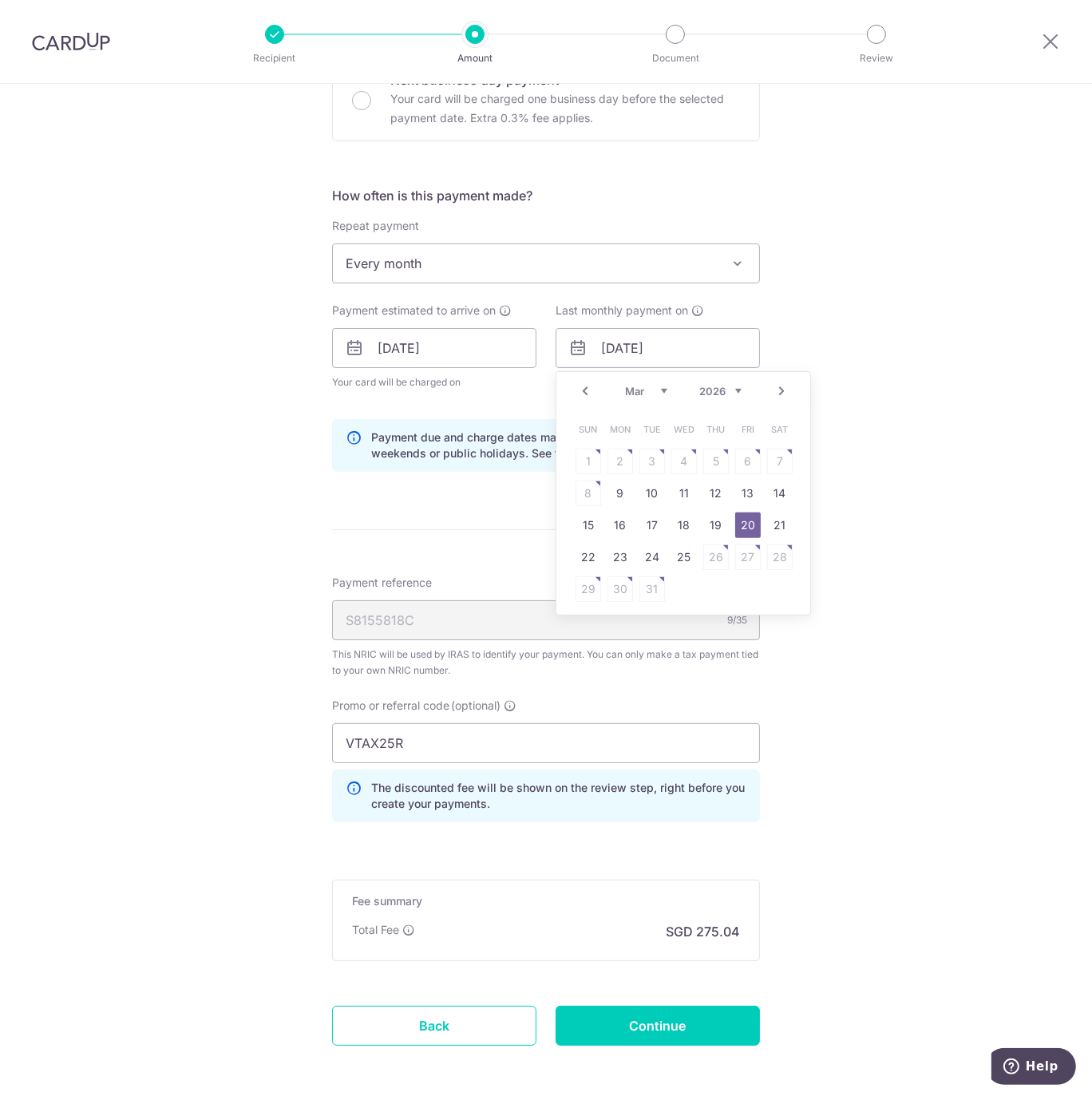
click at [749, 520] on link "20" at bounding box center [748, 524] width 26 height 26
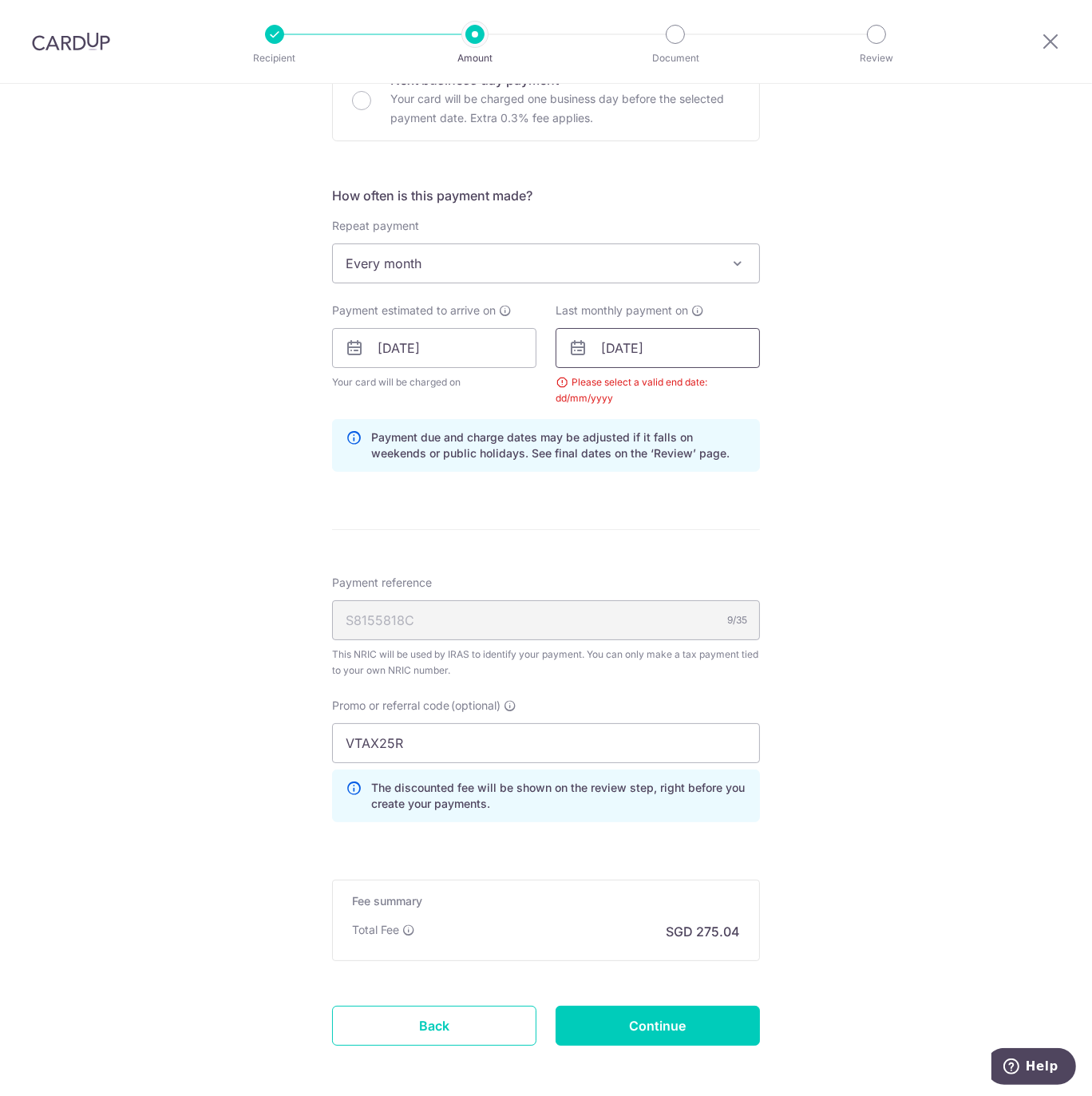
click at [644, 330] on input "20/03/2026" at bounding box center [658, 348] width 204 height 40
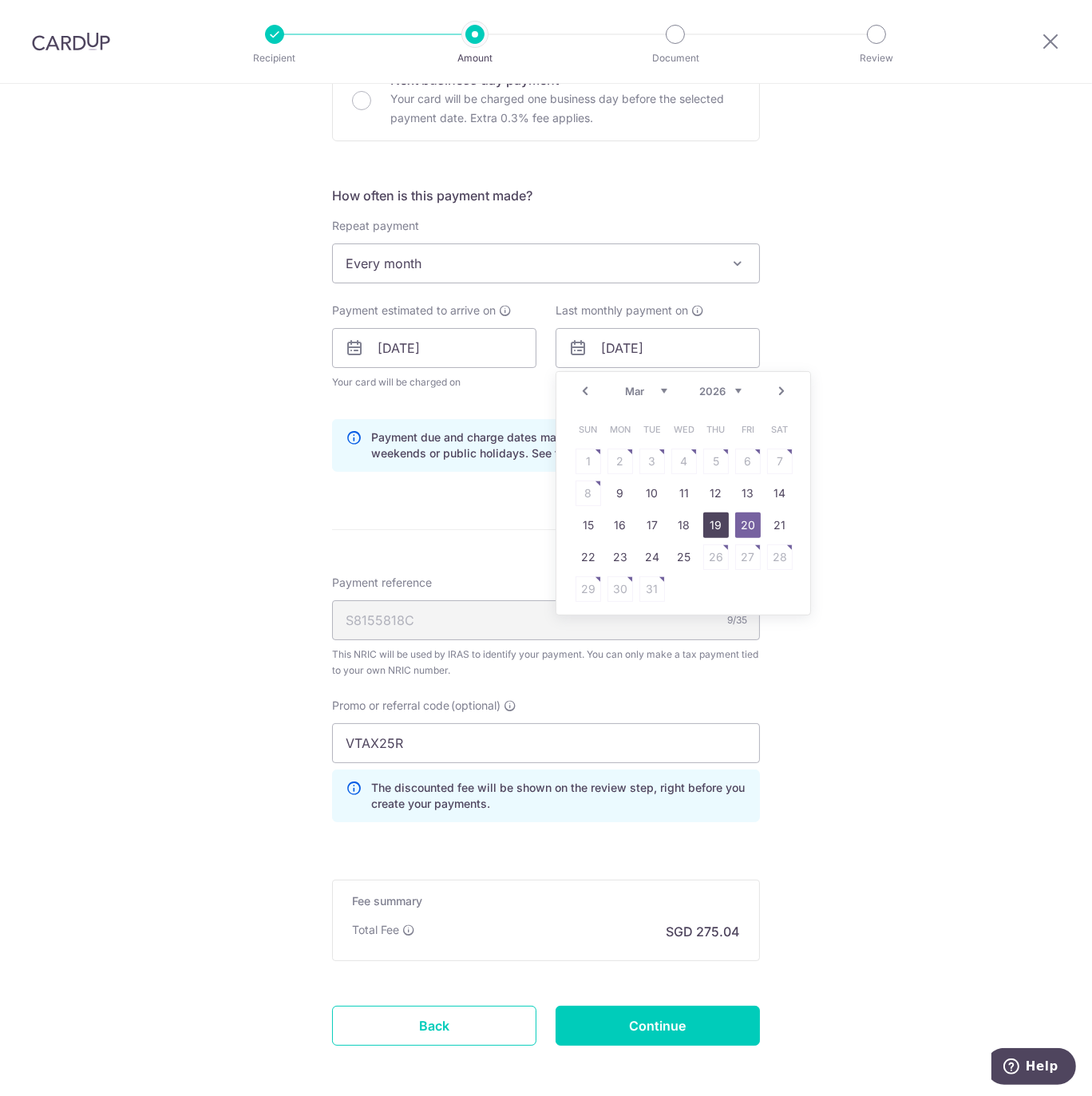
click at [709, 523] on link "19" at bounding box center [716, 524] width 26 height 26
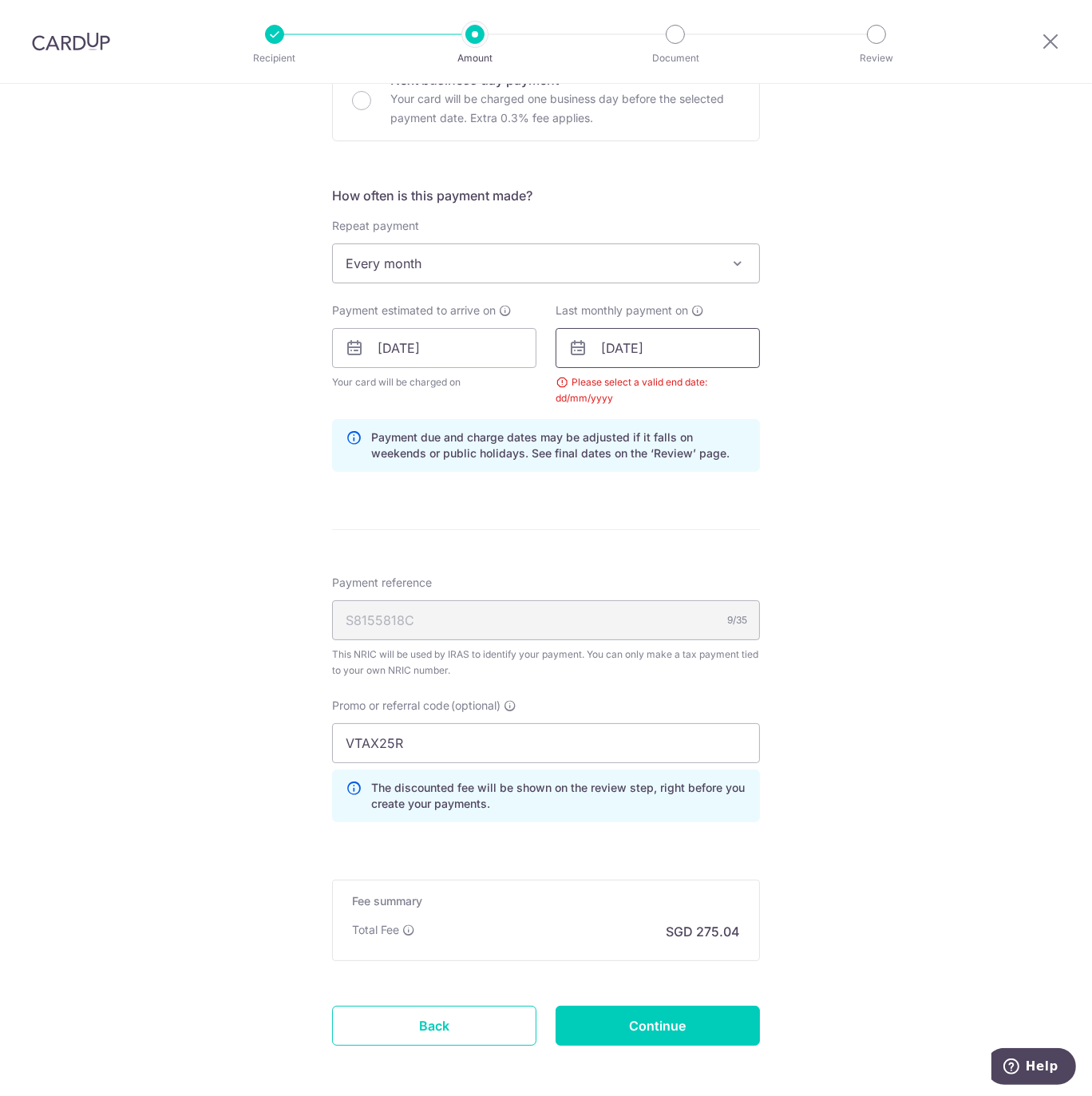
click at [652, 345] on input "19/03/2026" at bounding box center [658, 348] width 204 height 40
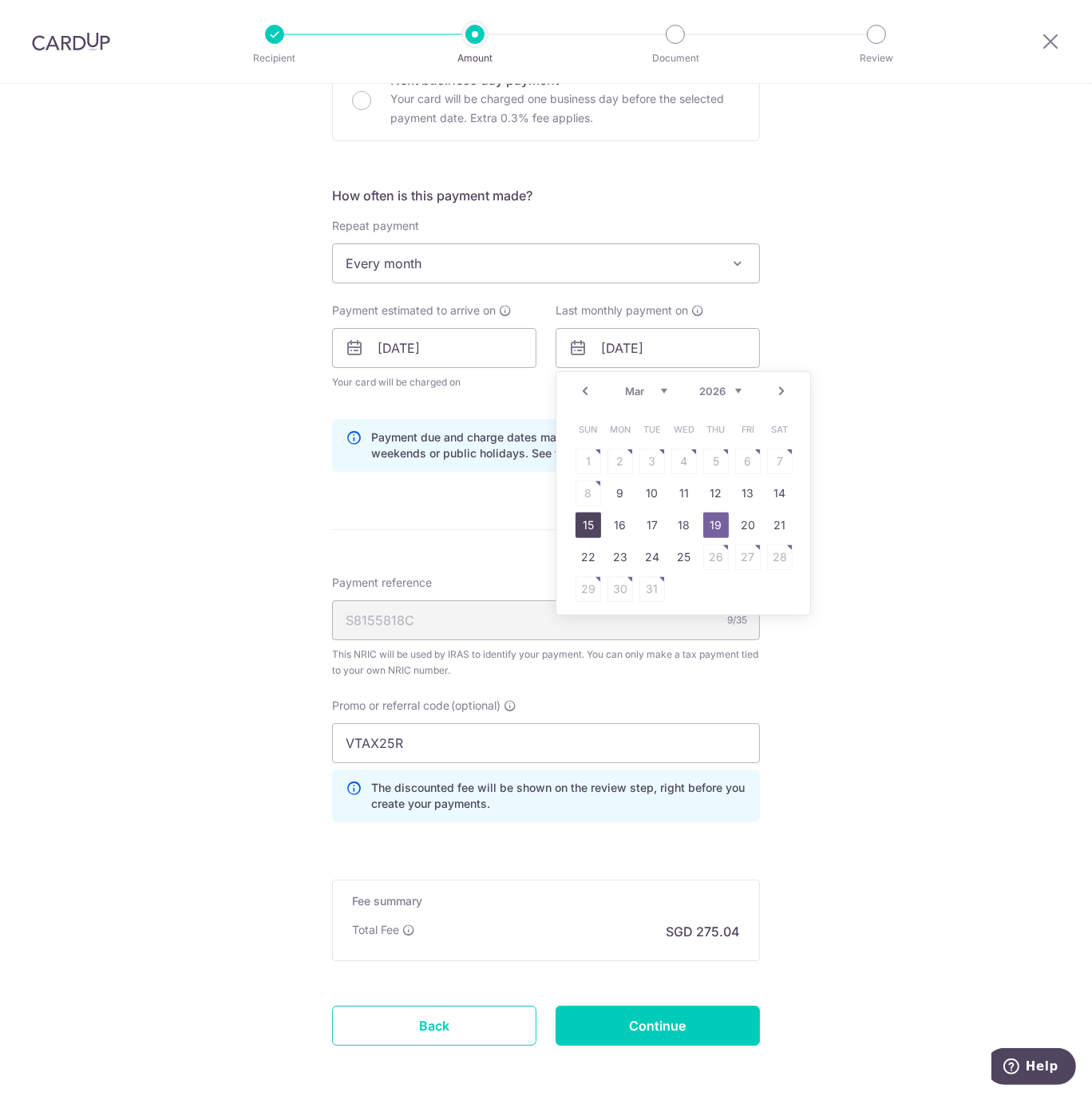
click at [592, 529] on link "15" at bounding box center [588, 524] width 26 height 26
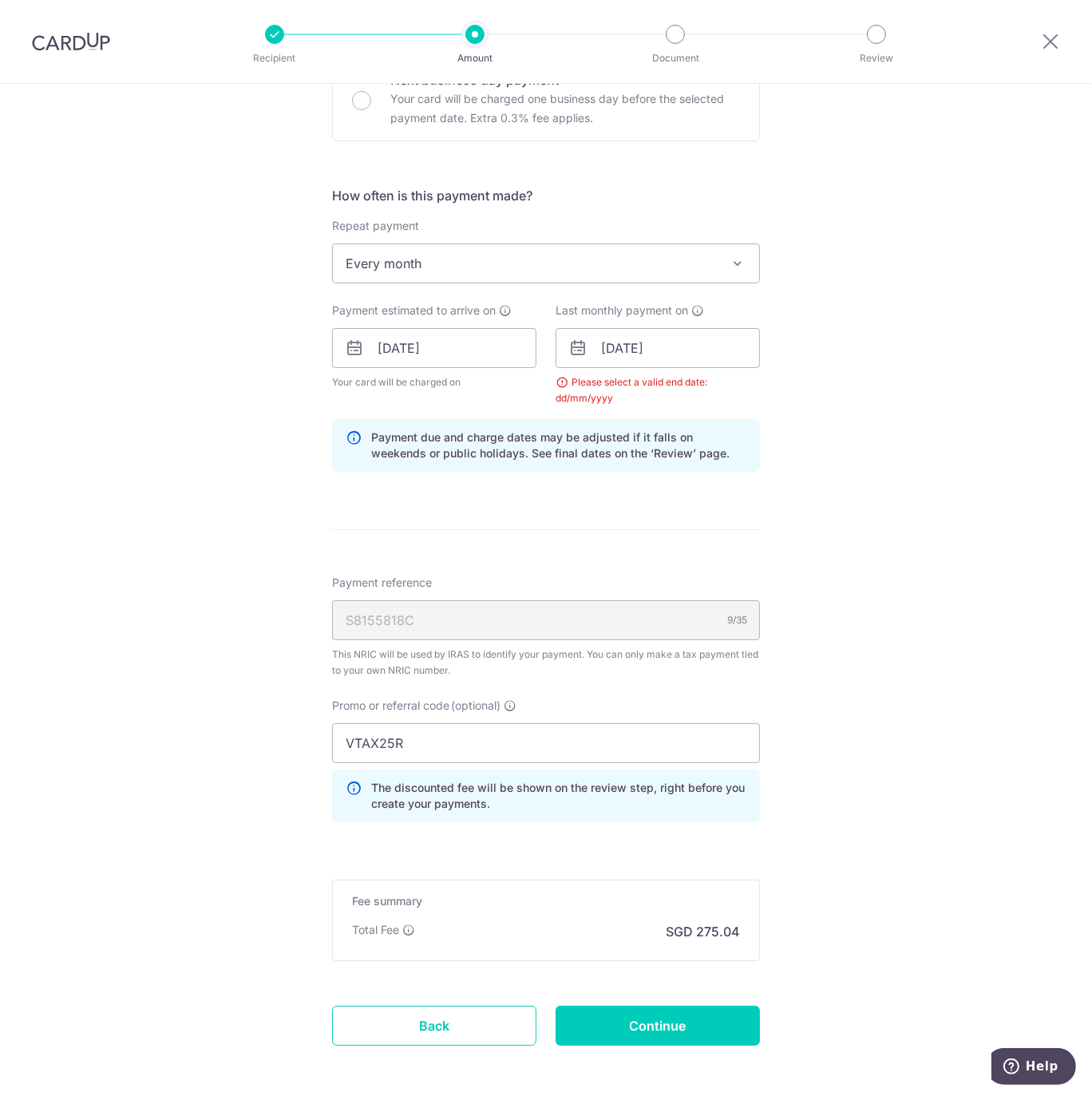
click at [856, 458] on div "Tell us more about your payment Enter one-time or monthly payment amount SGD 10…" at bounding box center [546, 347] width 1092 height 1635
click at [649, 344] on input "15/03/2026" at bounding box center [658, 348] width 204 height 40
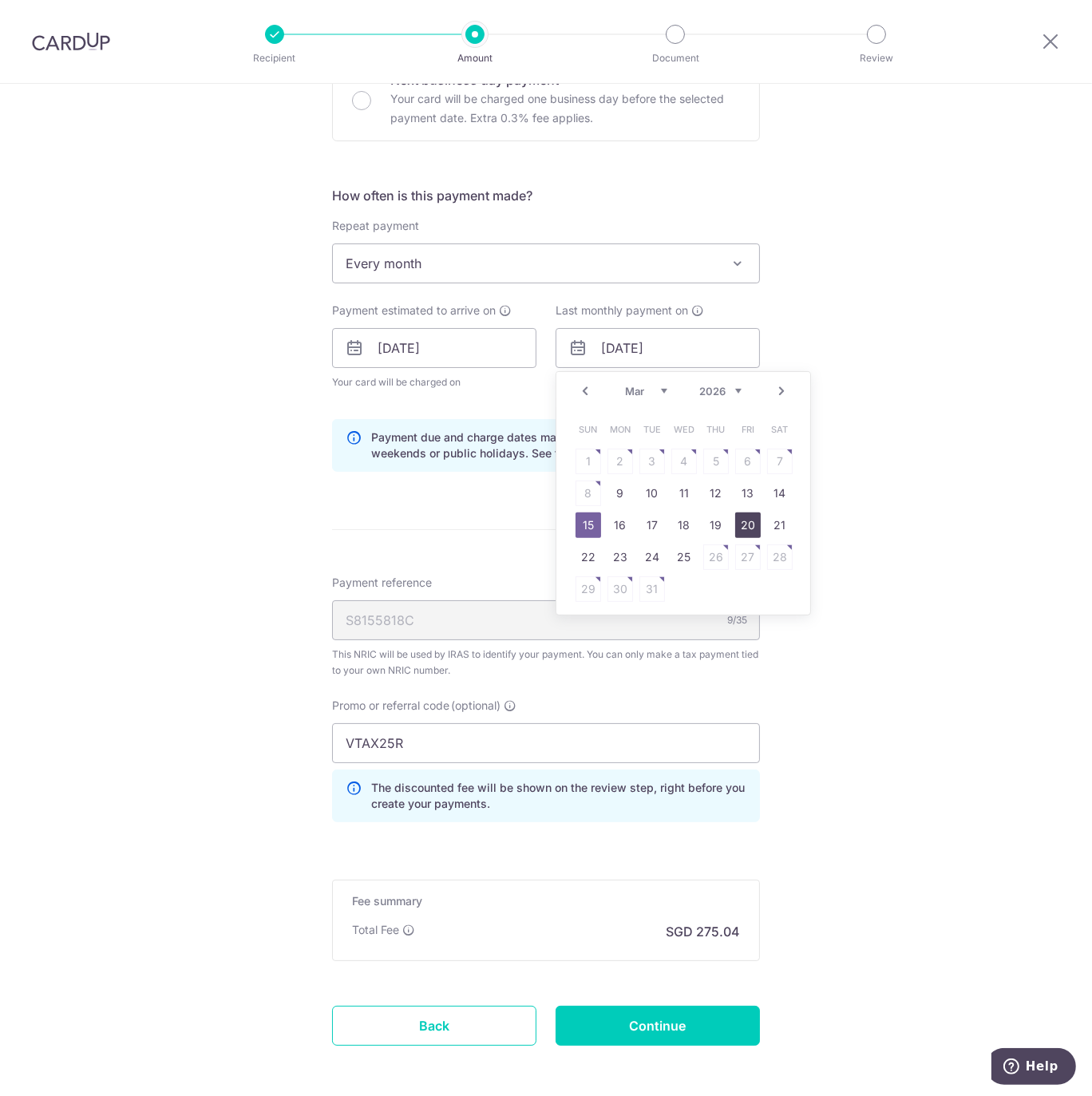
click at [752, 516] on link "20" at bounding box center [748, 524] width 26 height 26
type input "20/03/2026"
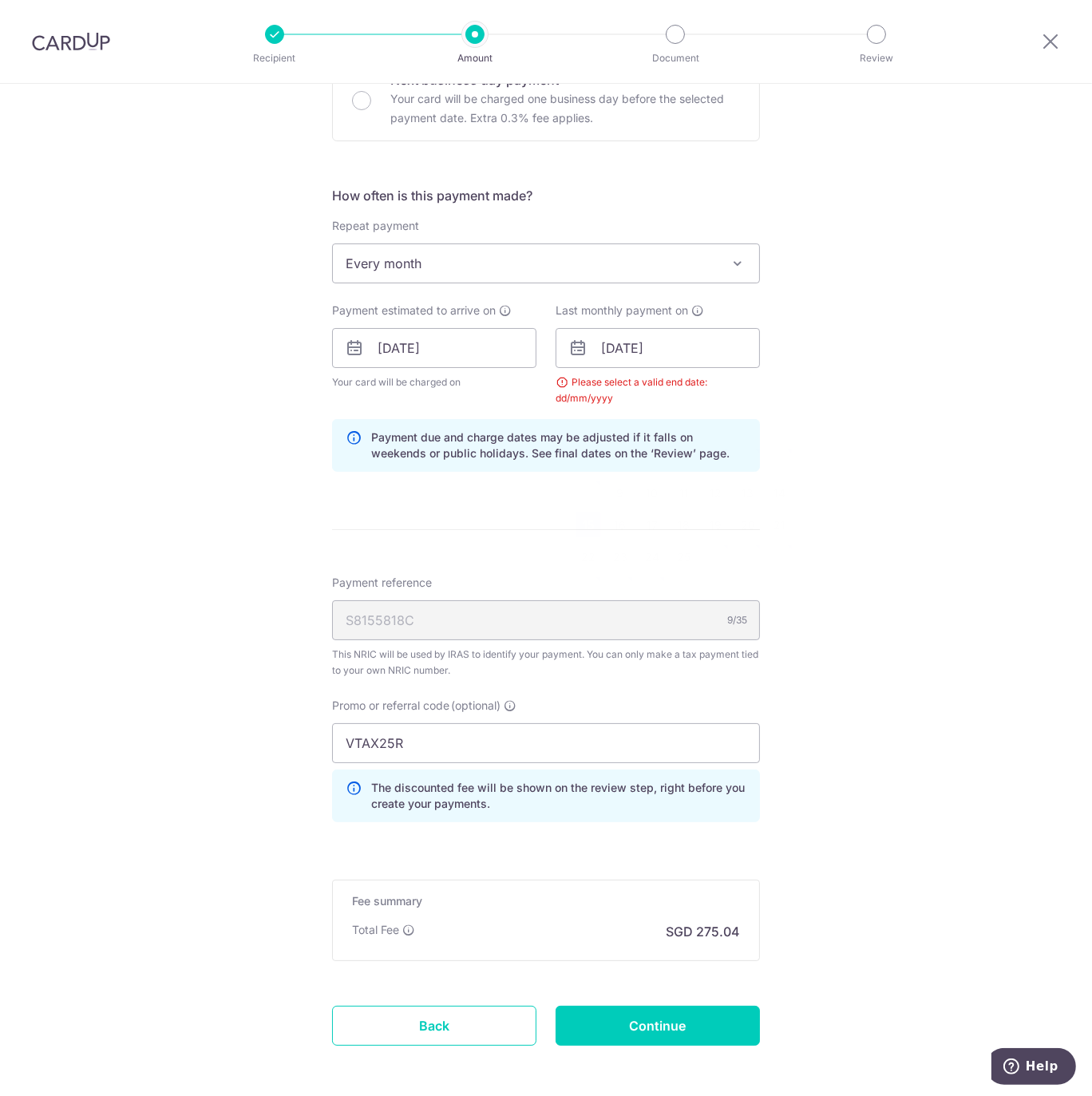
click at [876, 518] on div "Tell us more about your payment Enter one-time or monthly payment amount SGD 10…" at bounding box center [546, 347] width 1092 height 1635
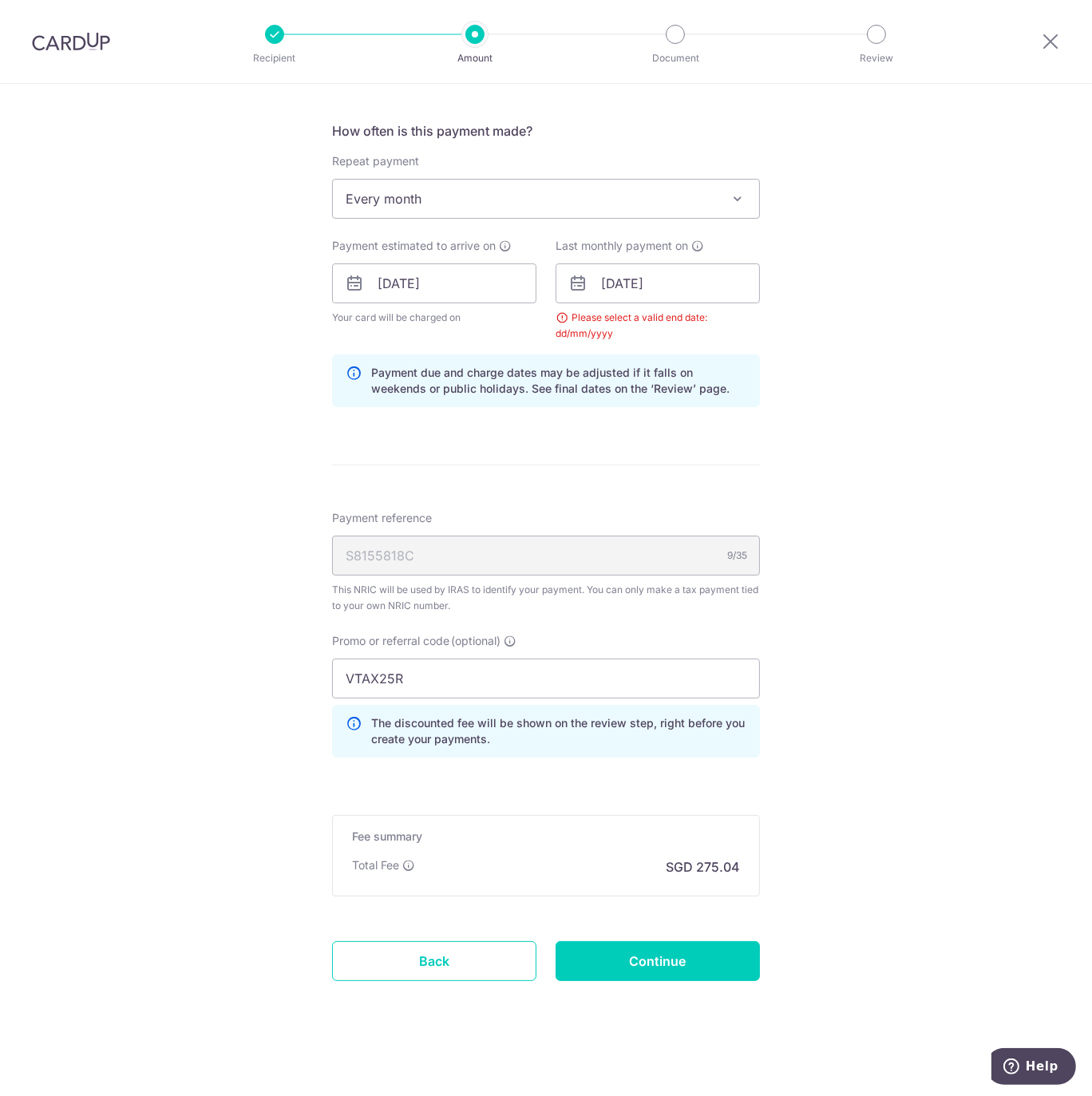
scroll to position [619, 0]
click at [674, 962] on input "Continue" at bounding box center [658, 960] width 204 height 40
type input "Update Schedule"
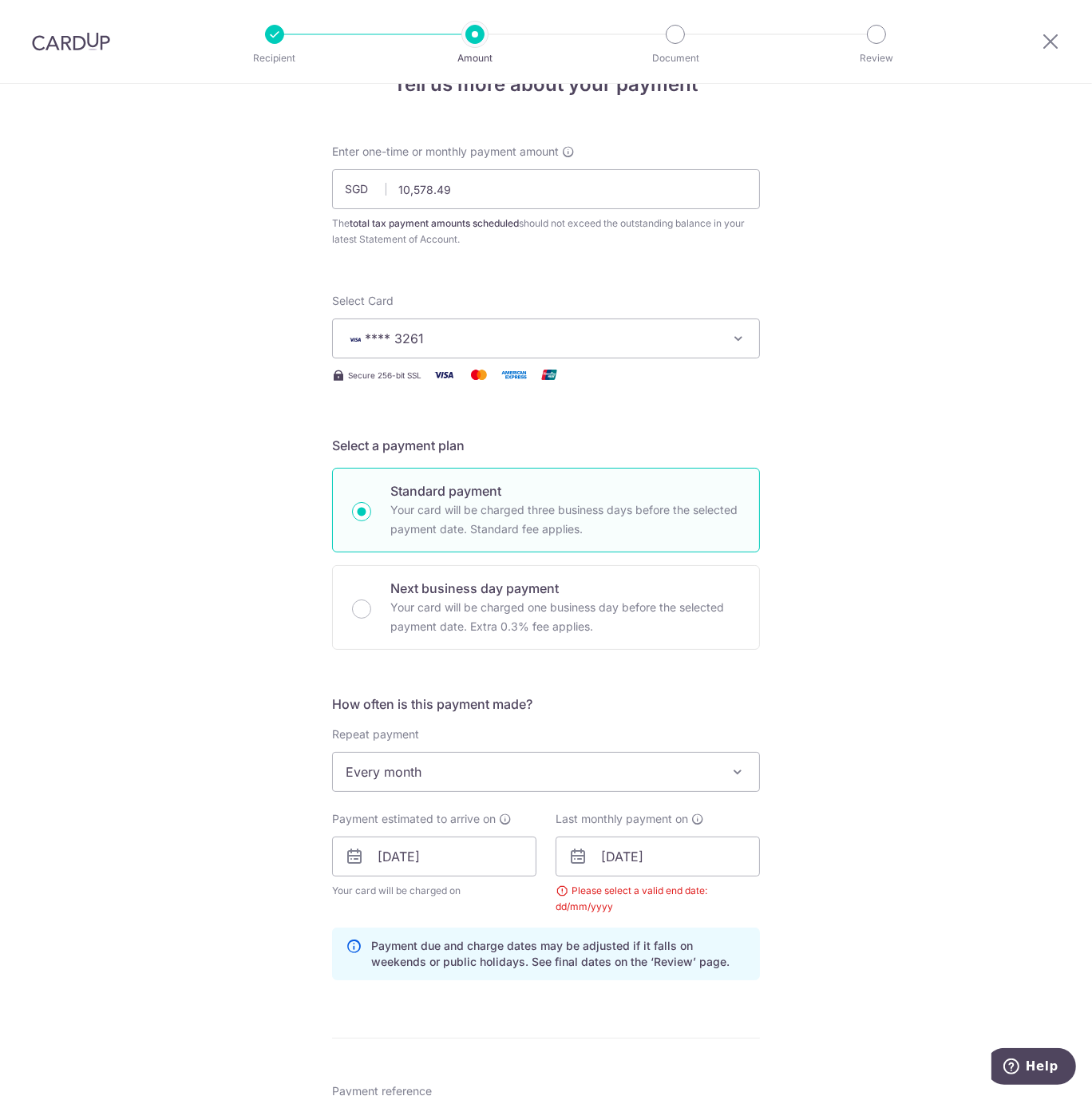
scroll to position [45, 0]
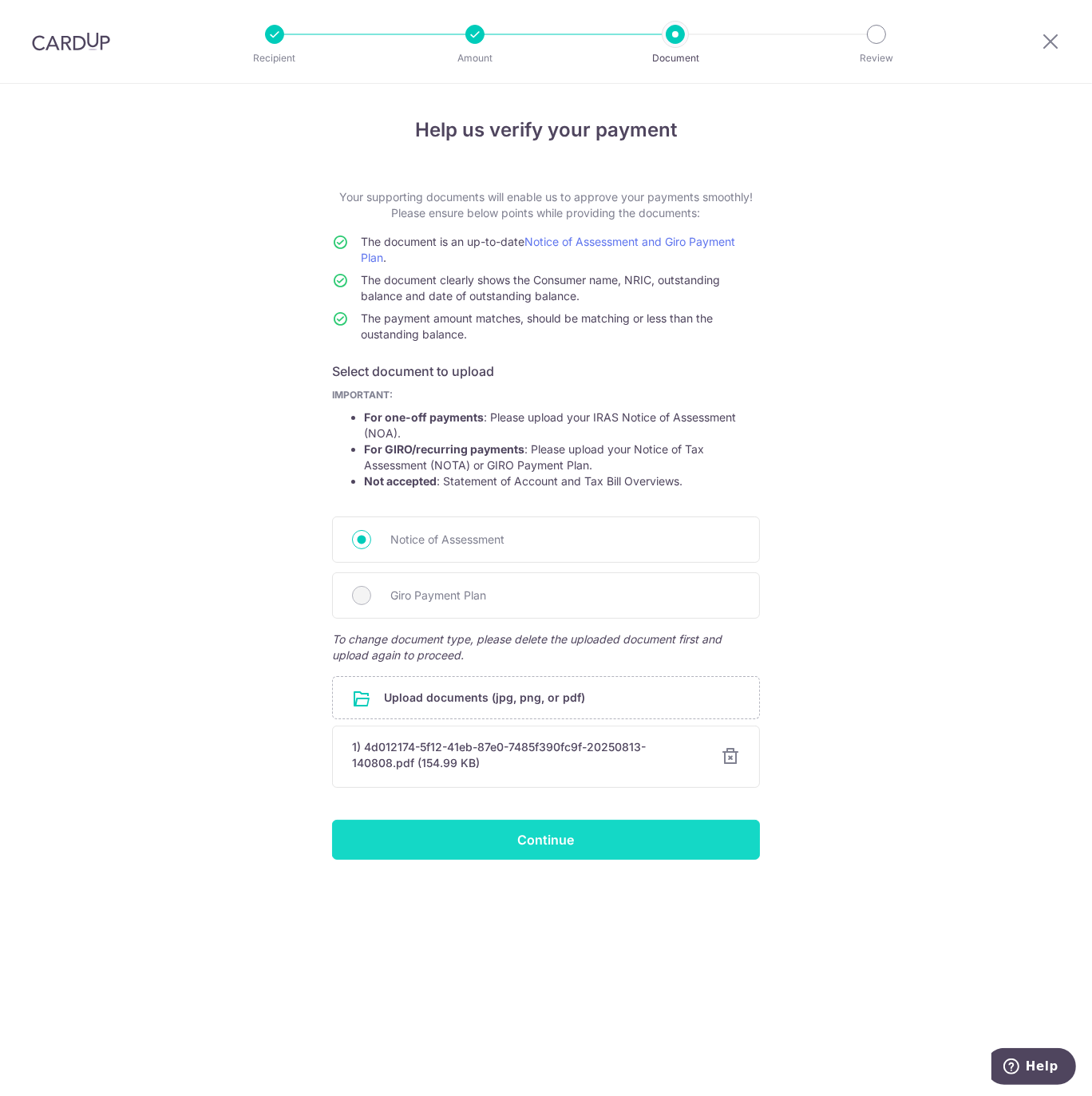
click at [558, 838] on input "Continue" at bounding box center [546, 839] width 428 height 40
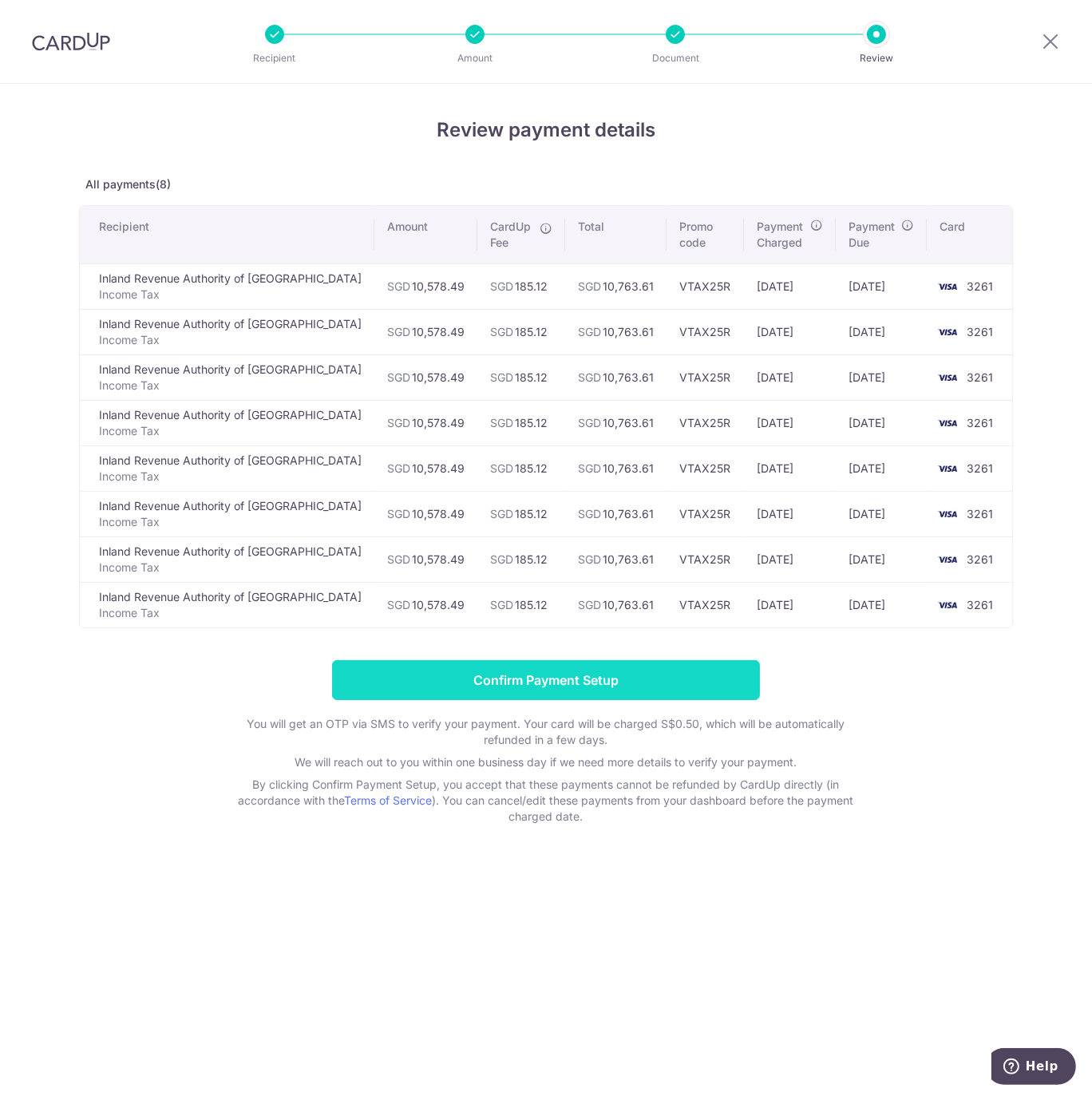
click at [556, 685] on input "Confirm Payment Setup" at bounding box center [546, 680] width 428 height 40
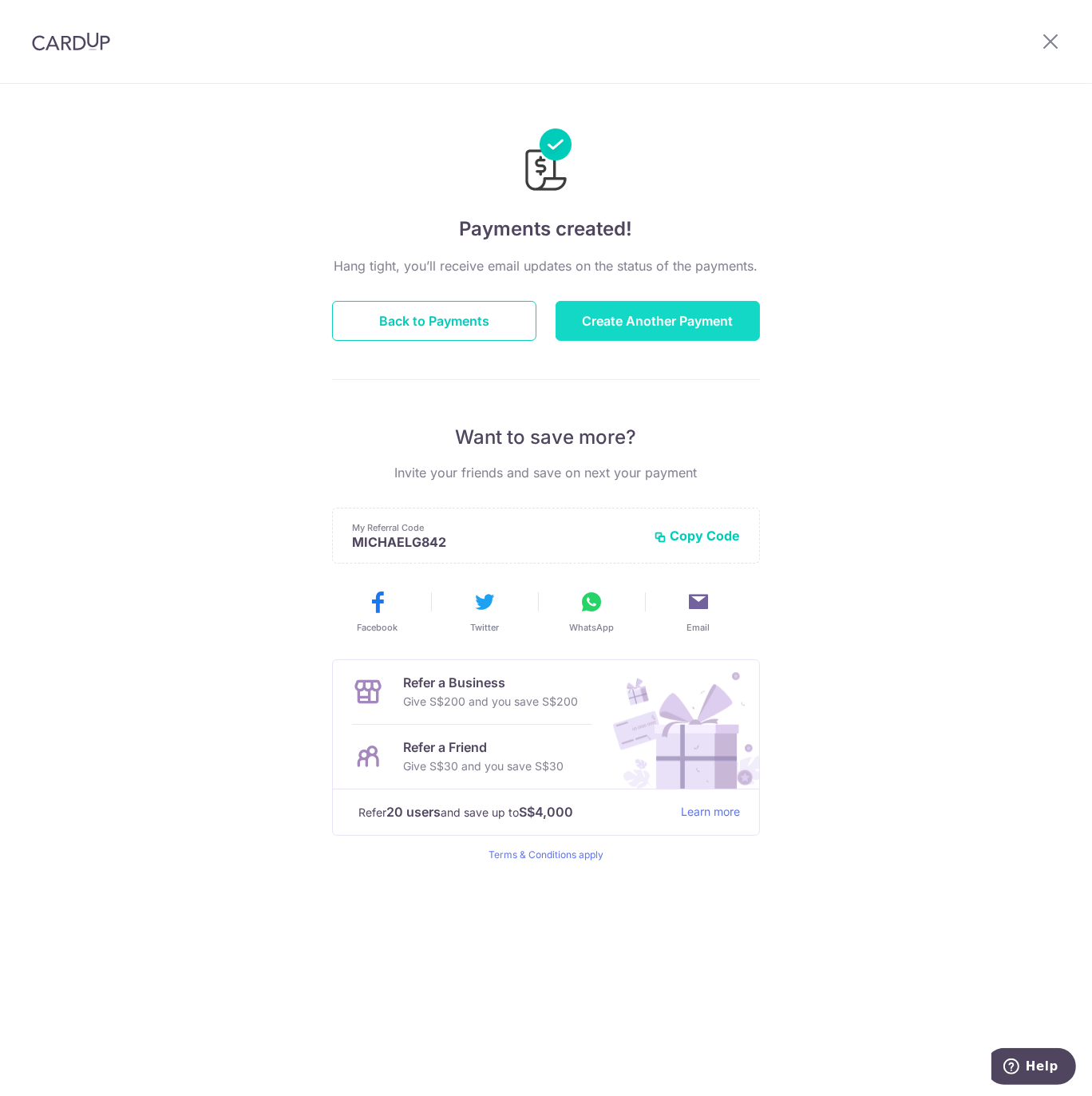
click at [615, 322] on button "Create Another Payment" at bounding box center [658, 320] width 204 height 40
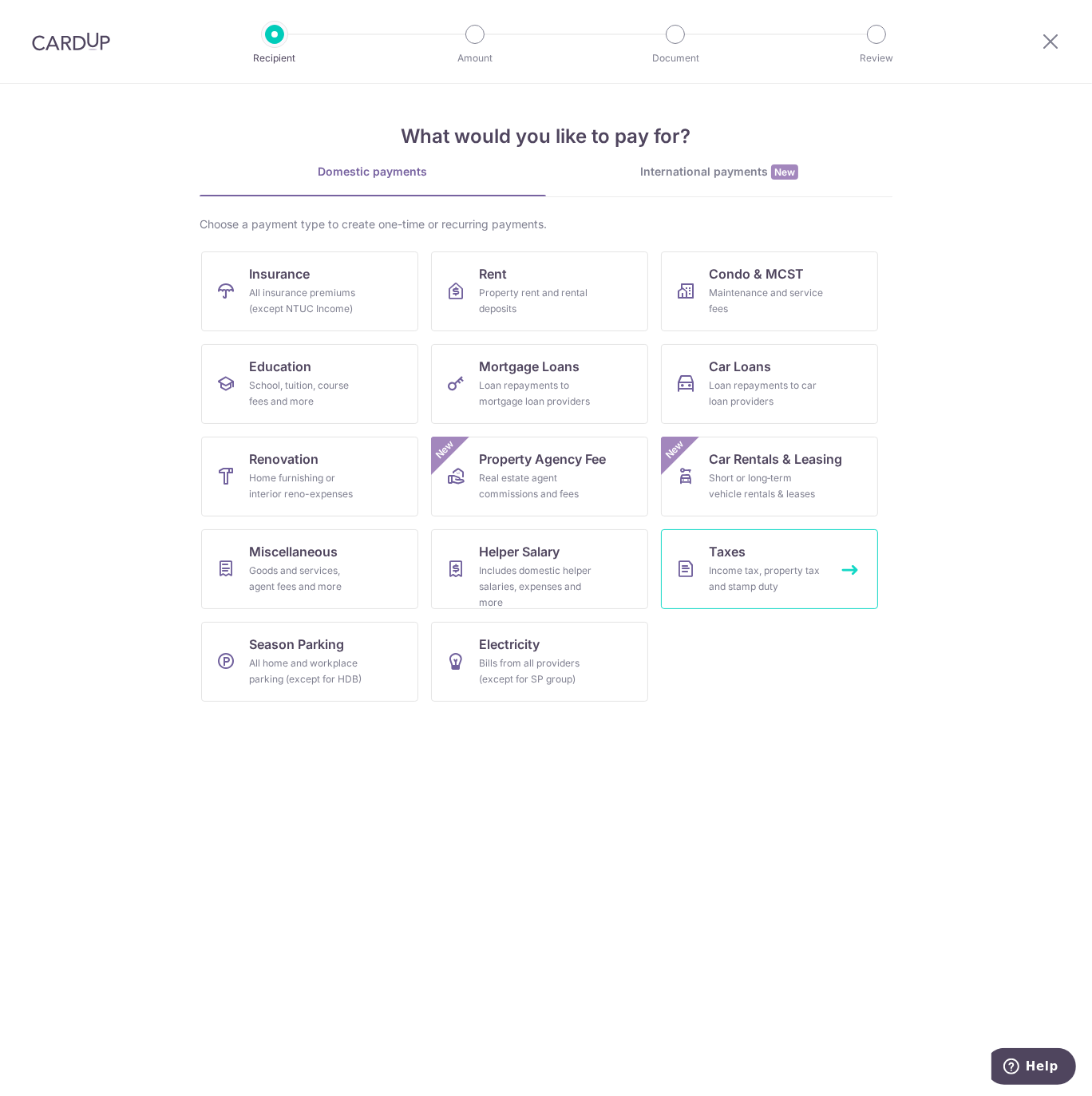
click at [734, 581] on div "Income tax, property tax and stamp duty" at bounding box center [766, 579] width 115 height 32
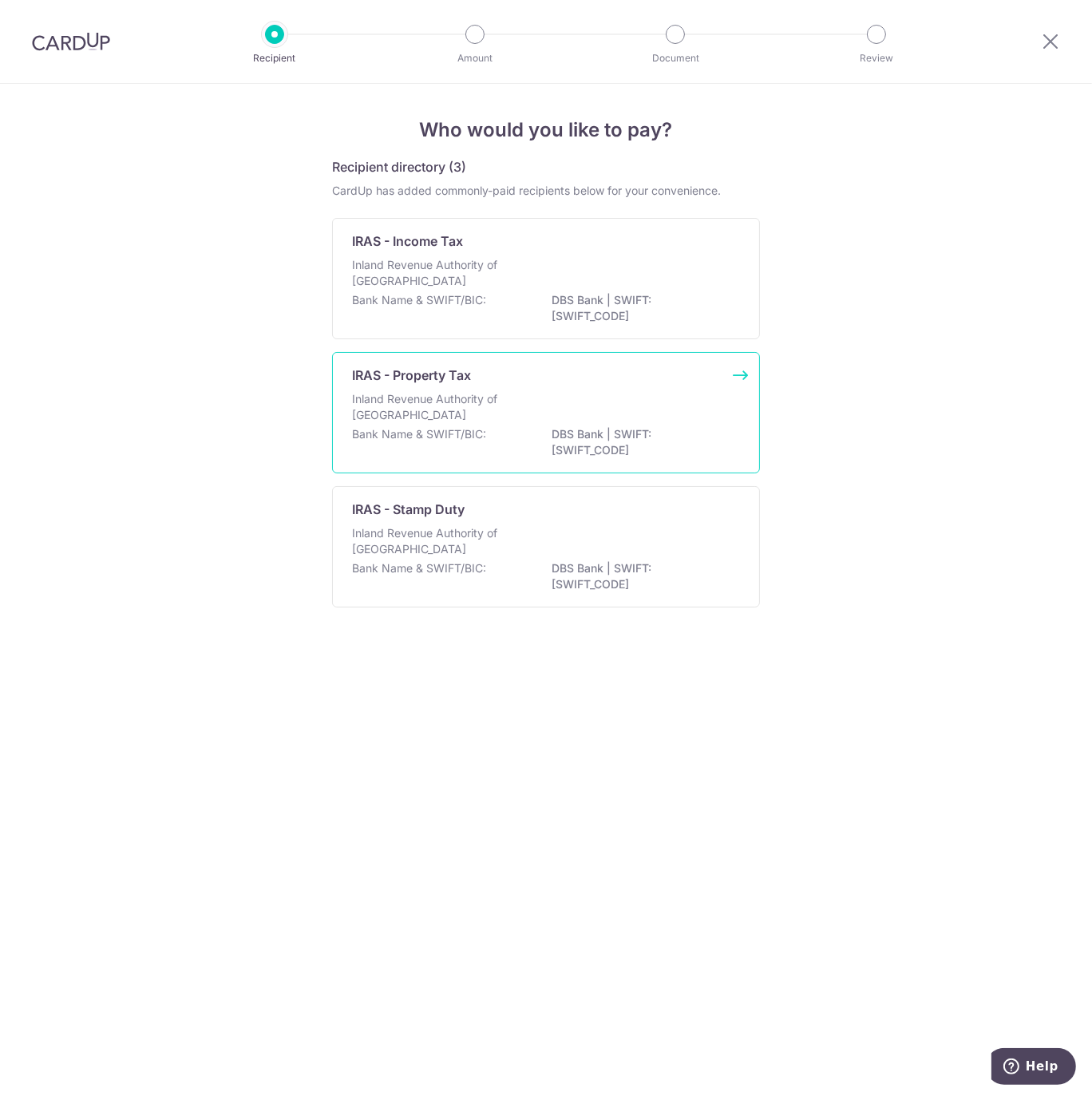
click at [595, 383] on div "IRAS - Property Tax" at bounding box center [536, 375] width 368 height 19
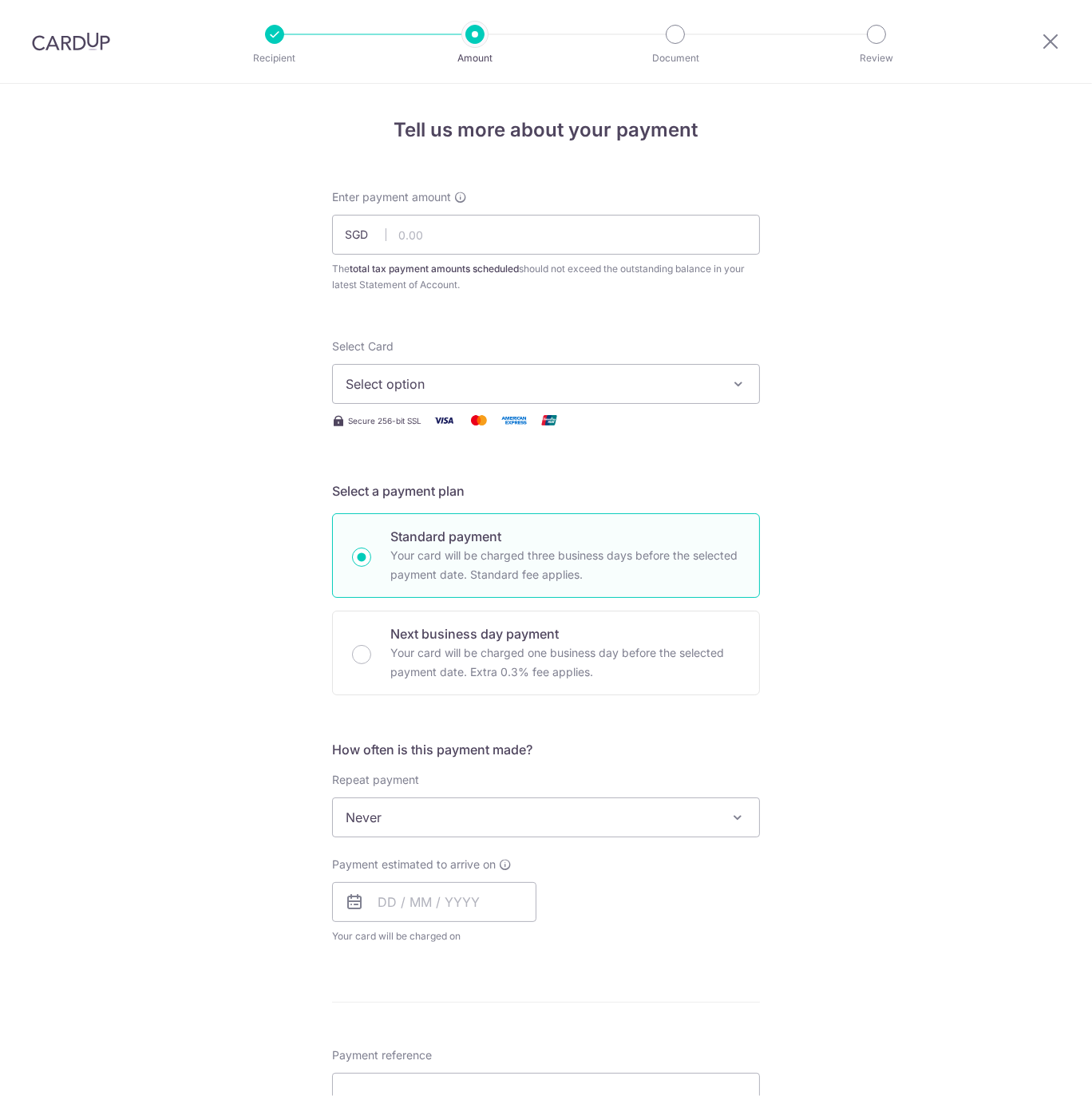
click at [500, 389] on span "Select option" at bounding box center [531, 383] width 372 height 19
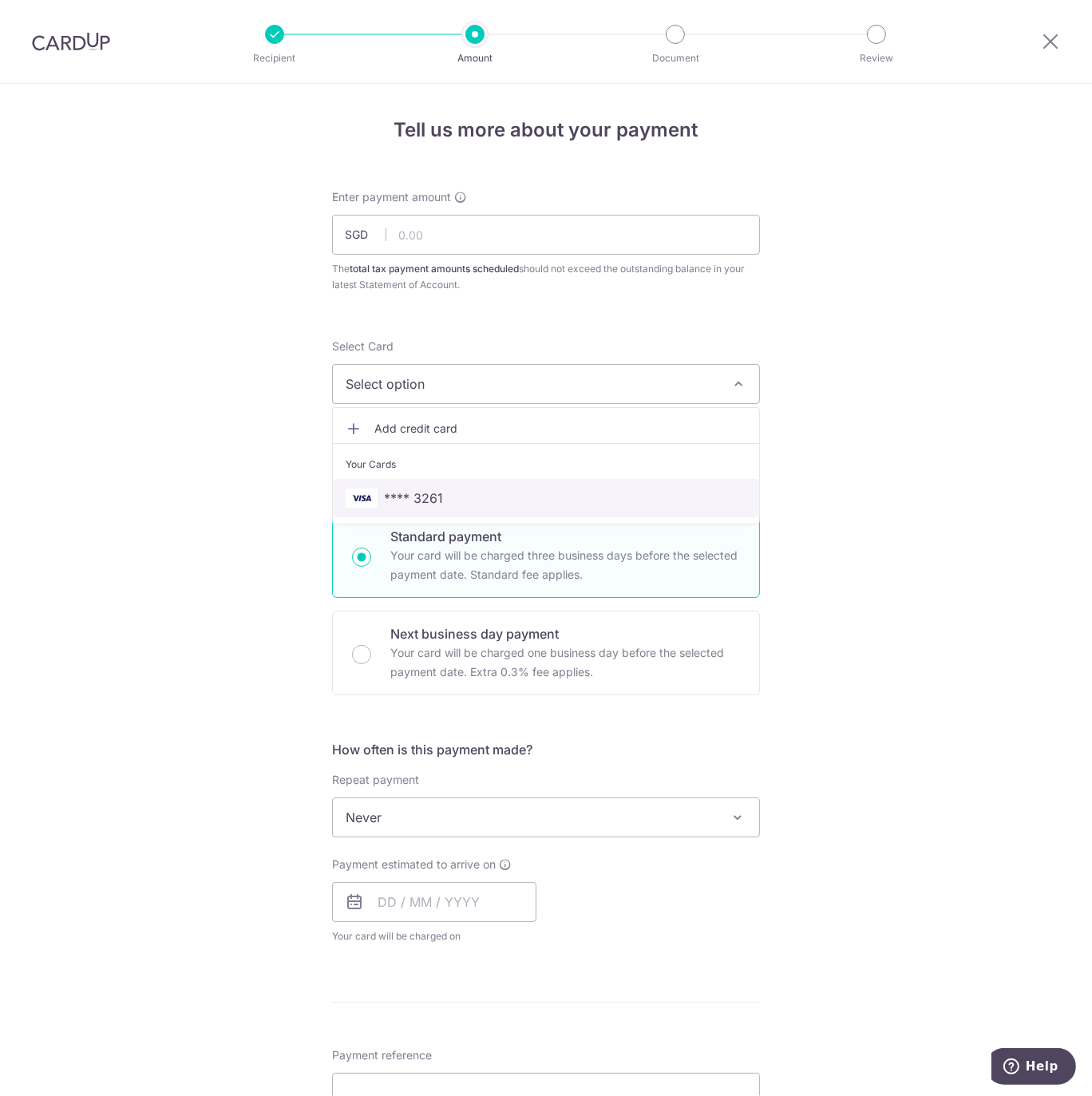
click at [477, 482] on link "**** 3261" at bounding box center [546, 498] width 426 height 38
click at [465, 235] on input "text" at bounding box center [546, 235] width 428 height 40
click at [885, 236] on div "Tell us more about your payment Enter payment amount SGD The total tax payment …" at bounding box center [546, 825] width 1092 height 1482
click at [445, 830] on span "Never" at bounding box center [546, 817] width 426 height 38
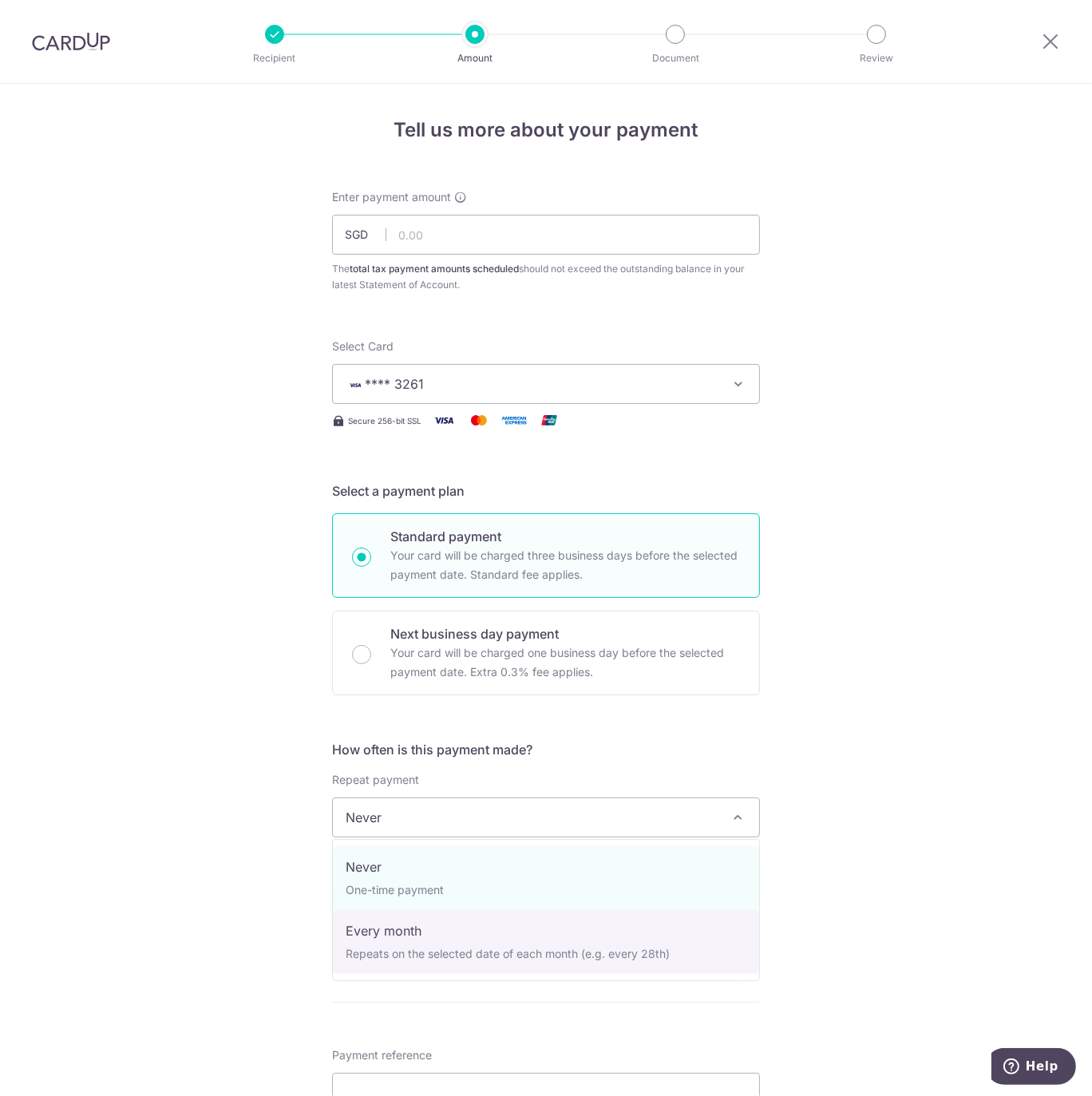
select select "3"
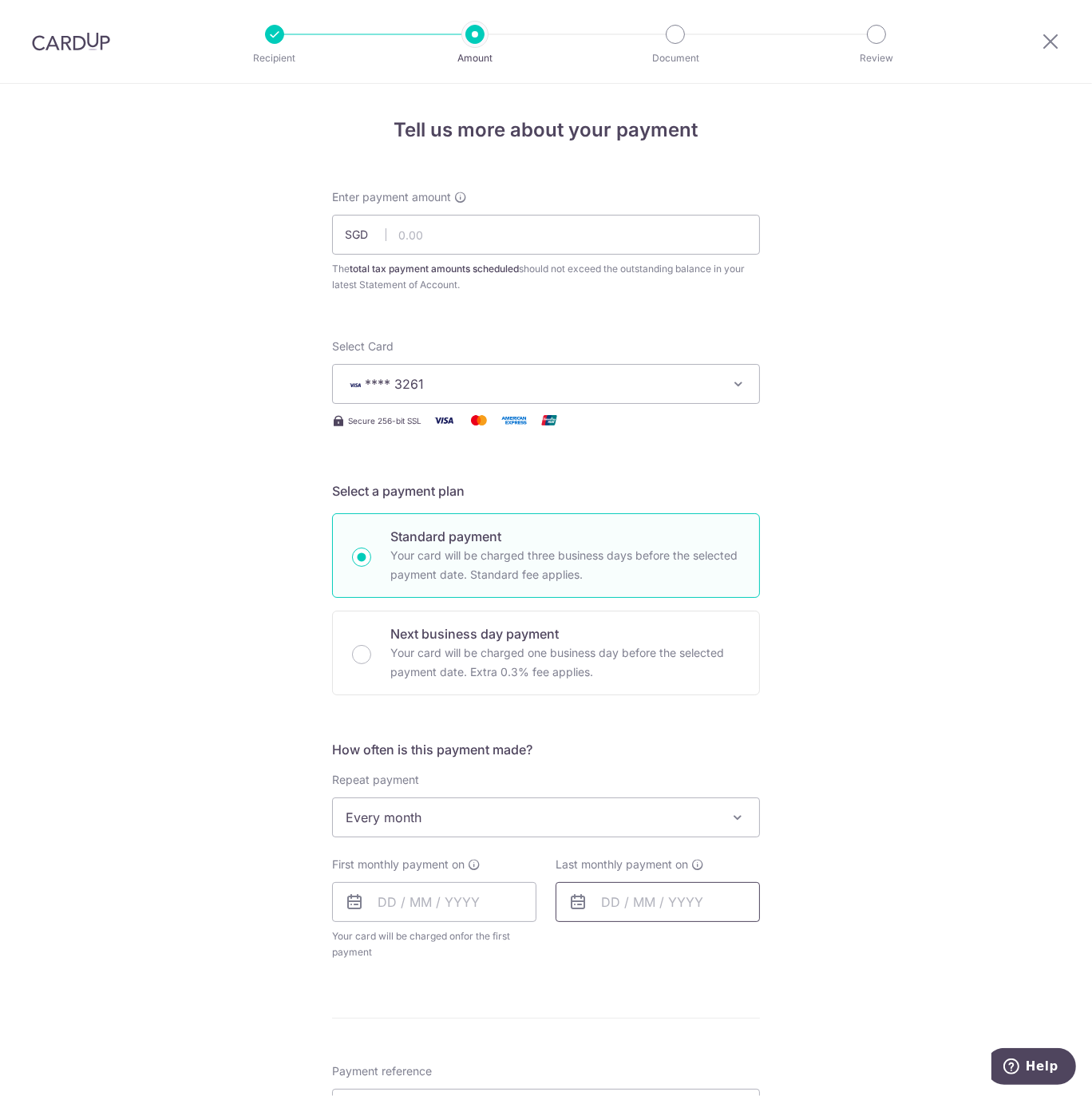
click at [608, 888] on input "text" at bounding box center [658, 902] width 204 height 40
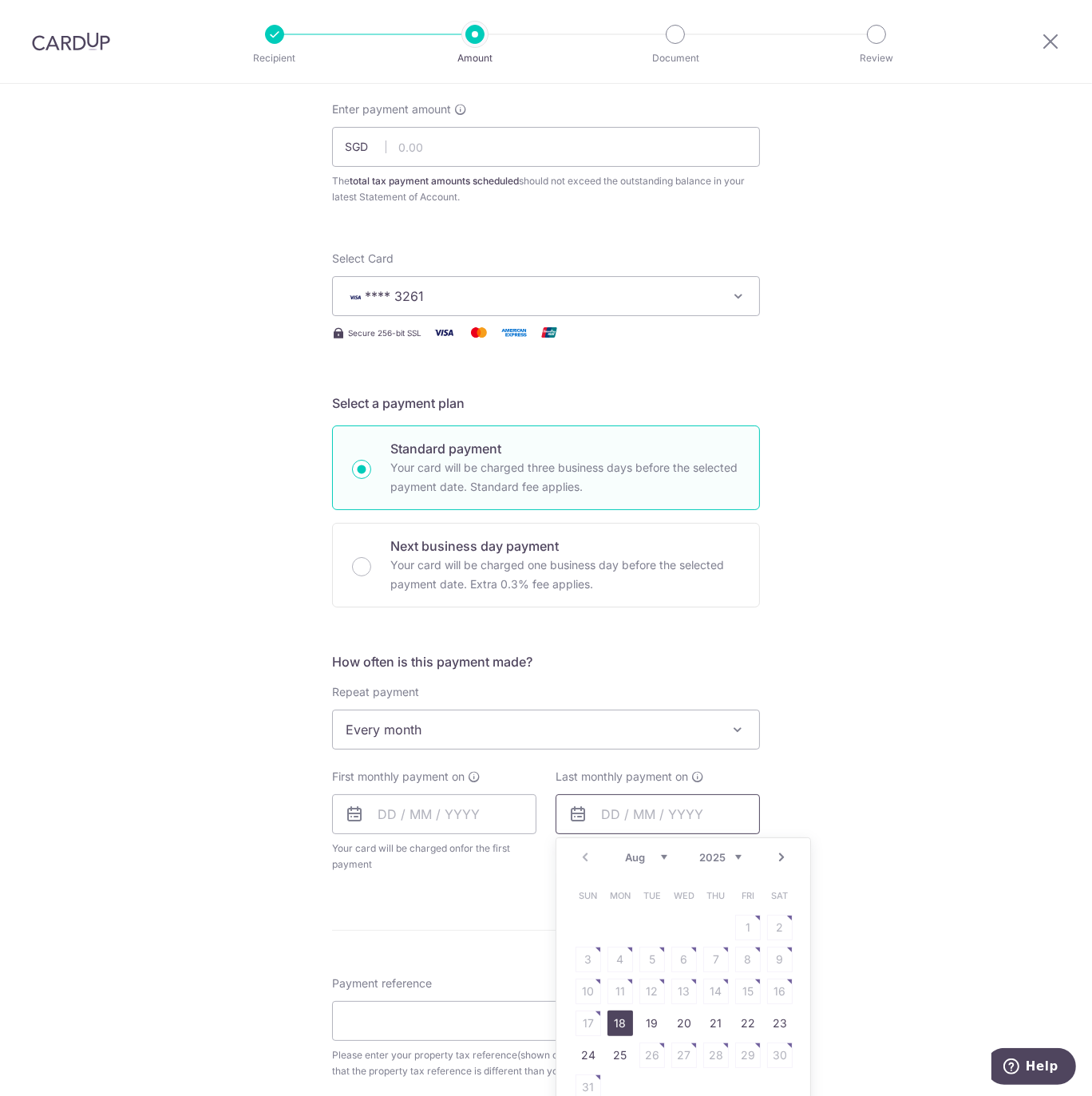
scroll to position [171, 0]
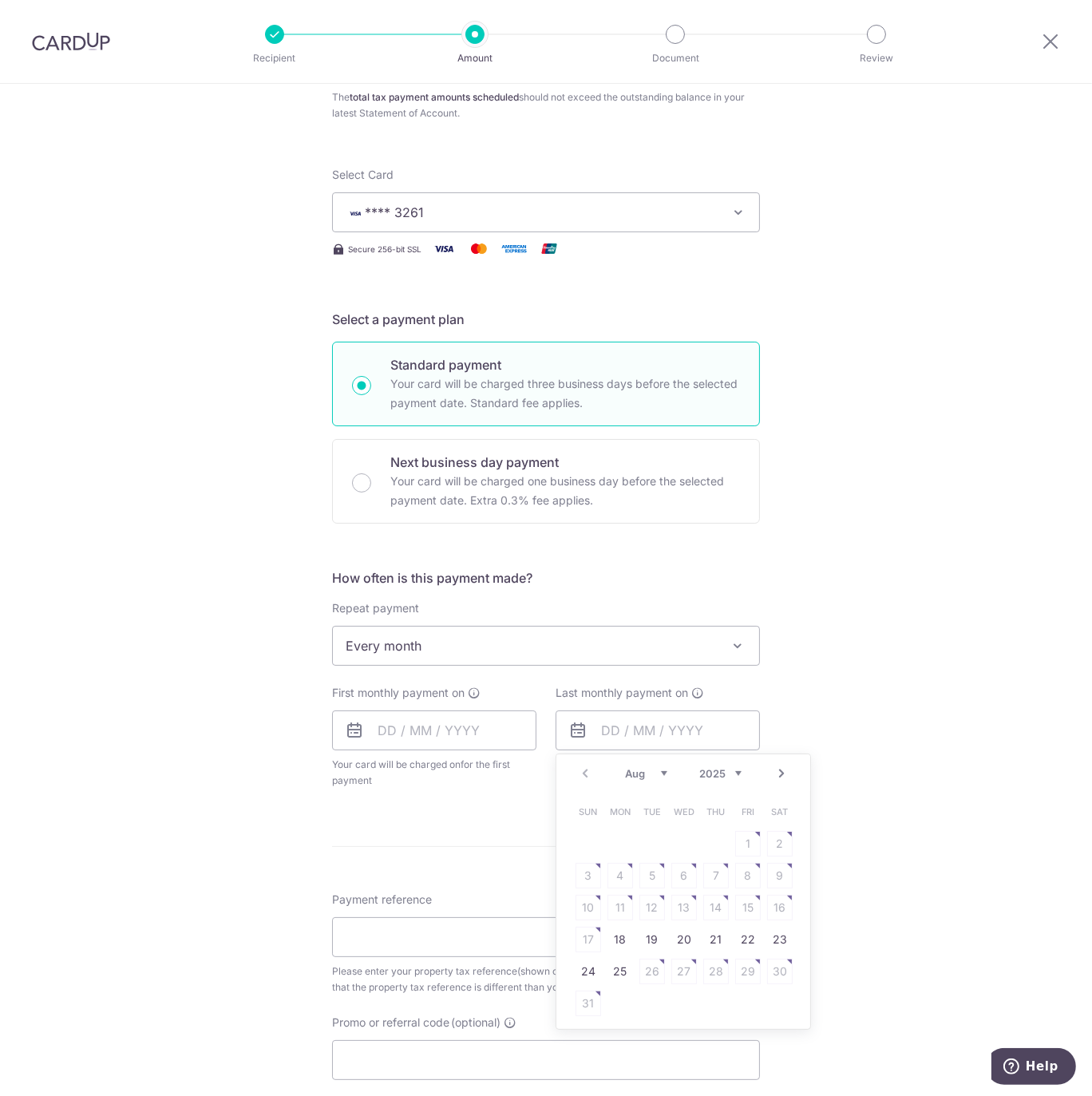
click at [730, 770] on select "2025 2026" at bounding box center [720, 773] width 42 height 12
click at [639, 770] on select "Aug Sep Oct Nov Dec" at bounding box center [646, 773] width 42 height 12
